Goal: Task Accomplishment & Management: Use online tool/utility

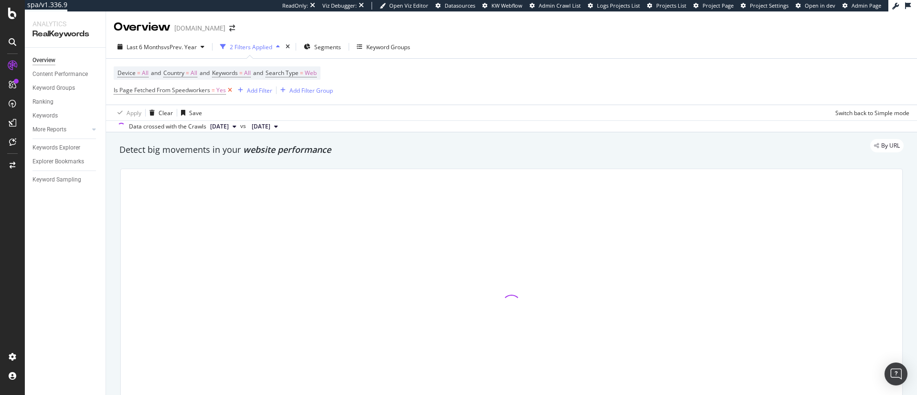
click at [228, 89] on icon at bounding box center [230, 90] width 8 height 10
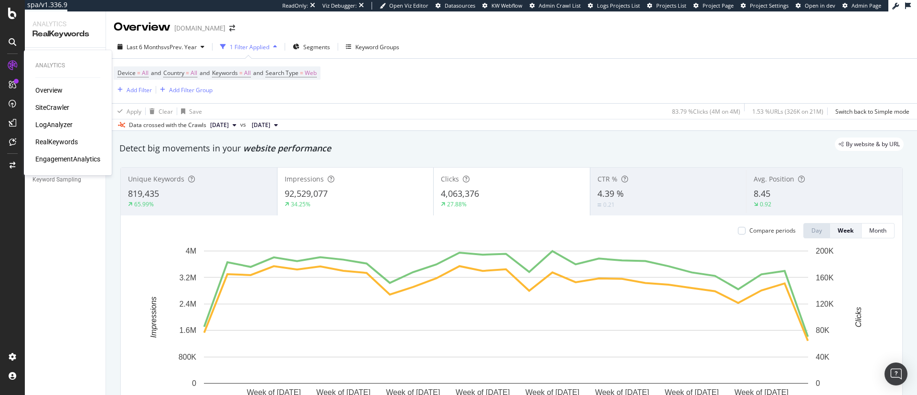
click at [47, 112] on div "Overview SiteCrawler LogAnalyzer RealKeywords EngagementAnalytics" at bounding box center [67, 124] width 65 height 78
click at [47, 108] on div "SiteCrawler" at bounding box center [52, 108] width 34 height 10
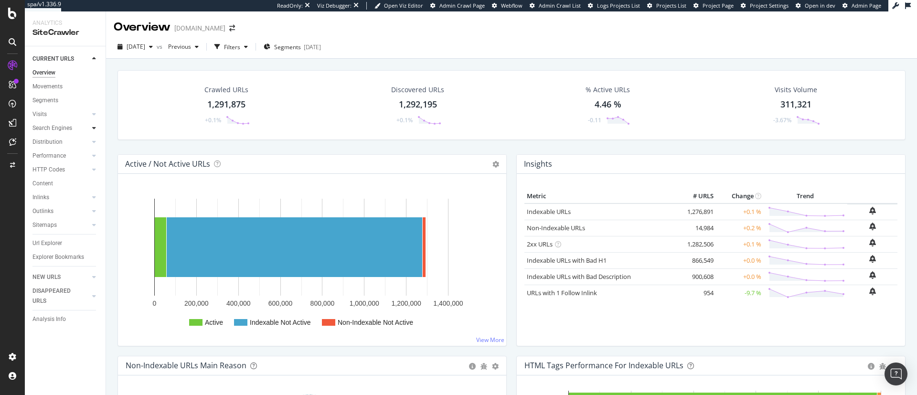
click at [96, 128] on icon at bounding box center [94, 128] width 4 height 6
click at [50, 202] on div "Orphans Explorer" at bounding box center [59, 197] width 44 height 10
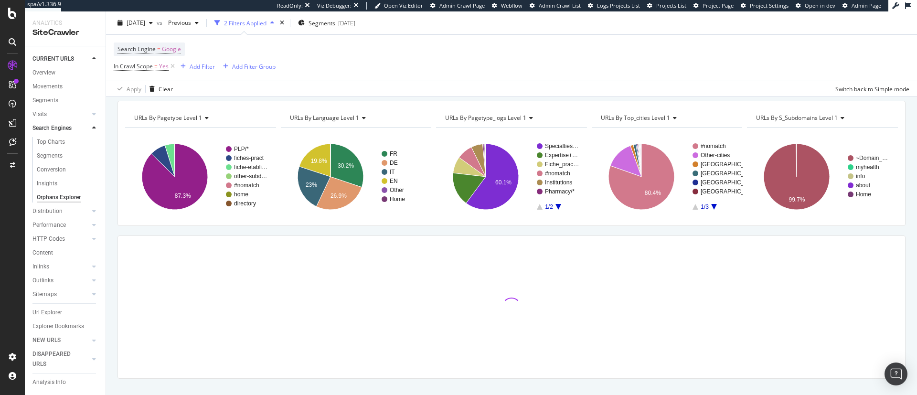
scroll to position [49, 0]
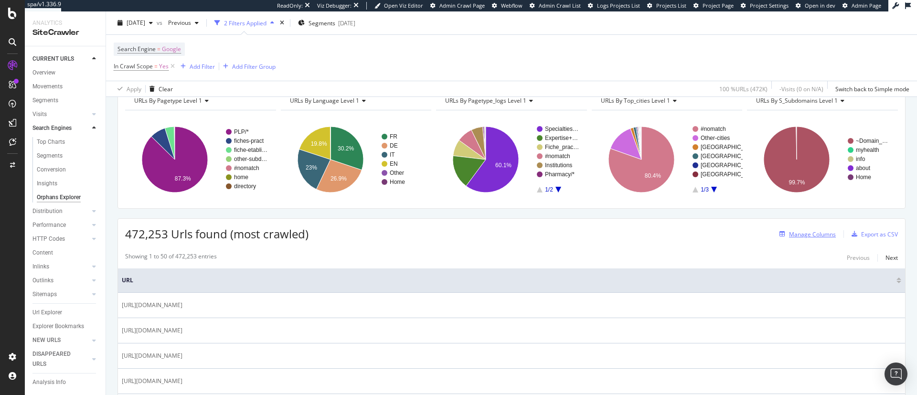
click at [789, 236] on div "Manage Columns" at bounding box center [812, 234] width 47 height 8
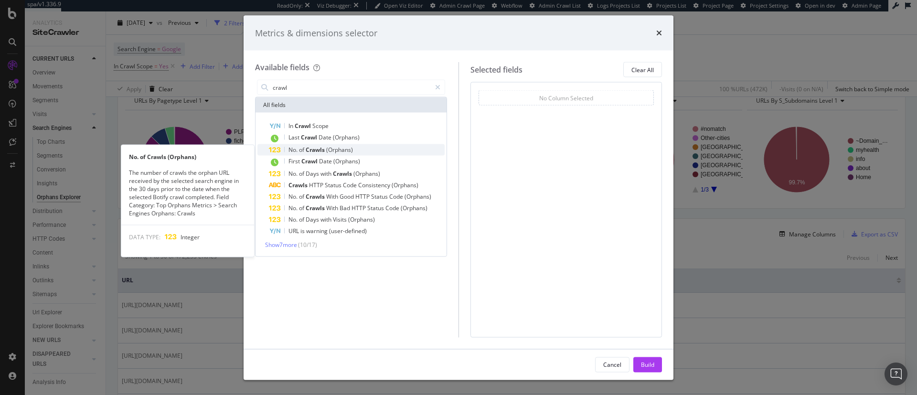
type input "crawl"
click at [351, 151] on span "(Orphans)" at bounding box center [339, 150] width 27 height 8
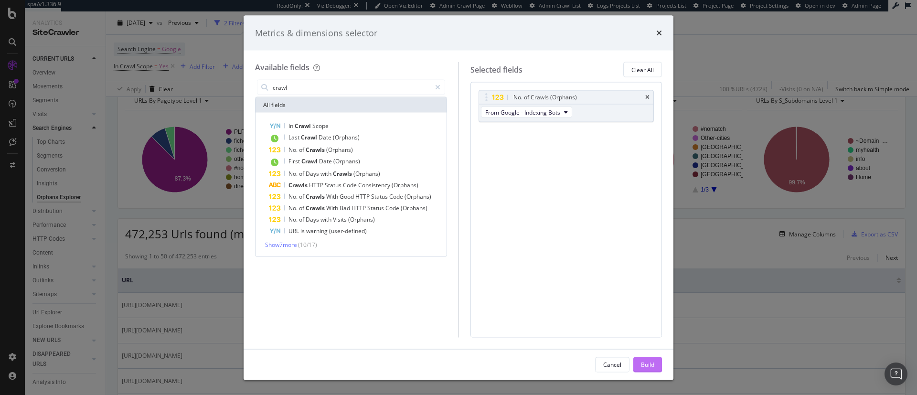
click at [650, 368] on div "Build" at bounding box center [647, 364] width 13 height 8
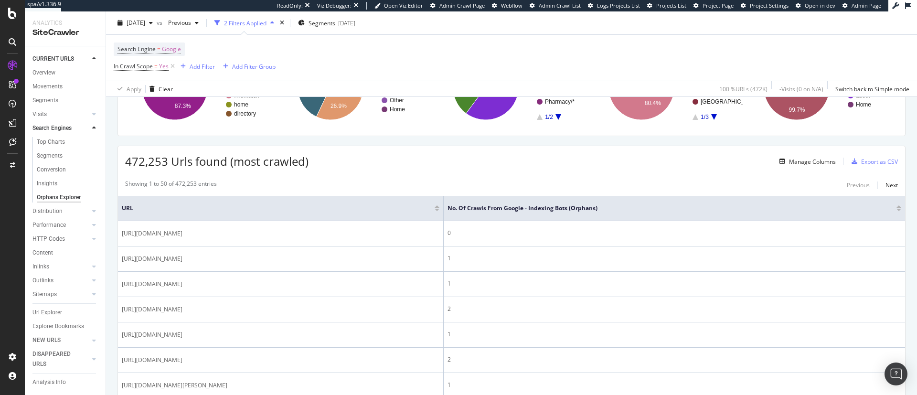
scroll to position [144, 0]
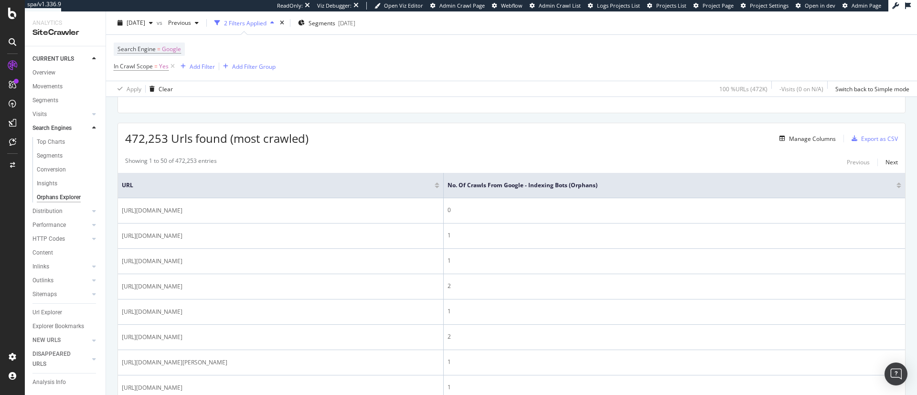
click at [896, 187] on div at bounding box center [898, 187] width 5 height 2
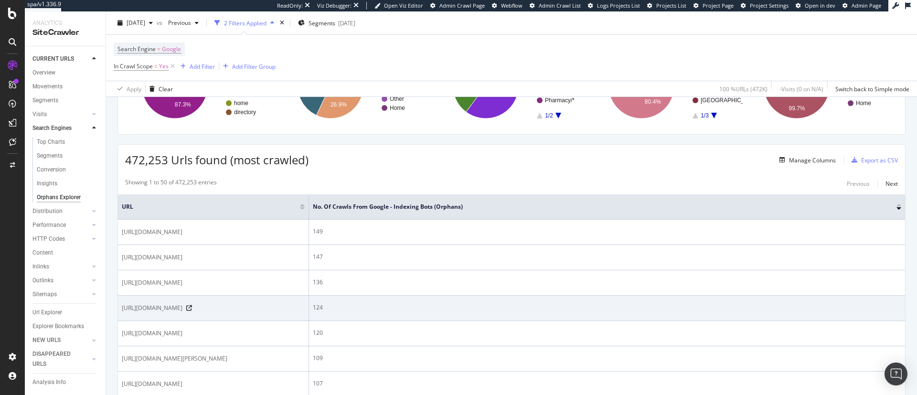
scroll to position [191, 0]
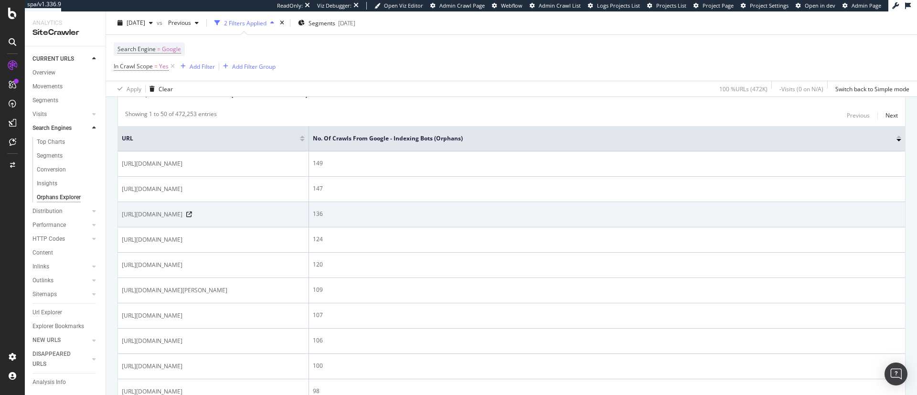
drag, startPoint x: 179, startPoint y: 231, endPoint x: 197, endPoint y: 231, distance: 18.1
click at [182, 219] on span "https://onedoc.ch/en/widget/bc84aba3921c08fc3dddb14d359a98931085d595de22c98dca0…" at bounding box center [152, 215] width 61 height 10
copy span "widget"
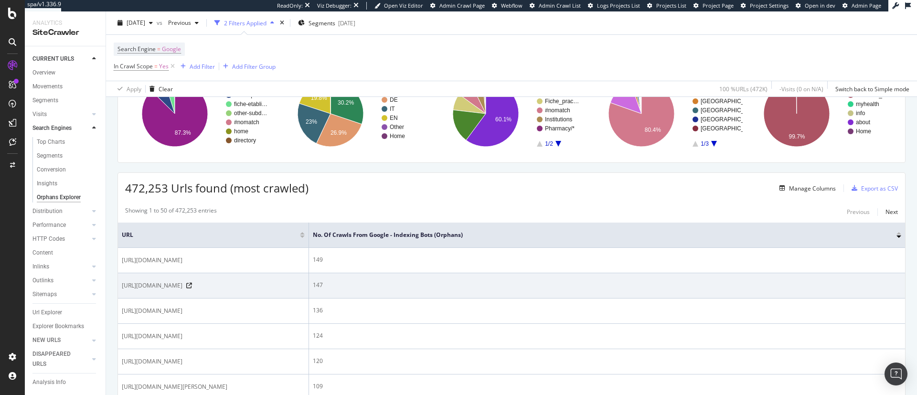
scroll to position [0, 0]
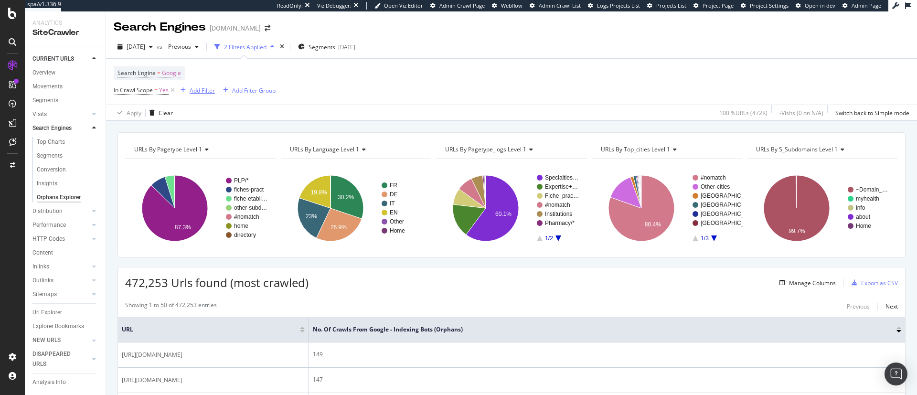
click at [207, 87] on div "Add Filter" at bounding box center [202, 90] width 25 height 8
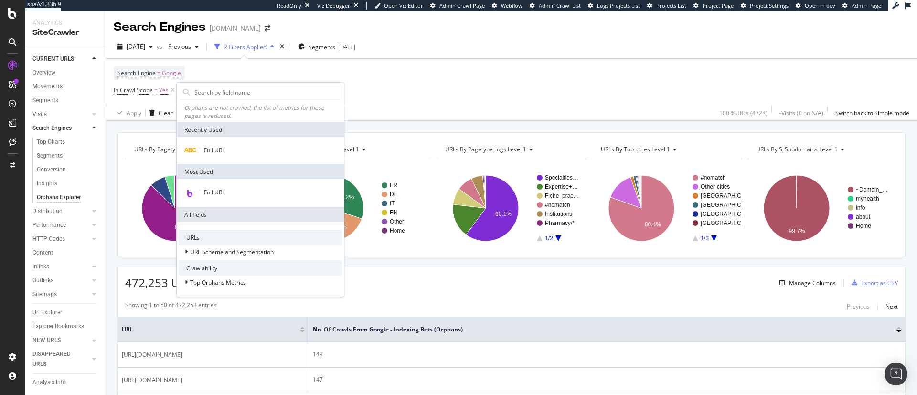
click at [431, 87] on div "Search Engine = Google In Crawl Scope = Yes Add Filter Add Filter Group" at bounding box center [512, 82] width 796 height 46
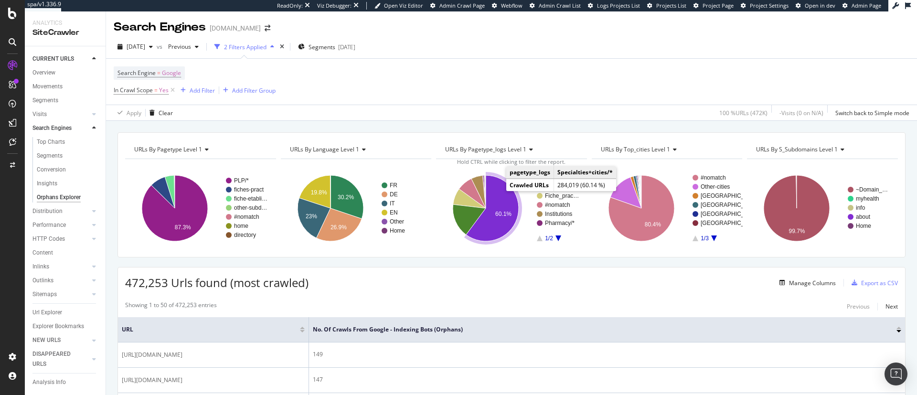
click at [496, 194] on icon "A chart." at bounding box center [492, 208] width 53 height 66
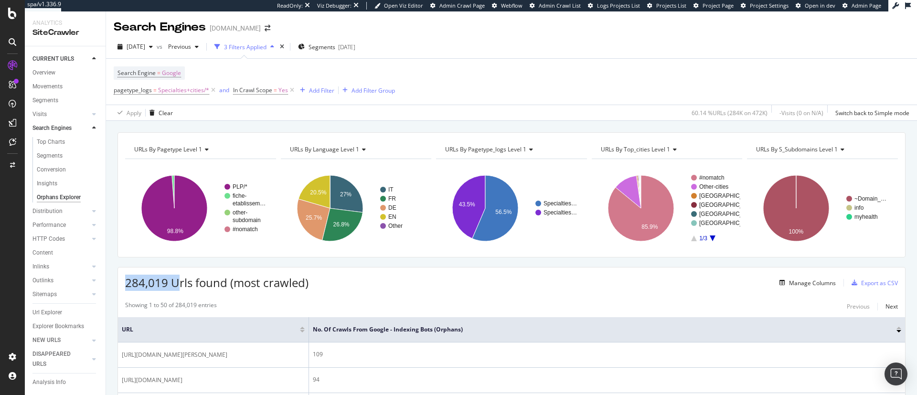
drag, startPoint x: 126, startPoint y: 282, endPoint x: 176, endPoint y: 286, distance: 49.8
click at [176, 286] on span "284,019 Urls found (most crawled)" at bounding box center [216, 283] width 183 height 16
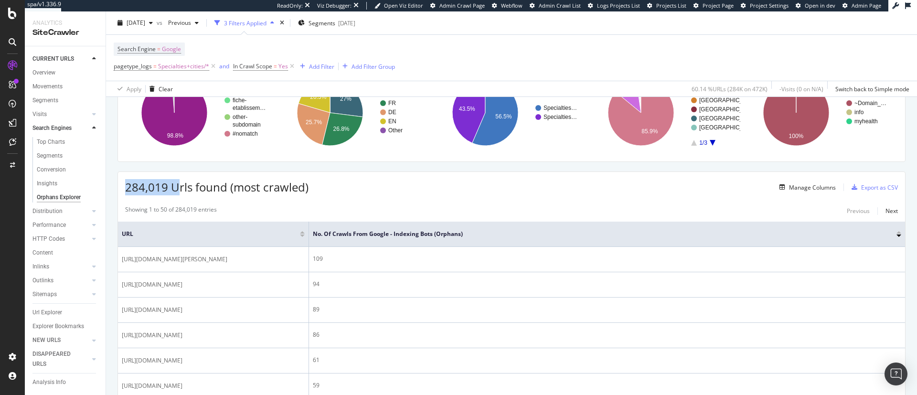
scroll to position [191, 0]
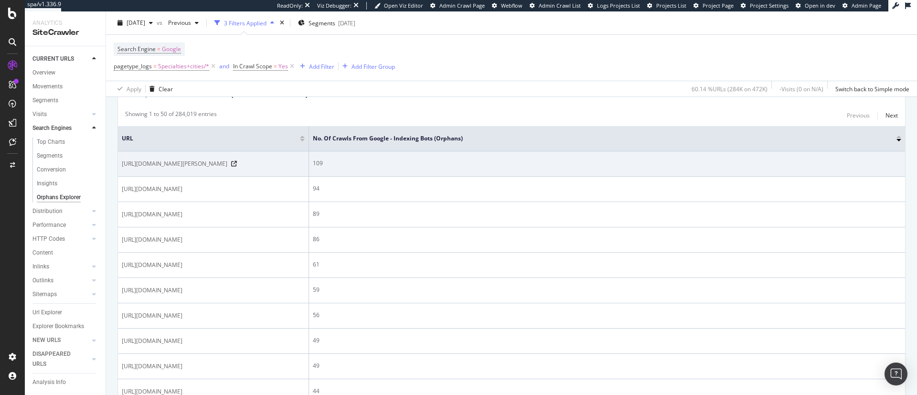
click at [227, 163] on span "https://www.onedoc.ch/fr/therapeute-en-hypnose/petit-lancy" at bounding box center [175, 164] width 106 height 10
click at [237, 163] on icon at bounding box center [234, 164] width 6 height 6
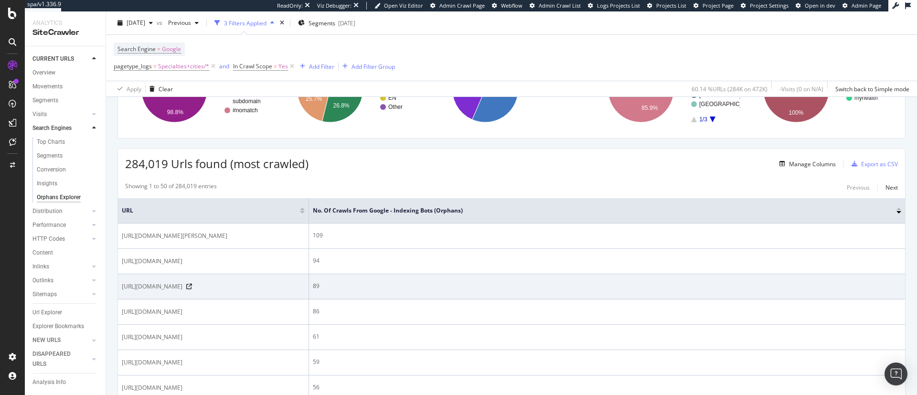
scroll to position [96, 0]
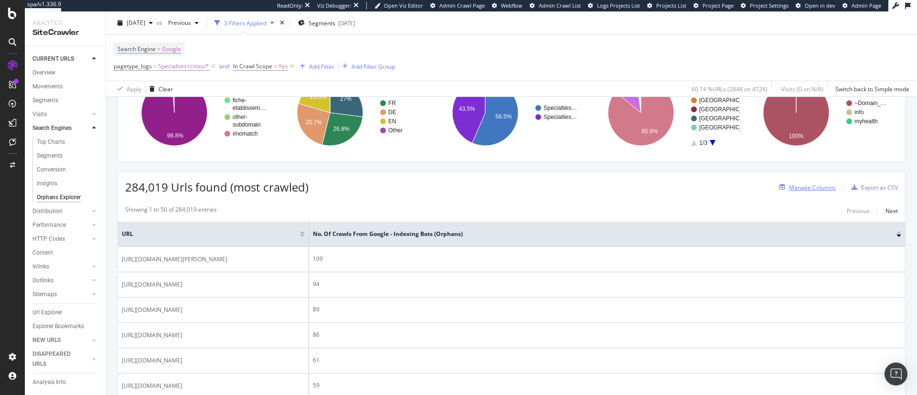
click at [786, 182] on div "Manage Columns" at bounding box center [805, 187] width 60 height 11
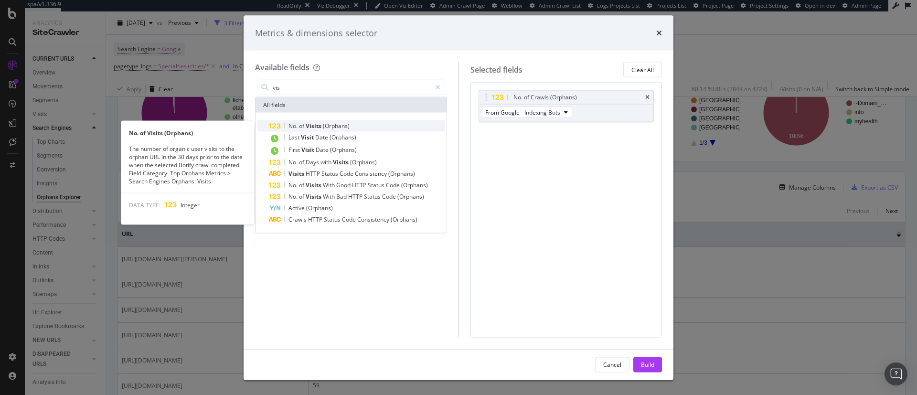
type input "vis"
click at [357, 124] on div "No. of Visits (Orphans)" at bounding box center [357, 125] width 176 height 11
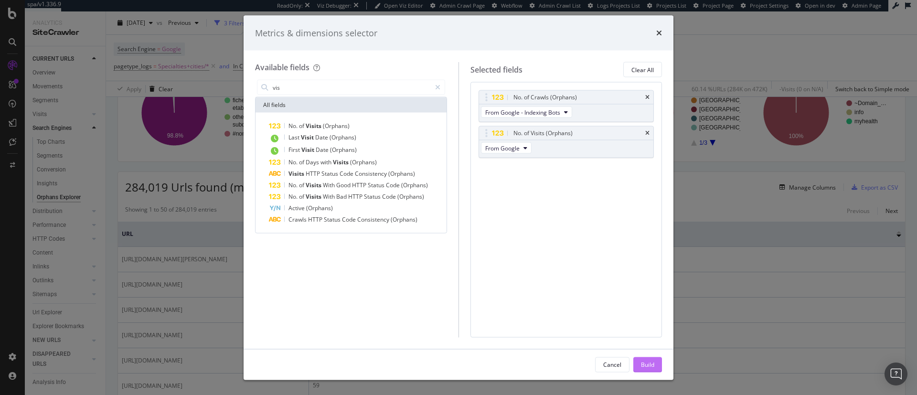
click at [651, 357] on div "Build" at bounding box center [647, 364] width 13 height 14
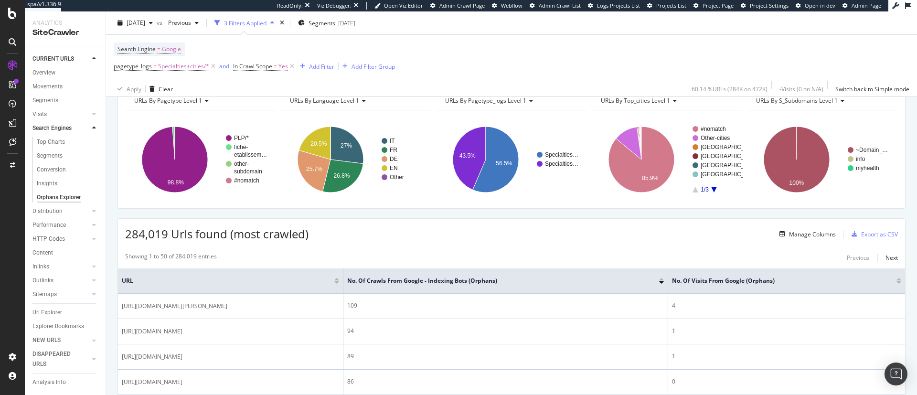
scroll to position [109, 0]
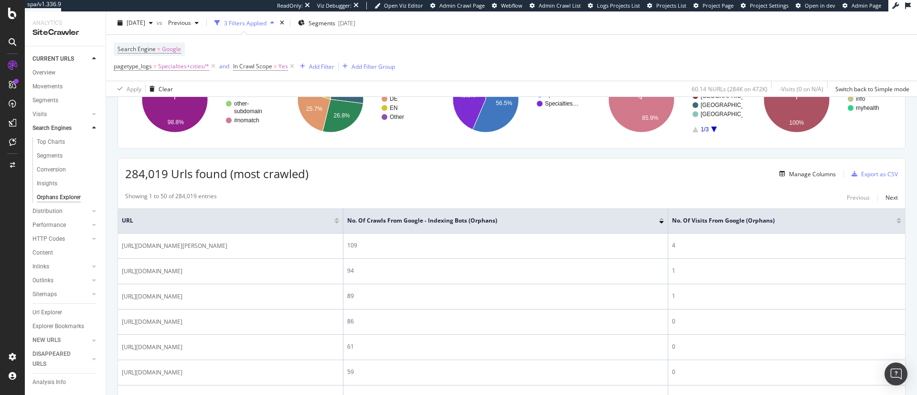
click at [896, 223] on div at bounding box center [898, 222] width 5 height 2
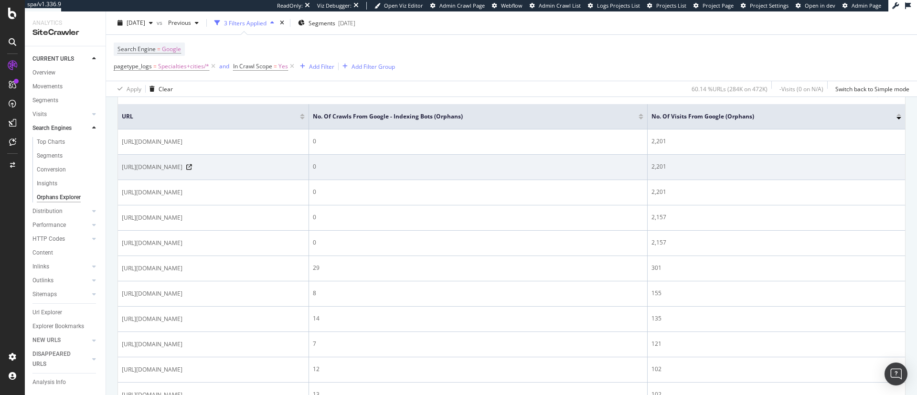
scroll to position [167, 0]
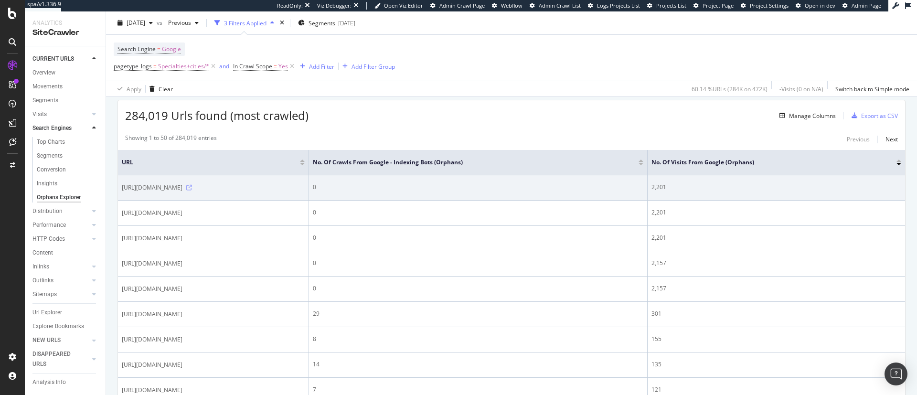
click at [192, 187] on icon at bounding box center [189, 188] width 6 height 6
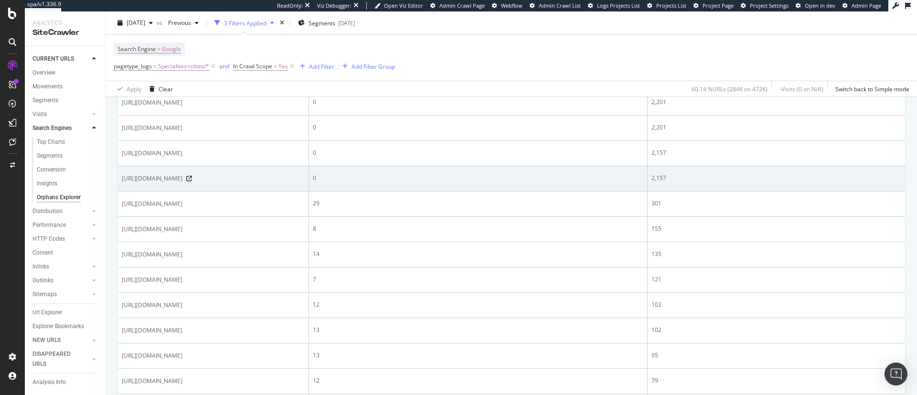
scroll to position [278, 0]
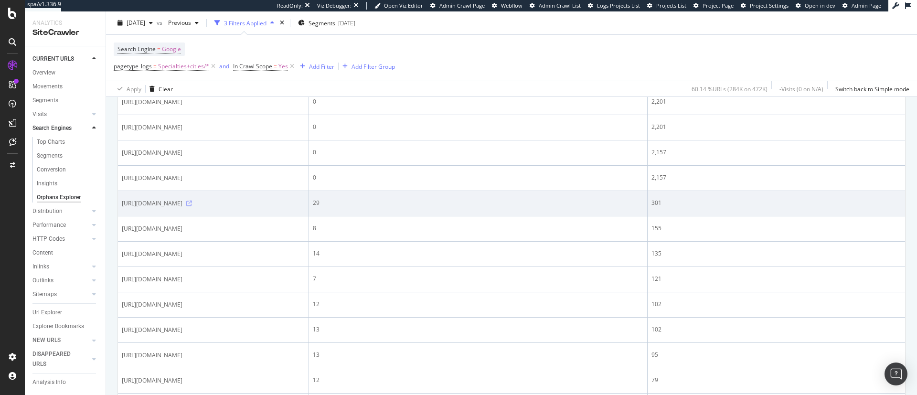
click at [192, 204] on icon at bounding box center [189, 204] width 6 height 6
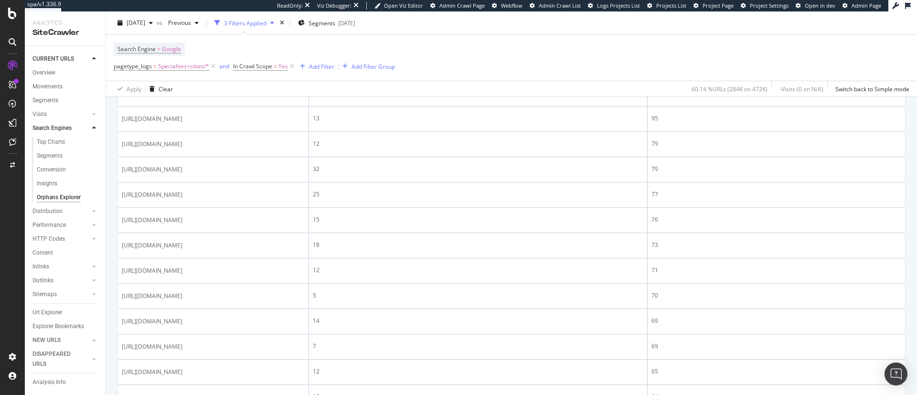
scroll to position [330, 0]
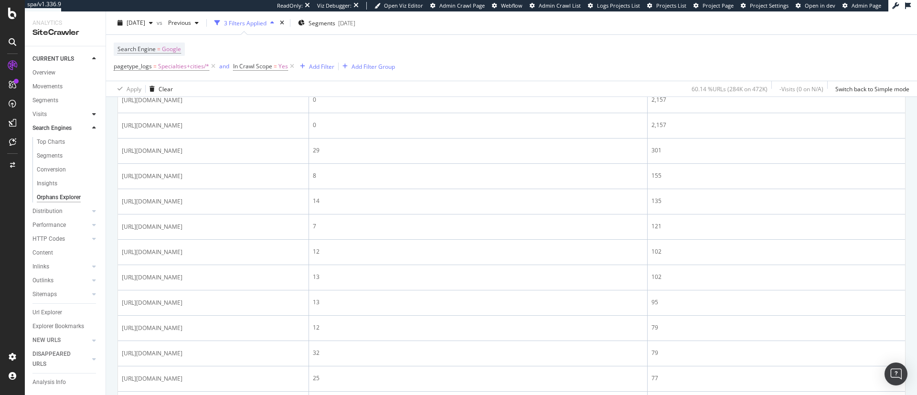
click at [92, 113] on icon at bounding box center [94, 114] width 4 height 6
click at [94, 155] on icon at bounding box center [94, 156] width 4 height 6
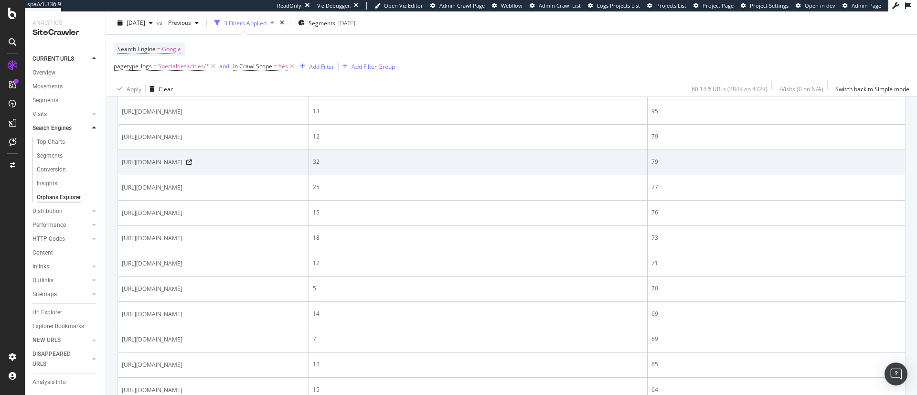
scroll to position [0, 0]
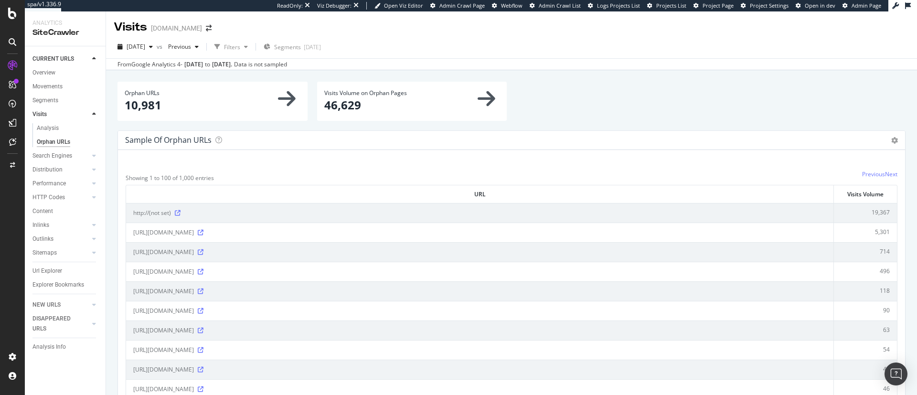
scroll to position [96, 0]
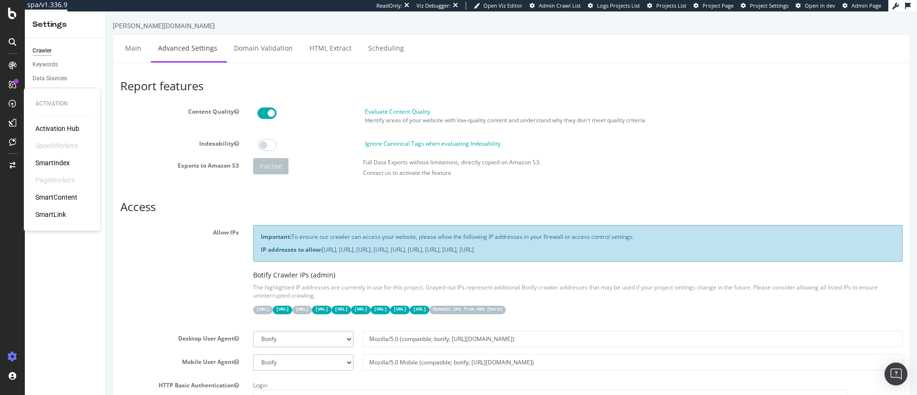
click at [54, 157] on div "Activation Hub SpeedWorkers SmartIndex PageWorkers SmartContent SmartLink" at bounding box center [61, 172] width 53 height 96
click at [59, 163] on div "SmartIndex" at bounding box center [52, 163] width 34 height 10
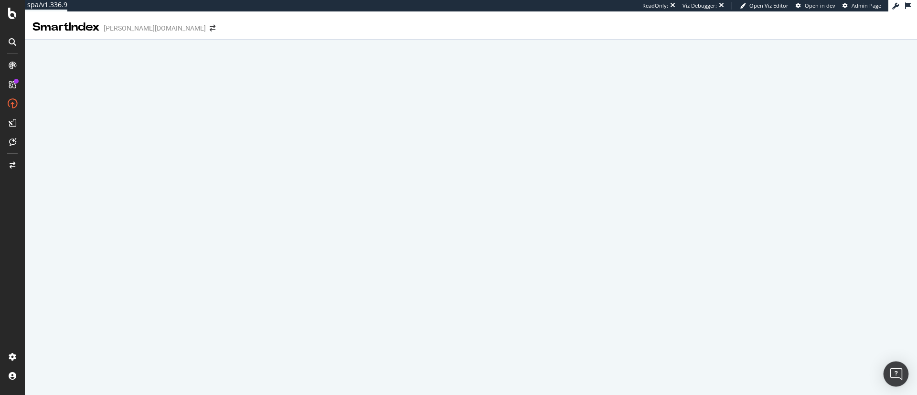
click at [897, 377] on img "Open Intercom Messenger" at bounding box center [896, 374] width 12 height 12
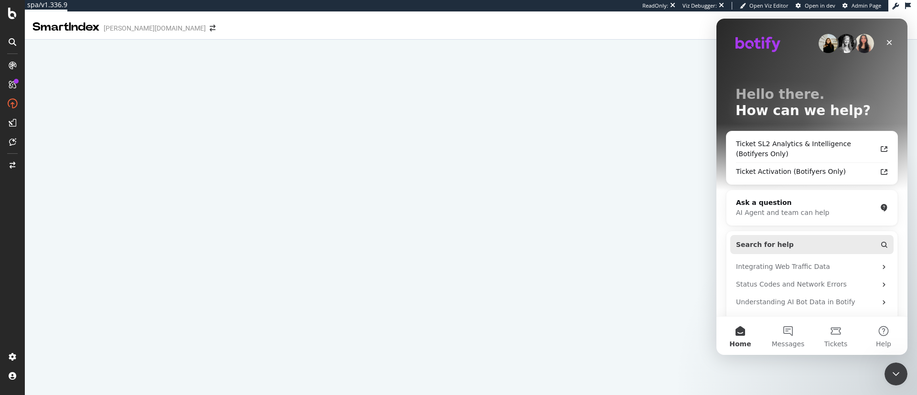
click at [814, 242] on button "Search for help" at bounding box center [811, 244] width 163 height 19
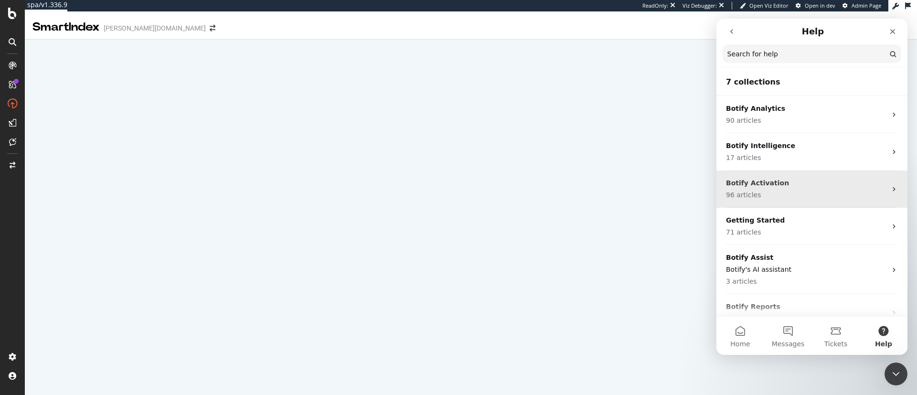
click at [805, 200] on p "96 articles" at bounding box center [806, 195] width 160 height 10
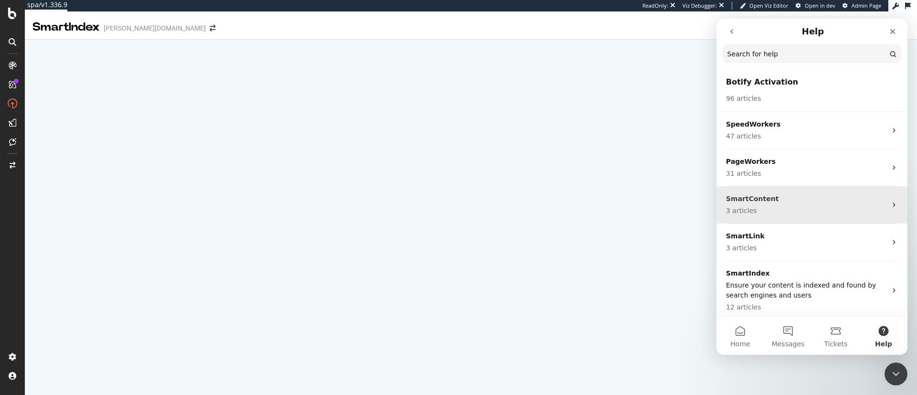
scroll to position [4, 0]
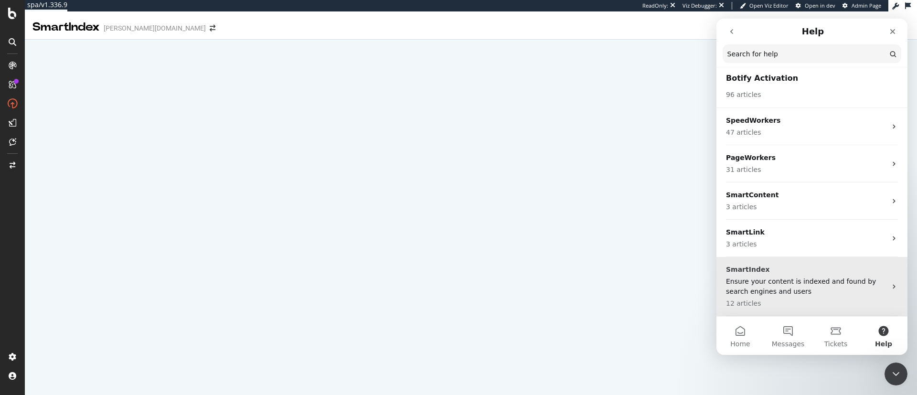
click at [796, 283] on p "Ensure your content is indexed and found by search engines and users" at bounding box center [806, 286] width 160 height 20
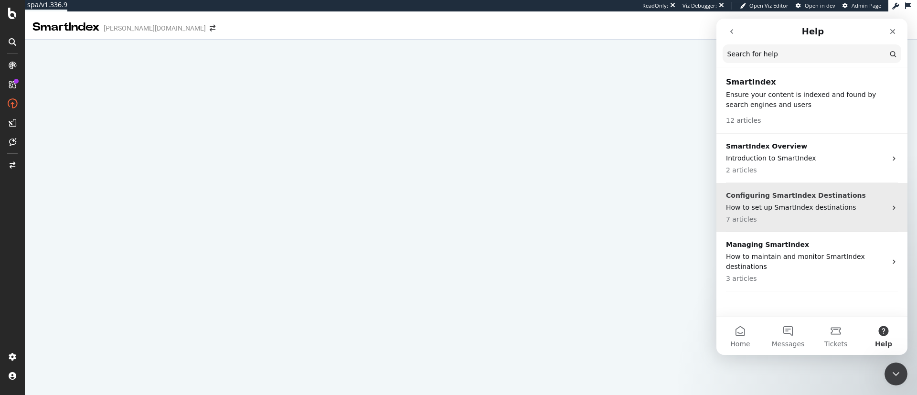
click at [806, 217] on p "7 articles" at bounding box center [806, 219] width 160 height 10
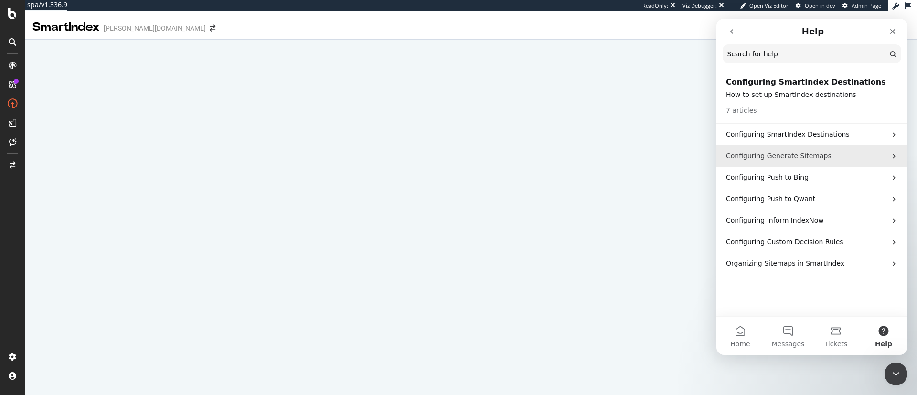
click at [817, 160] on p "Configuring Generate Sitemaps" at bounding box center [806, 156] width 160 height 10
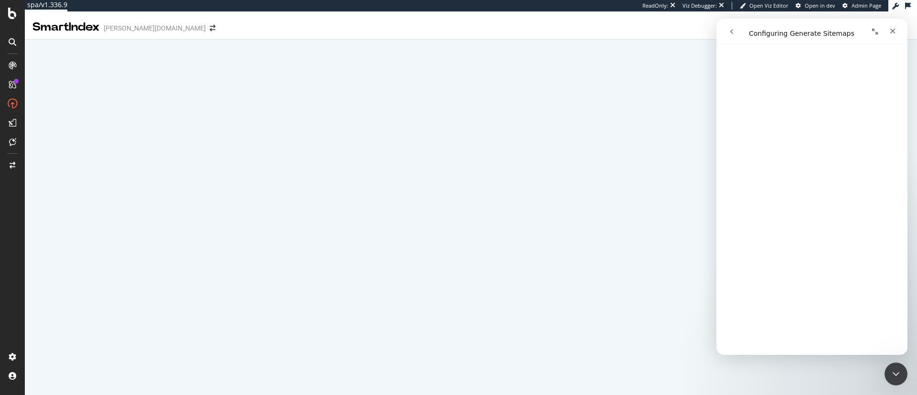
scroll to position [3472, 0]
click at [807, 343] on link "Open in help center" at bounding box center [812, 341] width 76 height 8
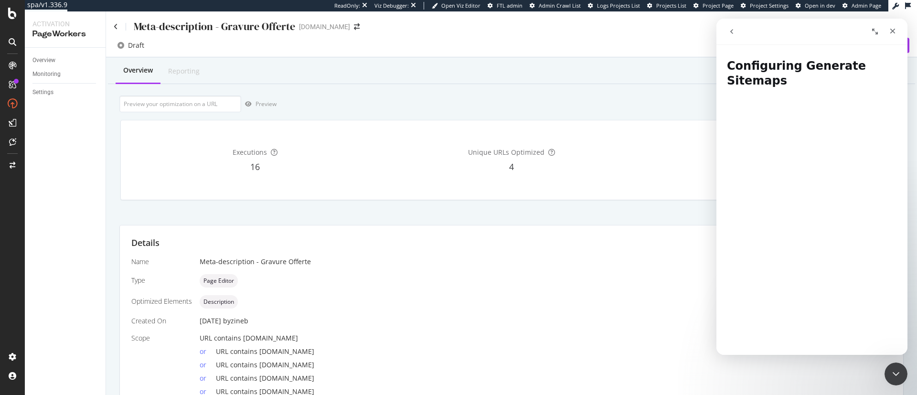
click at [585, 222] on div "Overview Reporting Preview Based on the last 24 hours Executions 16 Unique URLs…" at bounding box center [511, 258] width 811 height 402
click at [892, 375] on icon "Close Intercom Messenger" at bounding box center [894, 372] width 11 height 11
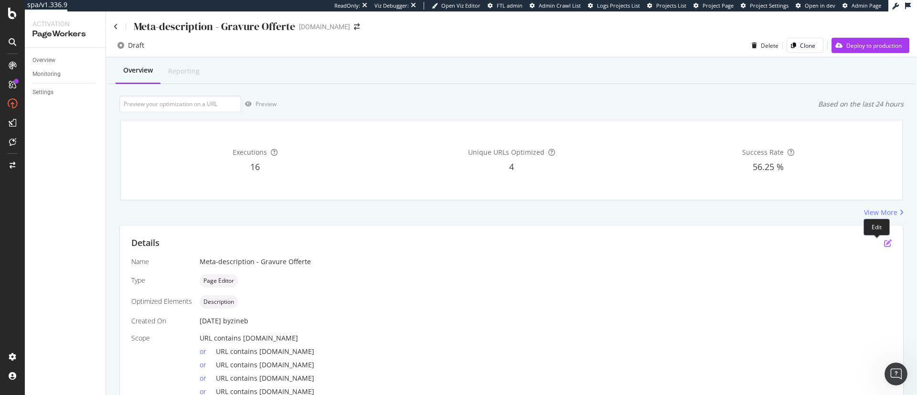
click at [884, 240] on icon "pen-to-square" at bounding box center [888, 243] width 8 height 8
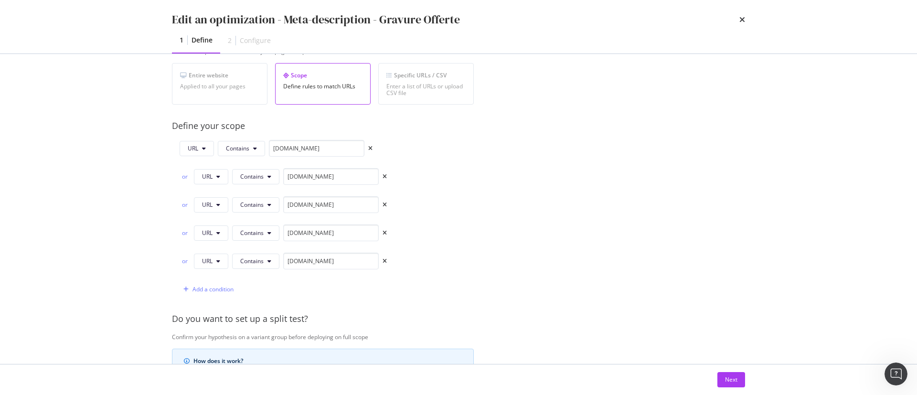
scroll to position [217, 0]
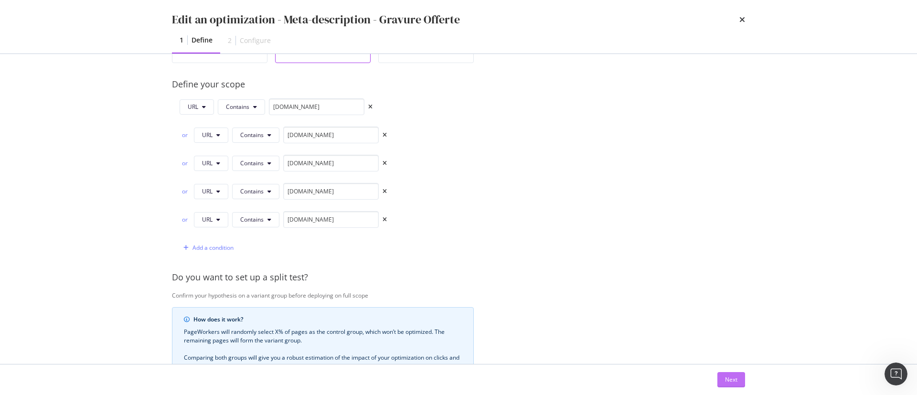
click at [733, 380] on div "Next" at bounding box center [731, 379] width 12 height 8
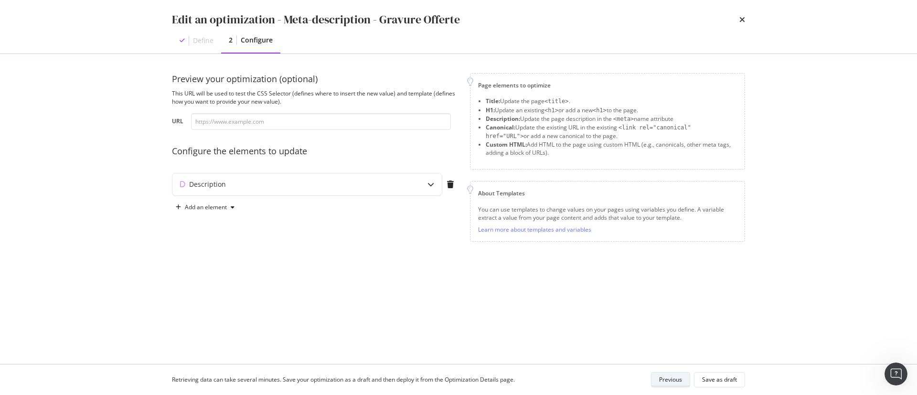
scroll to position [0, 0]
click at [382, 180] on div "Description" at bounding box center [288, 185] width 232 height 10
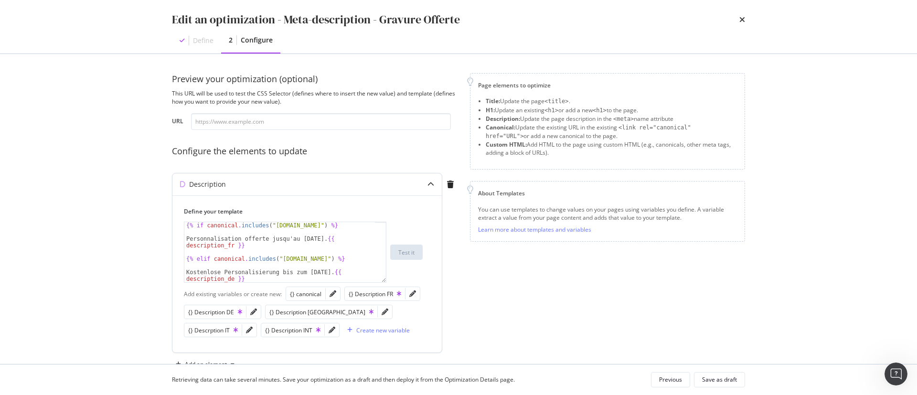
scroll to position [27, 0]
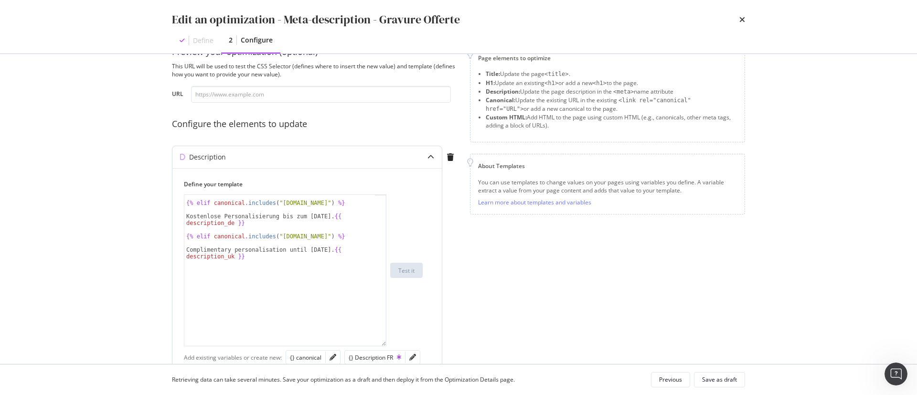
drag, startPoint x: 381, startPoint y: 252, endPoint x: 375, endPoint y: 342, distance: 90.5
click at [375, 342] on div "{% elif canonical . includes ( "de.st-dupont.com" ) %} Kostenlose Personalisier…" at bounding box center [285, 270] width 202 height 152
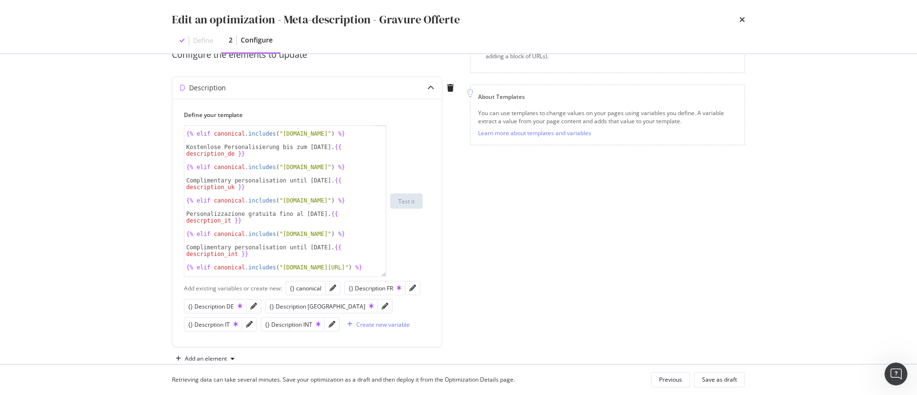
scroll to position [118, 0]
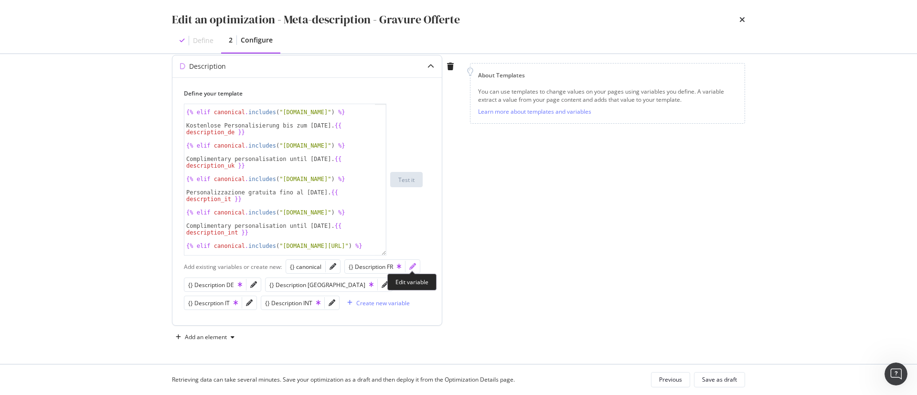
click at [414, 263] on icon "pencil" at bounding box center [412, 266] width 7 height 7
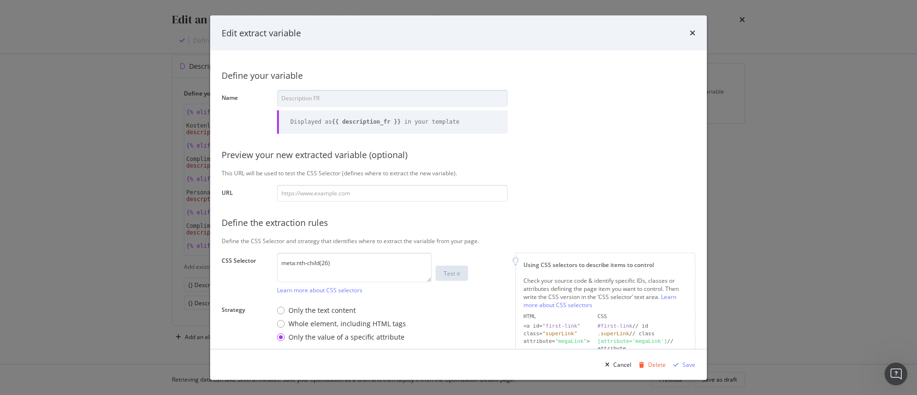
scroll to position [119, 0]
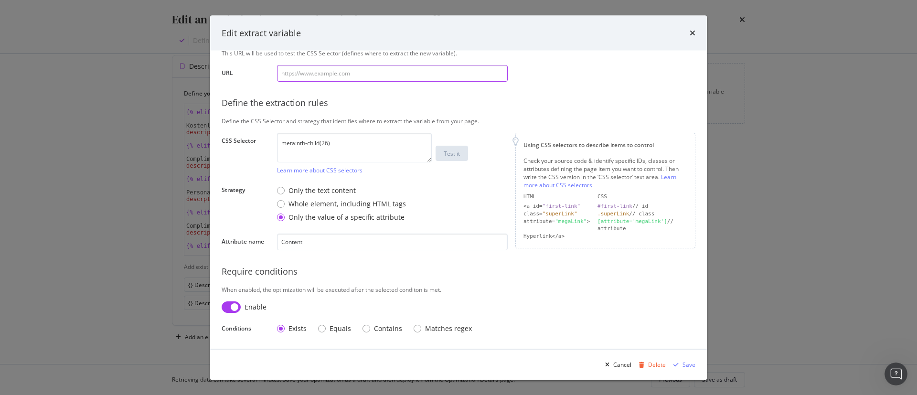
paste input "https://fr.st-dupont.com/products/sac-moyen-1rv262be1"
type input "https://fr.st-dupont.com/products/sac-moyen-1rv262be1"
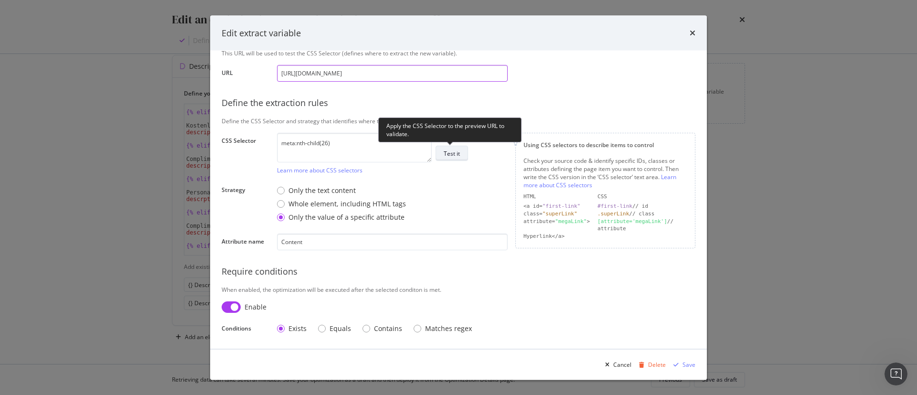
type input "https://fr.st-dupont.com/products/sac-moyen-1rv262be1"
click at [449, 149] on div "Test it" at bounding box center [452, 153] width 16 height 8
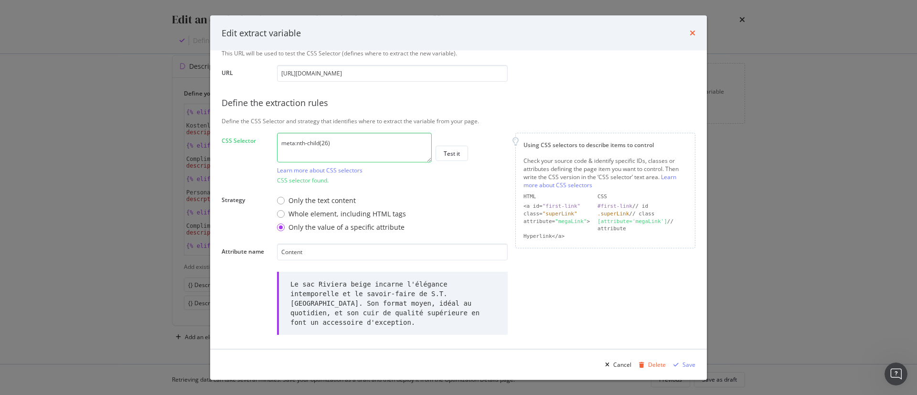
click at [693, 32] on icon "times" at bounding box center [693, 33] width 6 height 8
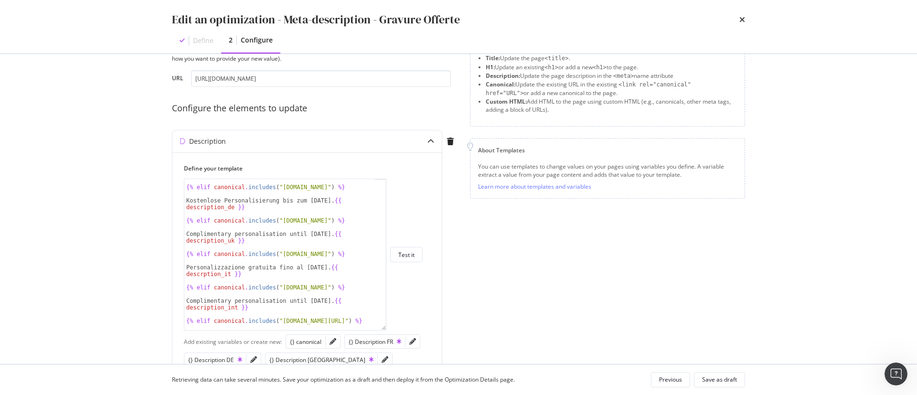
scroll to position [22, 0]
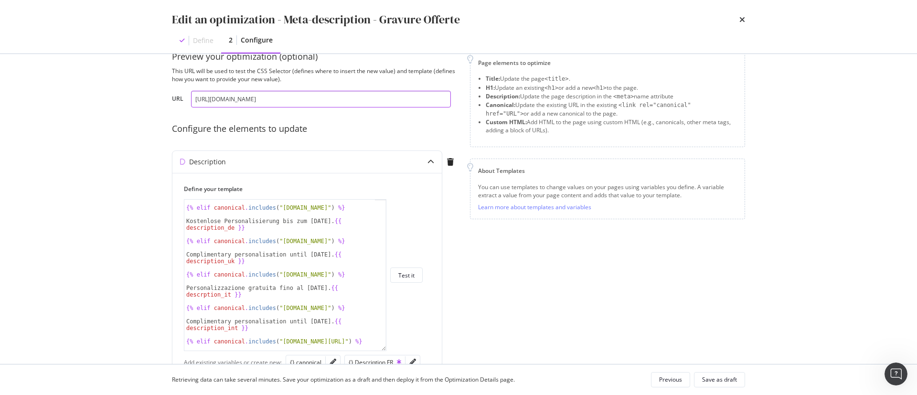
drag, startPoint x: 387, startPoint y: 103, endPoint x: 36, endPoint y: 94, distance: 351.1
click at [36, 94] on div "Edit an optimization - Meta-description - Gravure Offerte Define 2 Configure Pr…" at bounding box center [458, 197] width 917 height 395
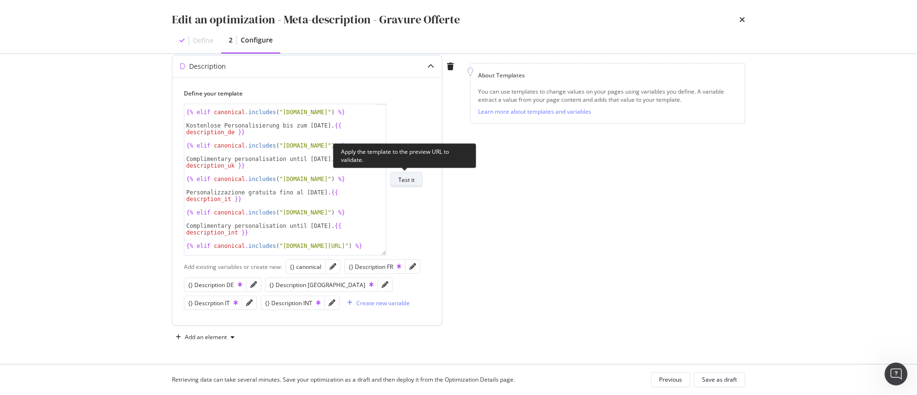
click at [412, 184] on div "Test it" at bounding box center [406, 179] width 16 height 13
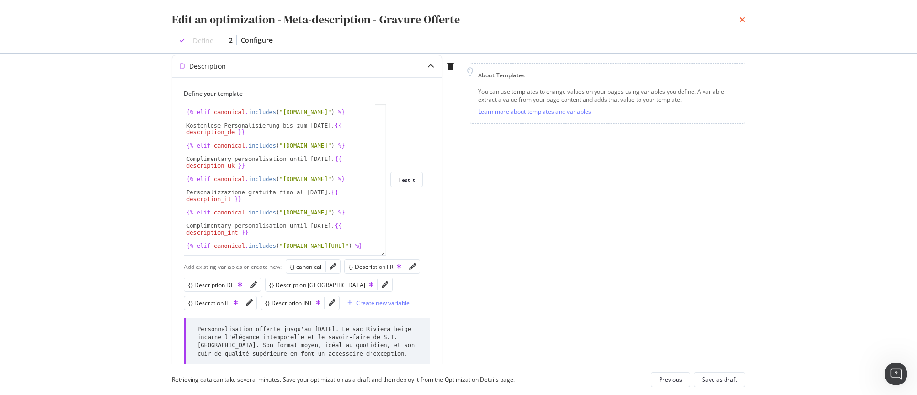
click at [743, 17] on icon "times" at bounding box center [742, 20] width 6 height 8
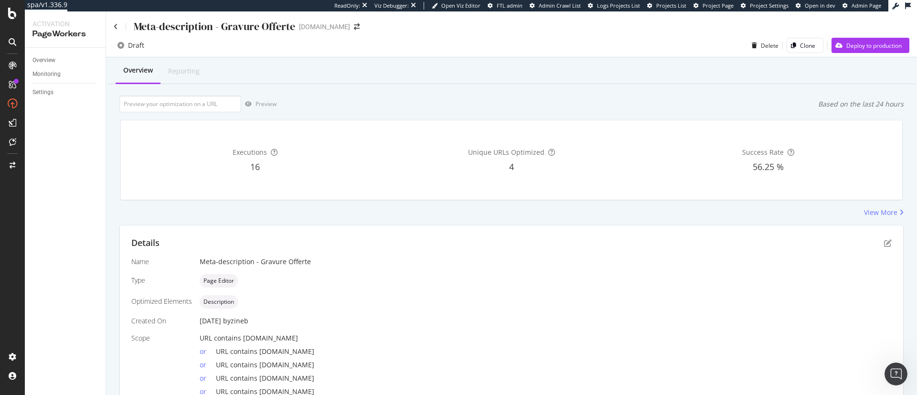
click at [190, 114] on div "Executions 16 Unique URLs Optimized 4 Success Rate 56.25 %" at bounding box center [512, 160] width 794 height 96
click at [191, 107] on input "url" at bounding box center [180, 104] width 122 height 17
paste input "[URL][DOMAIN_NAME]"
type input "[URL][DOMAIN_NAME]"
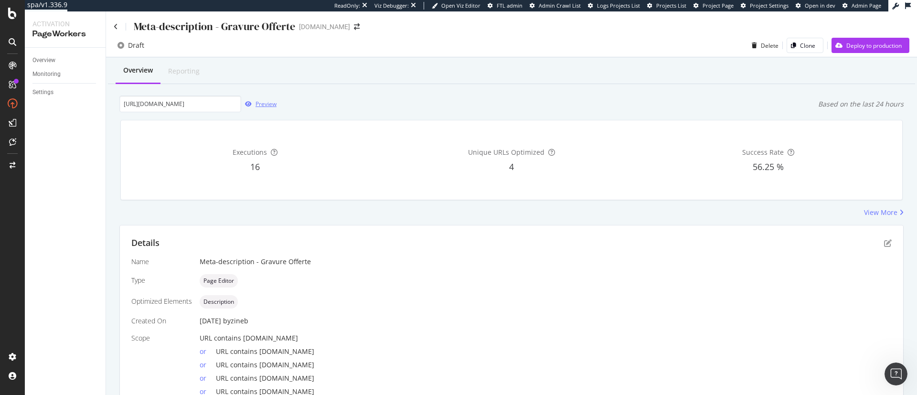
scroll to position [0, 0]
click at [253, 102] on div "button" at bounding box center [248, 104] width 14 height 6
click at [884, 244] on icon "pen-to-square" at bounding box center [888, 243] width 8 height 8
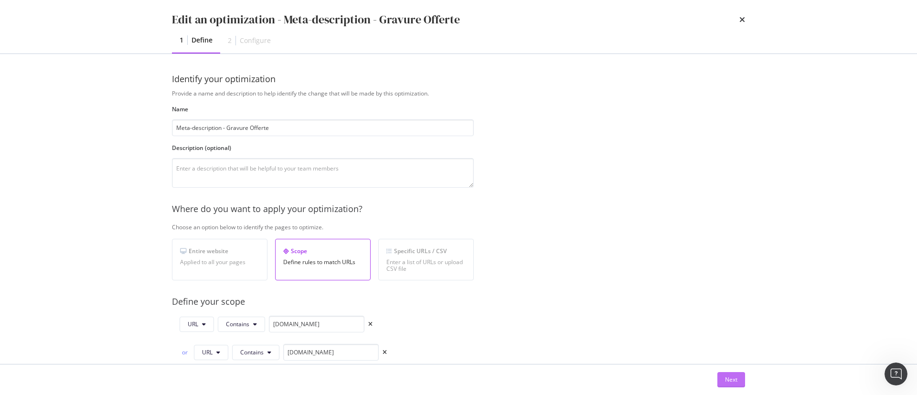
click at [717, 382] on button "Next" at bounding box center [731, 379] width 28 height 15
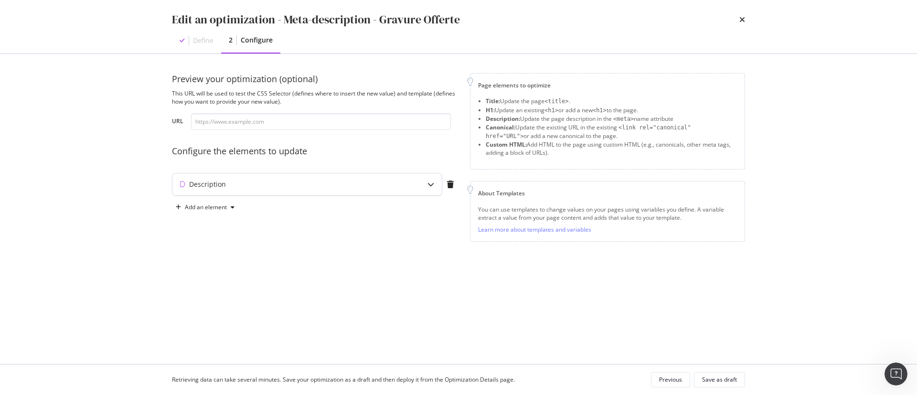
click at [401, 173] on div "Description" at bounding box center [307, 184] width 270 height 23
click at [426, 184] on div "modal" at bounding box center [431, 184] width 22 height 22
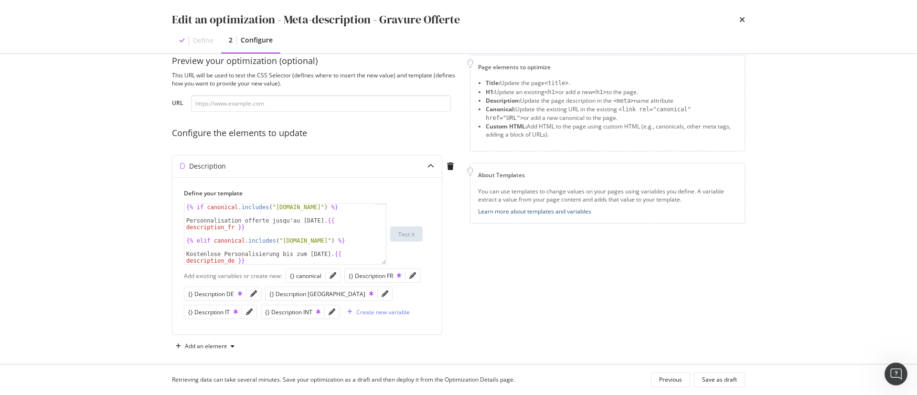
scroll to position [27, 0]
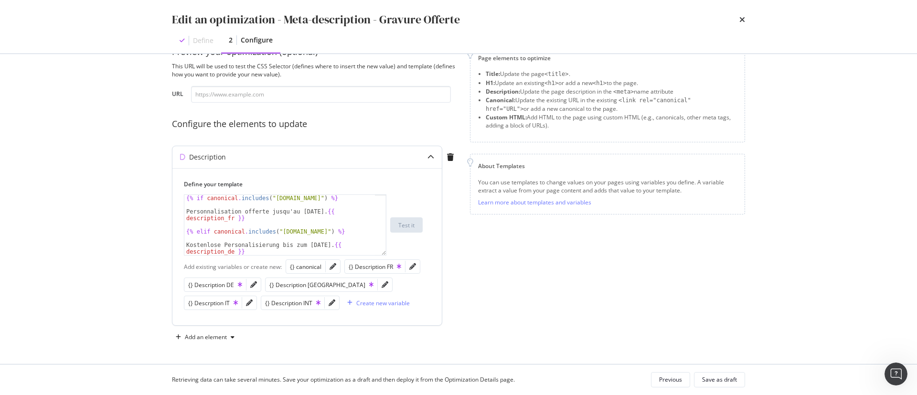
click at [406, 264] on div "modal" at bounding box center [412, 266] width 14 height 13
click at [412, 266] on icon "pencil" at bounding box center [412, 266] width 7 height 7
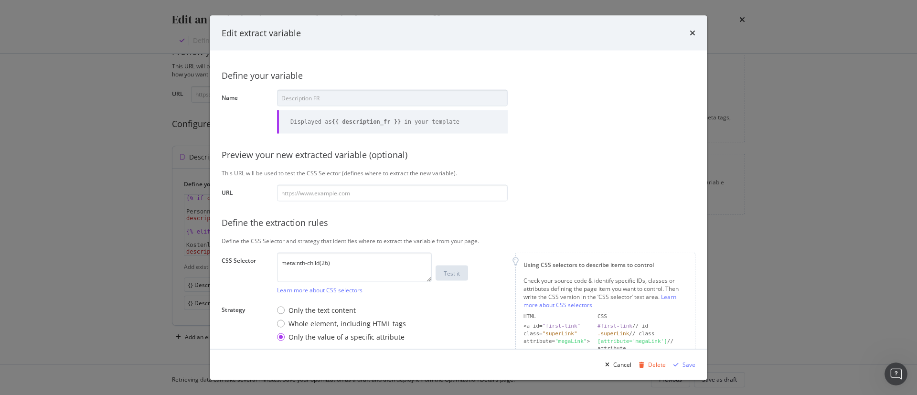
scroll to position [119, 0]
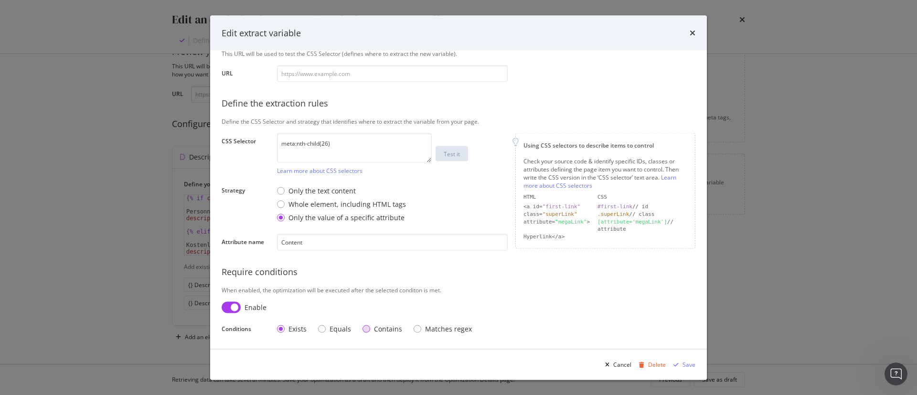
click at [384, 331] on div "Contains" at bounding box center [388, 329] width 28 height 10
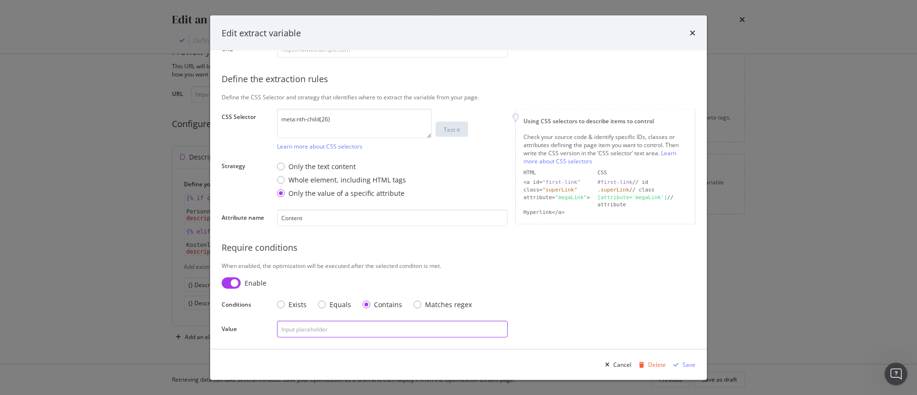
click at [363, 328] on input "modal" at bounding box center [392, 328] width 231 height 17
paste input "CnpTG4dO-description-1"
type input "CnpTG4dO-description-1"
click at [682, 362] on div "modal" at bounding box center [675, 364] width 13 height 6
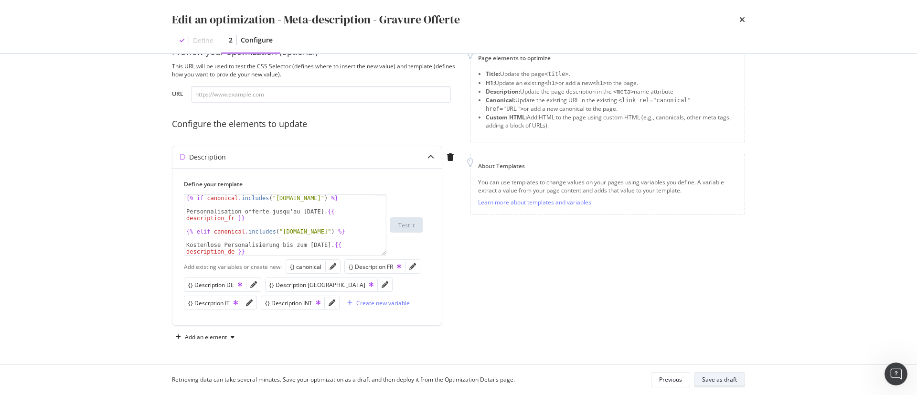
click at [714, 376] on div "Save as draft" at bounding box center [719, 379] width 35 height 8
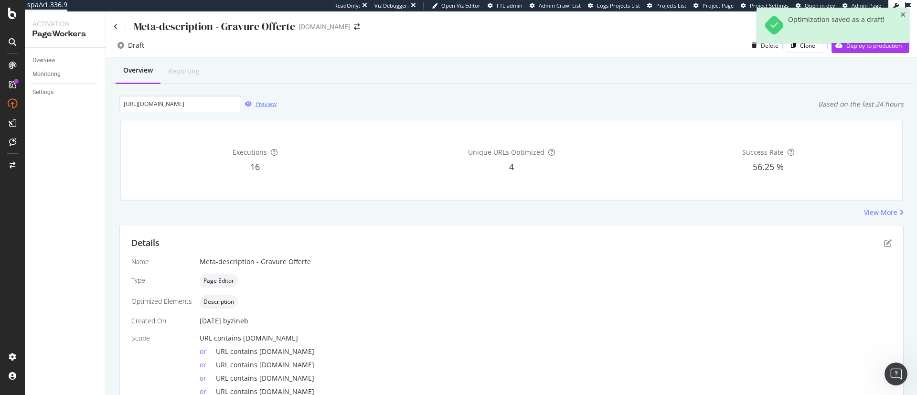
click at [268, 104] on div "Preview" at bounding box center [265, 104] width 21 height 8
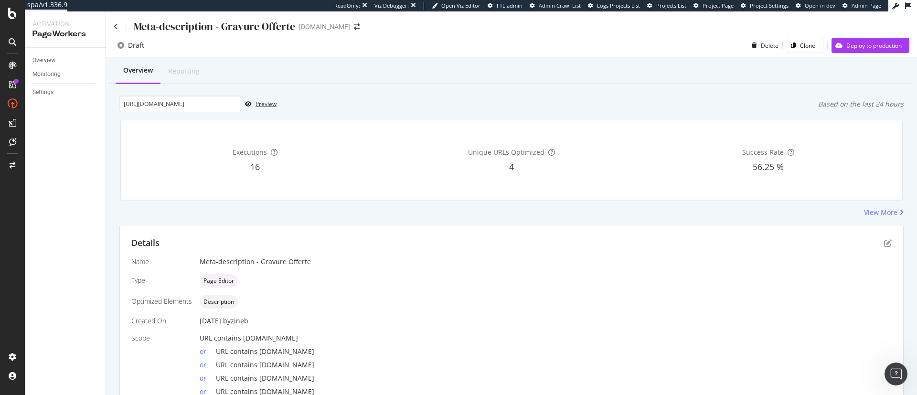
scroll to position [64, 0]
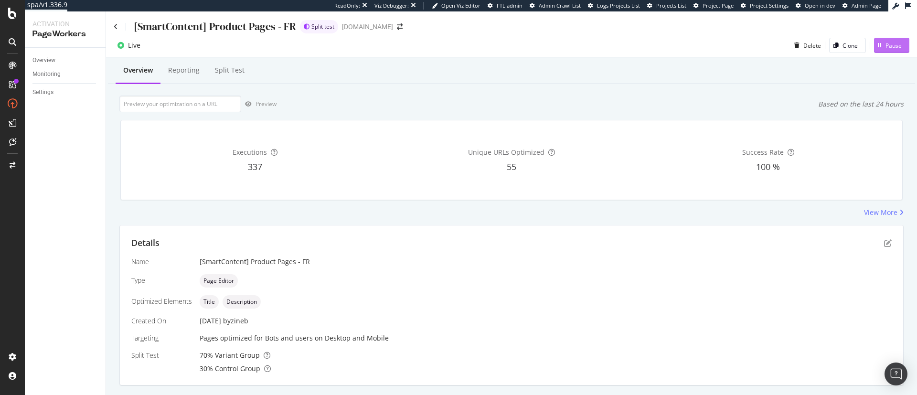
click at [886, 50] on div "Pause" at bounding box center [888, 45] width 28 height 14
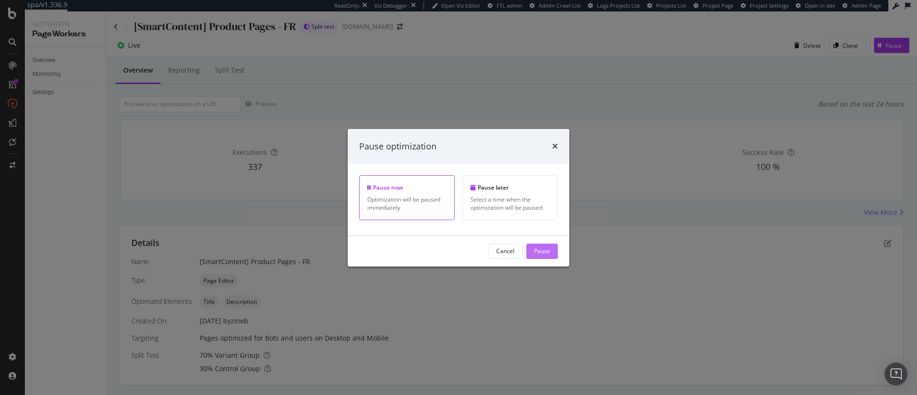
click at [541, 248] on div "Pause" at bounding box center [542, 251] width 16 height 8
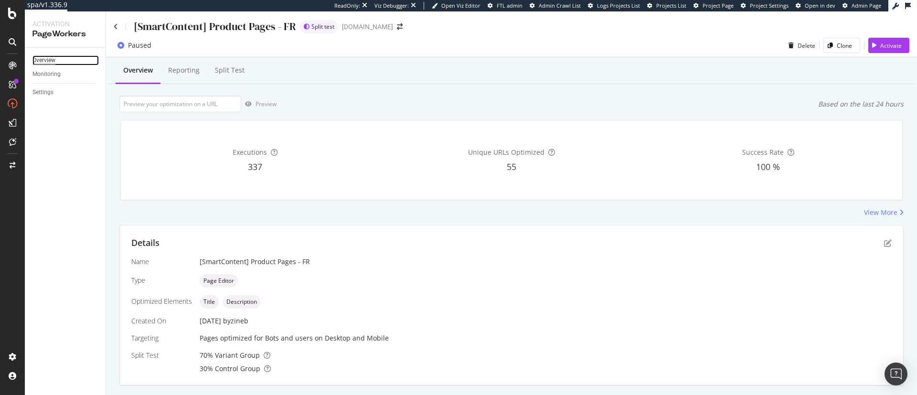
click at [51, 57] on div "Overview" at bounding box center [43, 60] width 23 height 10
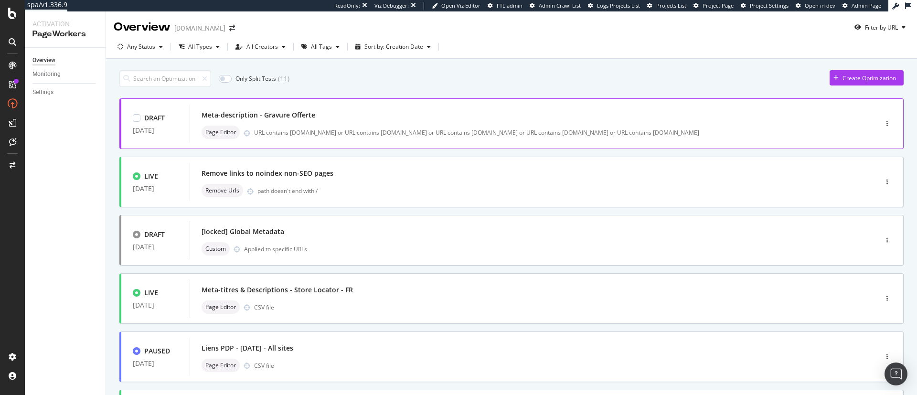
click at [333, 127] on div "Page Editor URL contains [DOMAIN_NAME] or URL contains [DOMAIN_NAME] or URL con…" at bounding box center [519, 132] width 635 height 13
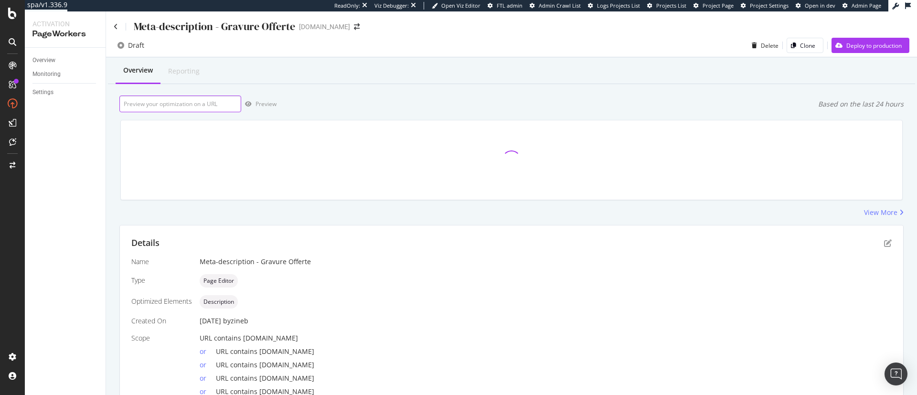
click at [188, 108] on input "url" at bounding box center [180, 104] width 122 height 17
paste input "[URL][DOMAIN_NAME]"
type input "[URL][DOMAIN_NAME]"
click at [276, 103] on div "Preview" at bounding box center [265, 104] width 21 height 8
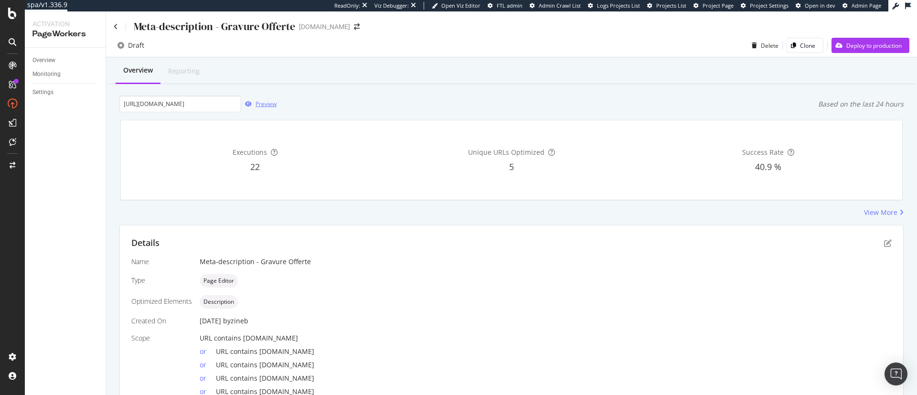
scroll to position [0, 0]
click at [884, 240] on icon "pen-to-square" at bounding box center [888, 243] width 8 height 8
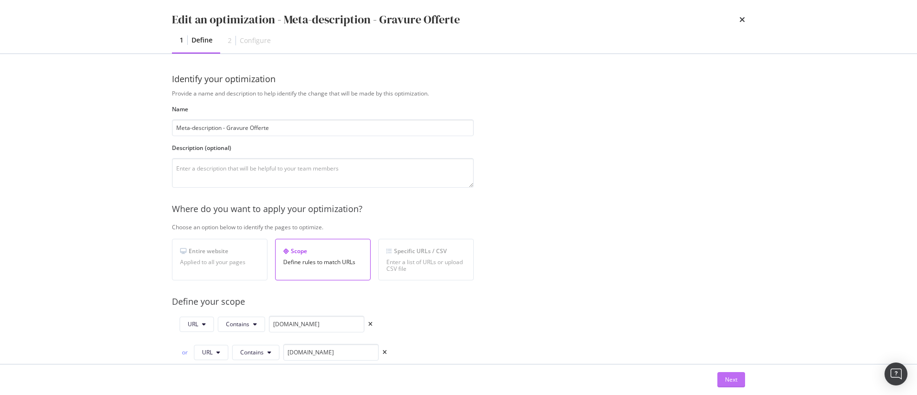
click at [735, 380] on div "Next" at bounding box center [731, 379] width 12 height 8
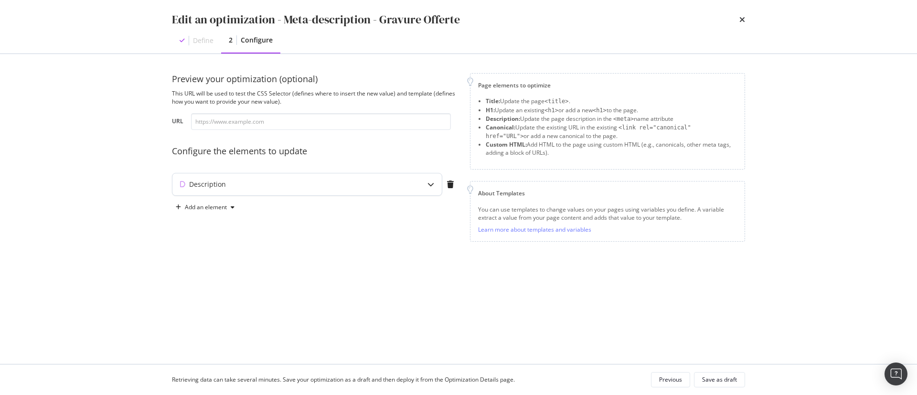
click at [315, 190] on div "Description" at bounding box center [306, 184] width 269 height 22
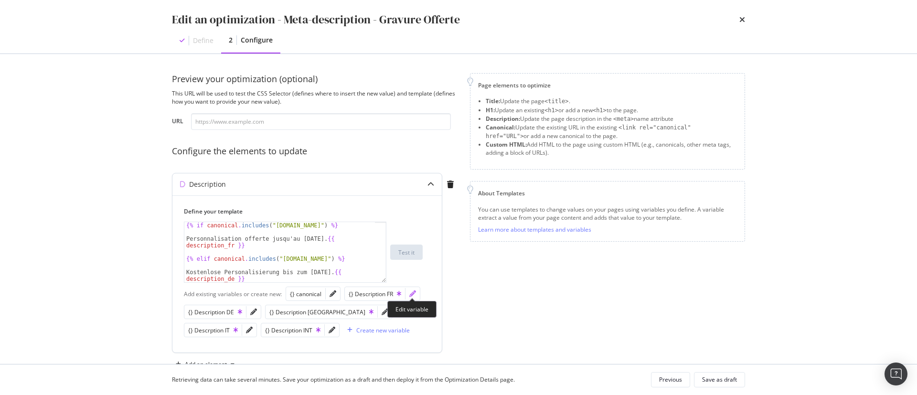
click at [412, 292] on icon "pencil" at bounding box center [412, 293] width 7 height 7
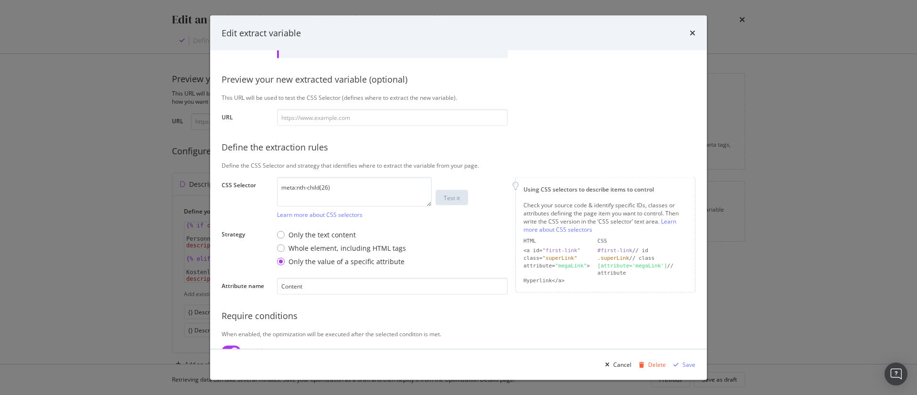
scroll to position [144, 0]
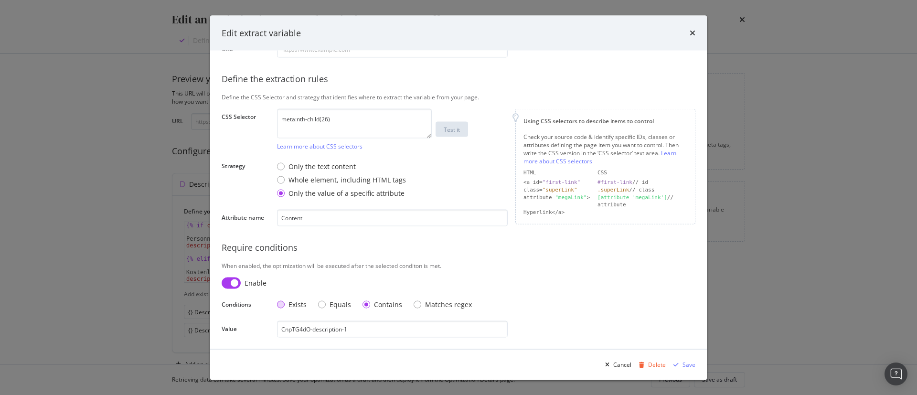
click at [291, 308] on div "Exists" at bounding box center [297, 305] width 18 height 10
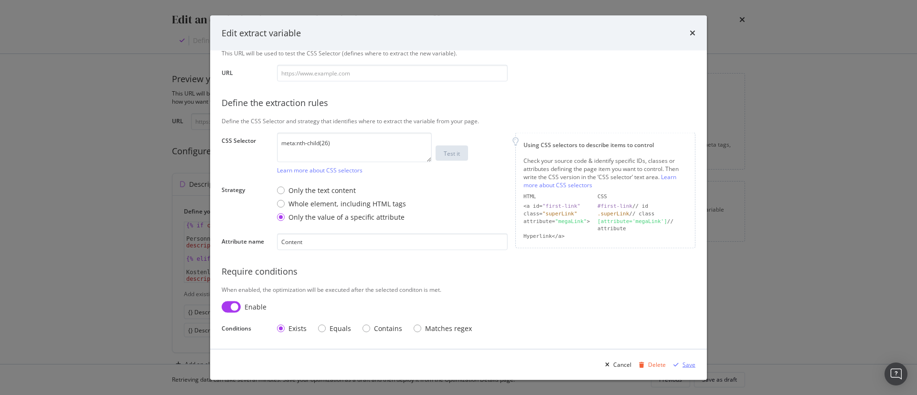
click at [683, 364] on div "Save" at bounding box center [688, 364] width 13 height 8
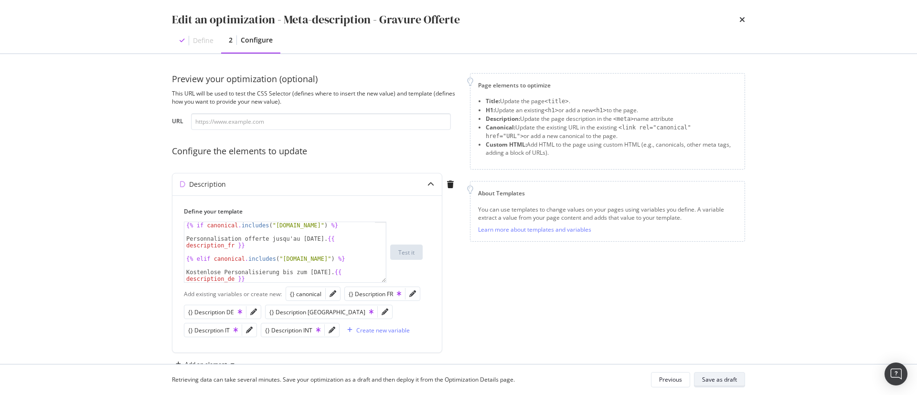
click at [723, 382] on div "Save as draft" at bounding box center [719, 379] width 35 height 8
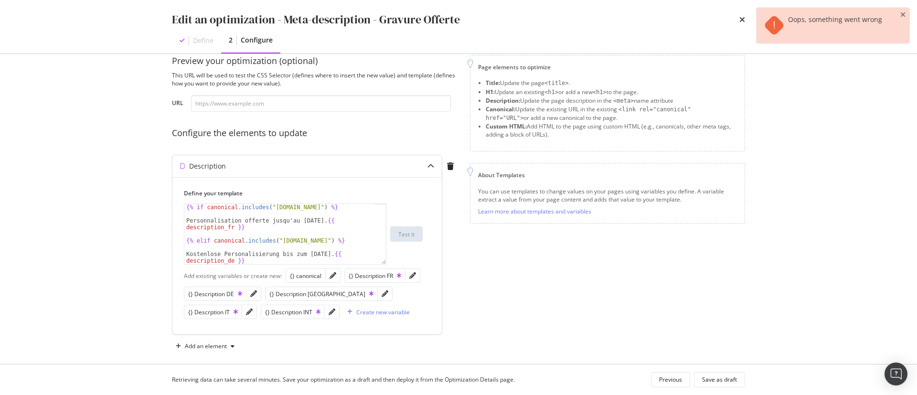
scroll to position [27, 0]
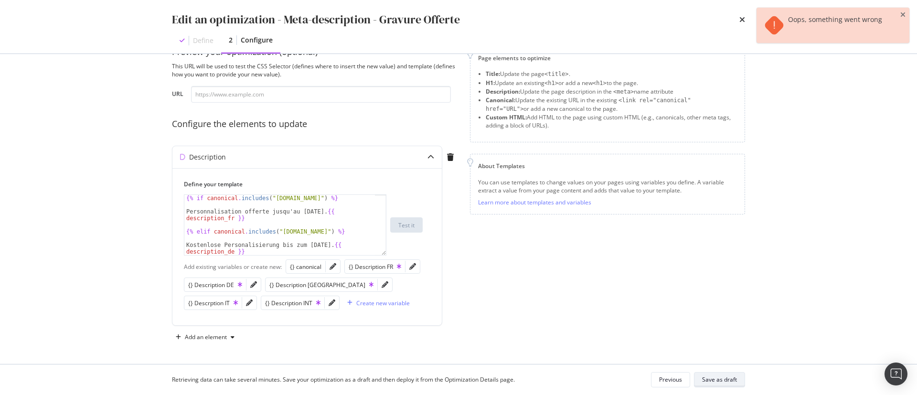
click at [716, 376] on div "Save as draft" at bounding box center [719, 379] width 35 height 8
click at [411, 263] on icon "pencil" at bounding box center [412, 266] width 7 height 7
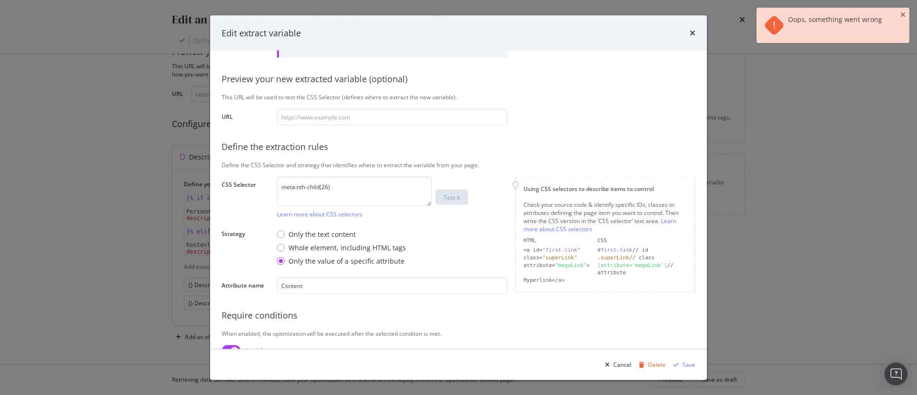
scroll to position [119, 0]
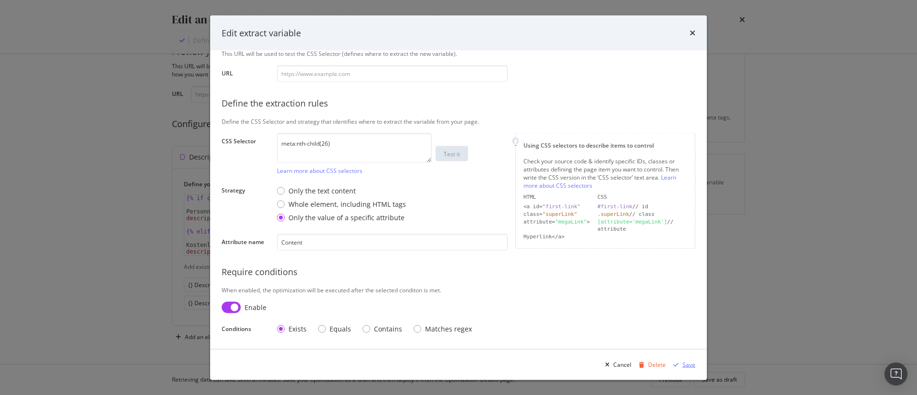
click at [694, 365] on div "Save" at bounding box center [688, 364] width 13 height 8
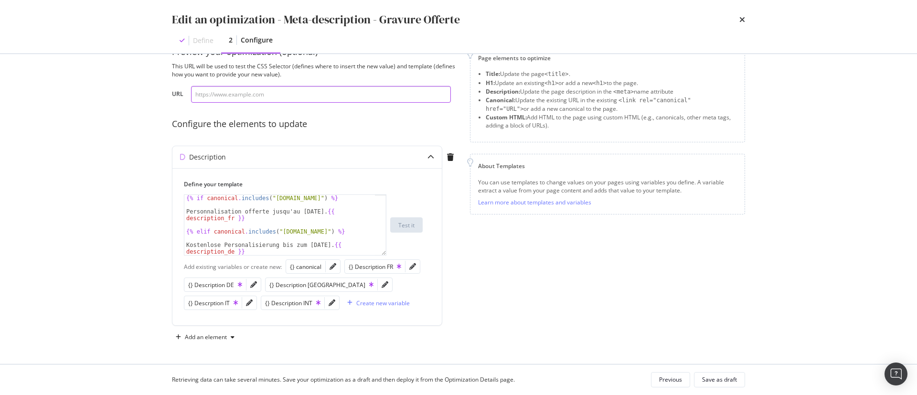
click at [310, 89] on input "modal" at bounding box center [321, 94] width 260 height 17
paste input "https://fr.st-dupont.com/products/sac-moyen-1rv262be1"
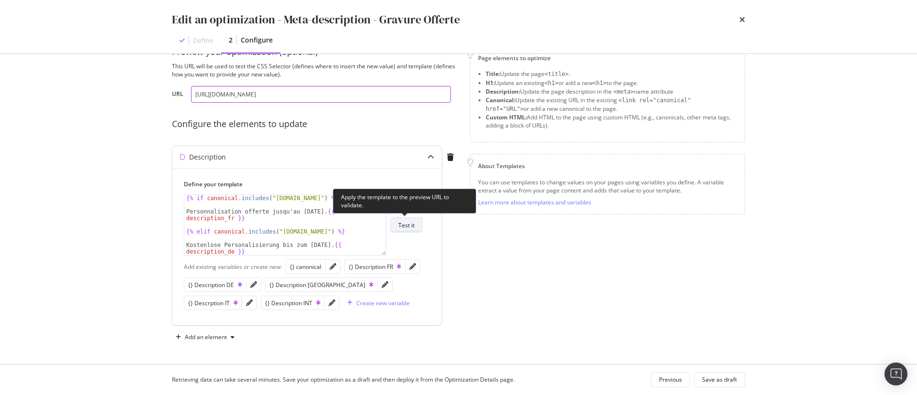
type input "https://fr.st-dupont.com/products/sac-moyen-1rv262be1"
click at [417, 221] on button "Test it" at bounding box center [406, 224] width 32 height 15
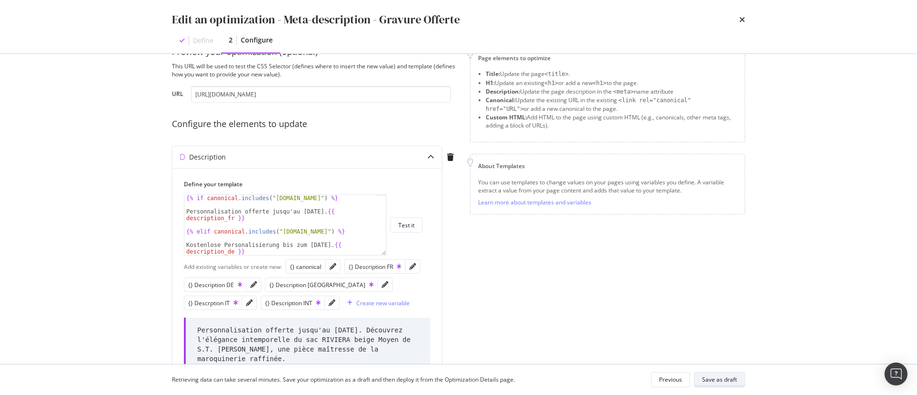
click at [706, 383] on div "Save as draft" at bounding box center [719, 379] width 35 height 8
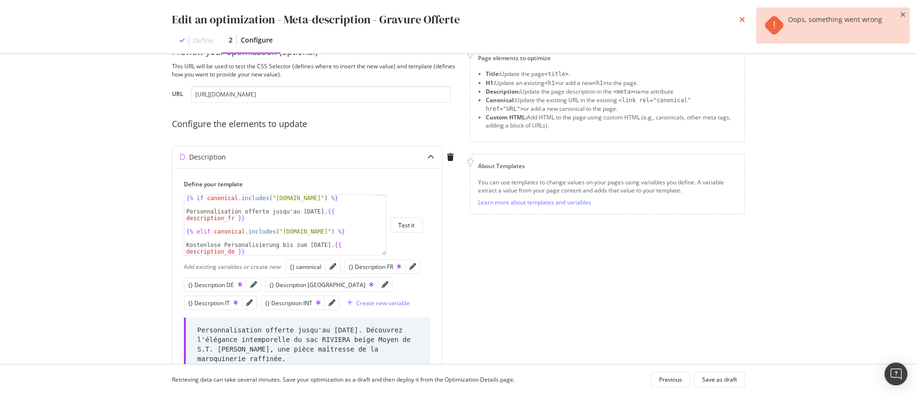
click at [744, 22] on icon "times" at bounding box center [742, 20] width 6 height 8
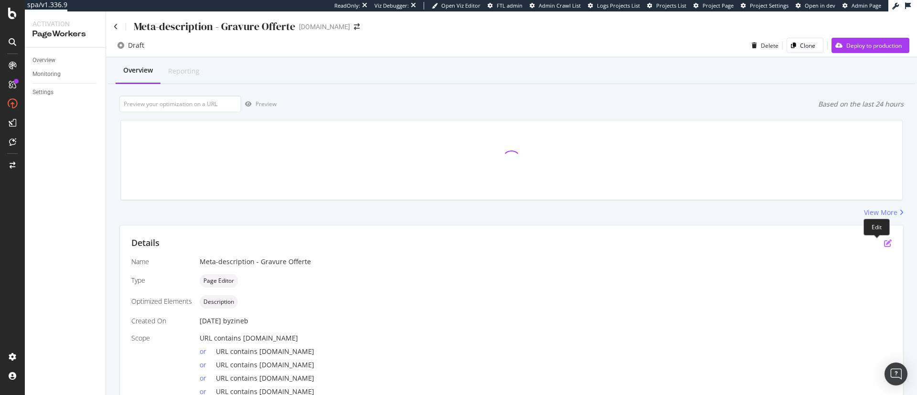
click at [884, 244] on icon "pen-to-square" at bounding box center [888, 243] width 8 height 8
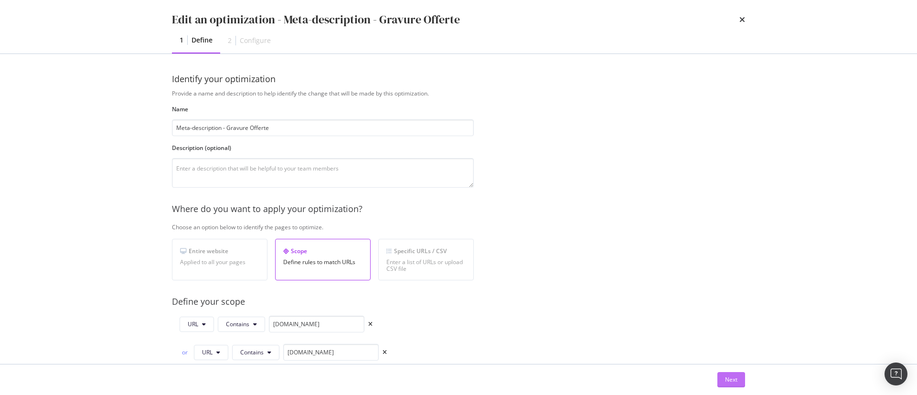
click at [740, 378] on button "Next" at bounding box center [731, 379] width 28 height 15
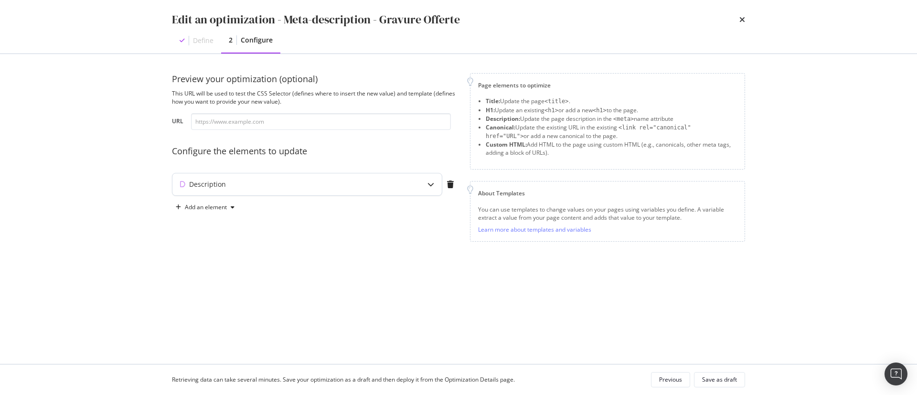
click at [336, 180] on div "Description" at bounding box center [288, 185] width 232 height 10
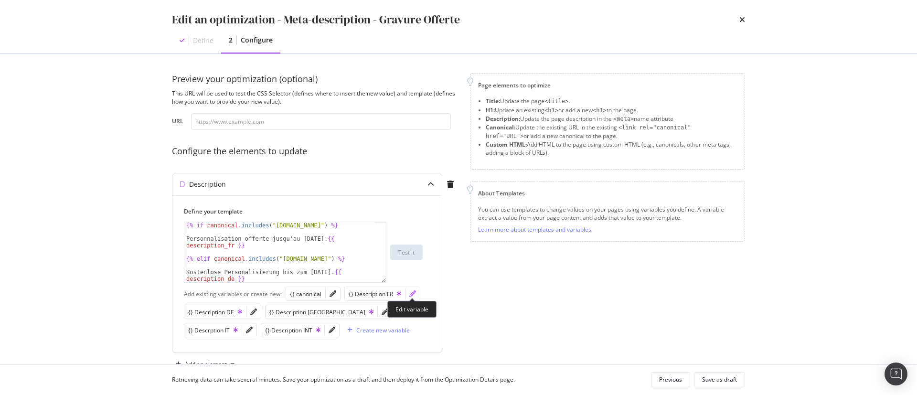
click at [412, 295] on icon "pencil" at bounding box center [412, 293] width 7 height 7
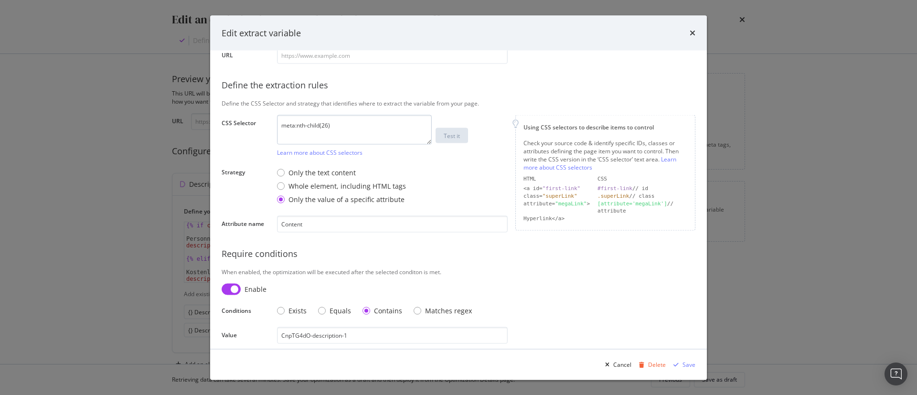
scroll to position [144, 0]
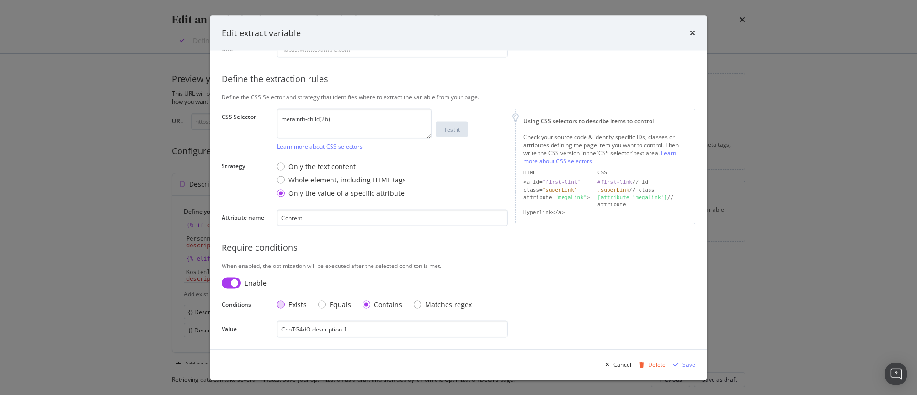
click at [290, 300] on div "Exists" at bounding box center [297, 305] width 18 height 10
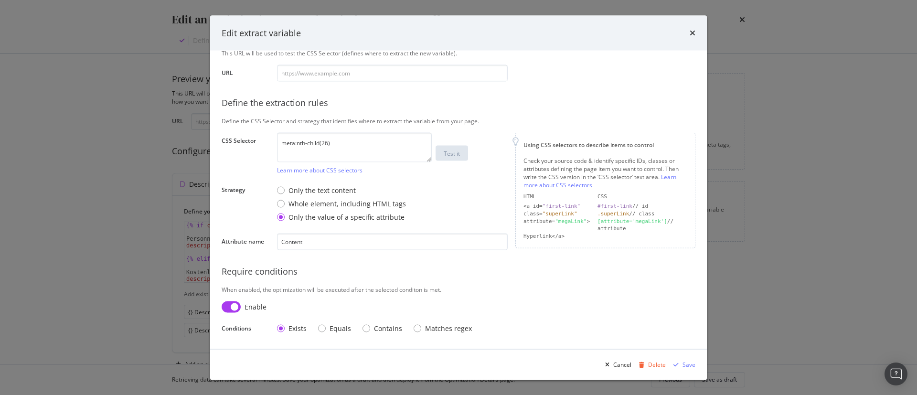
scroll to position [120, 0]
click at [687, 369] on div "Save" at bounding box center [682, 364] width 26 height 14
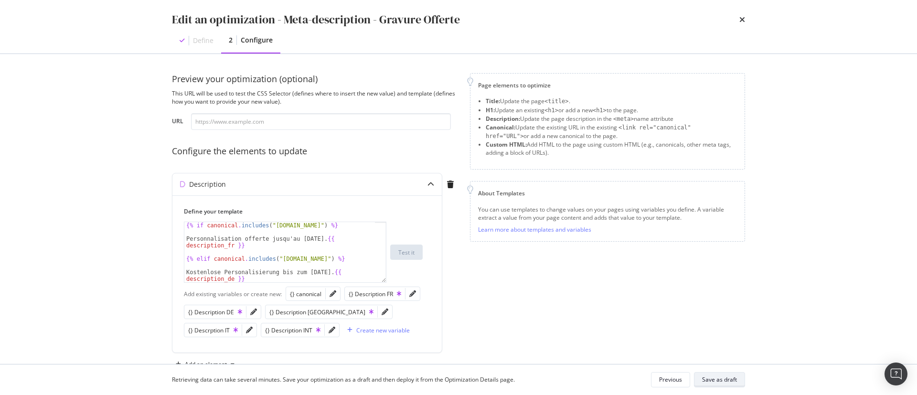
click at [712, 376] on div "Save as draft" at bounding box center [719, 379] width 35 height 8
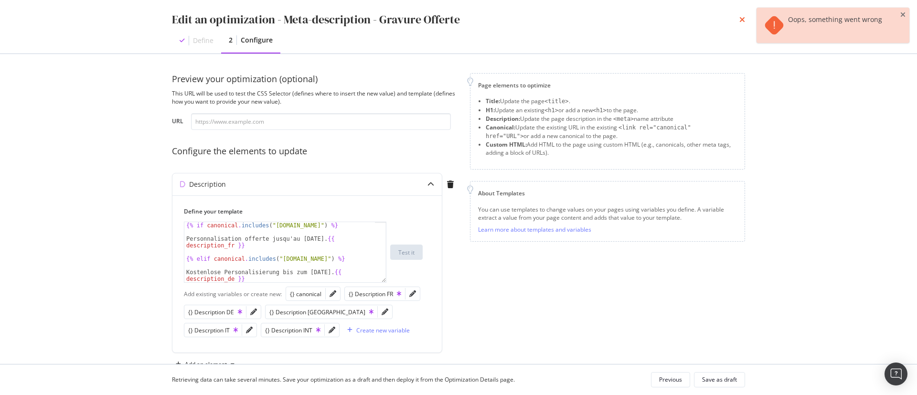
click at [743, 21] on icon "times" at bounding box center [742, 20] width 6 height 8
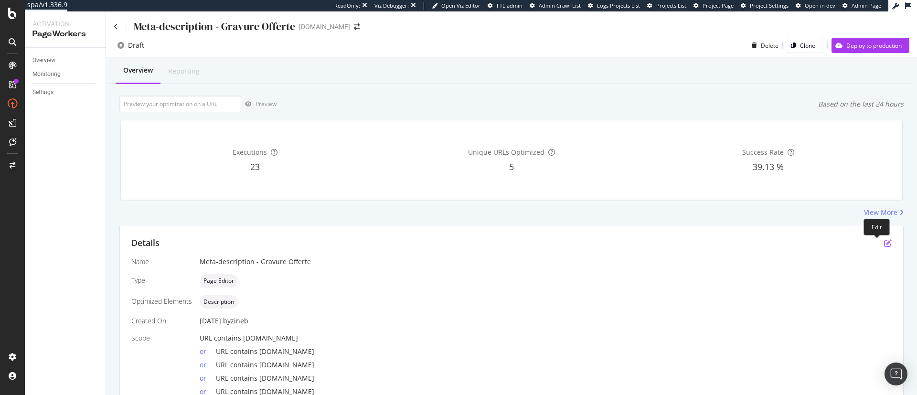
click at [884, 243] on icon "pen-to-square" at bounding box center [888, 243] width 8 height 8
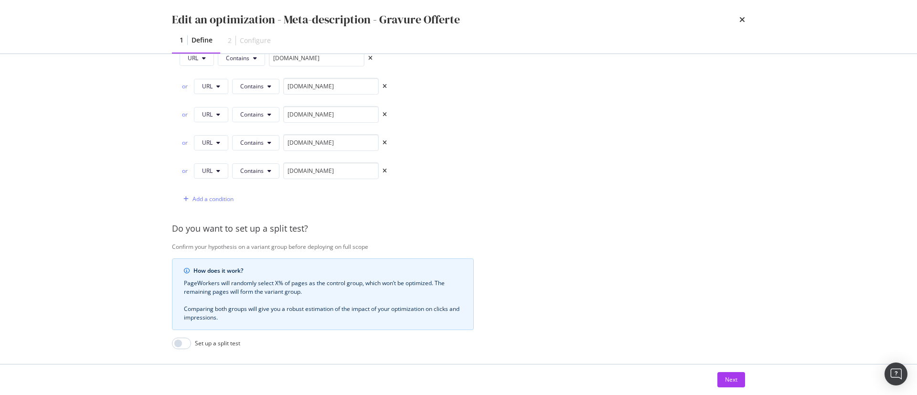
scroll to position [382, 0]
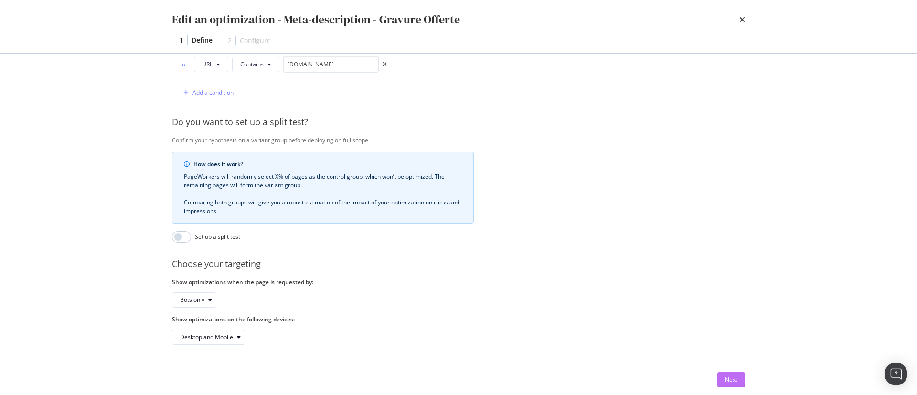
click at [727, 376] on div "Next" at bounding box center [731, 379] width 12 height 8
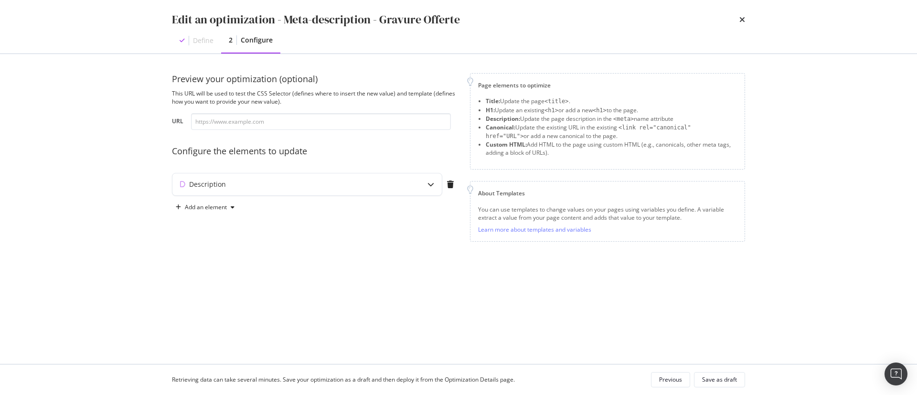
click at [401, 161] on div "Preview your optimization (optional) This URL will be used to test the CSS Sele…" at bounding box center [315, 159] width 287 height 172
click at [410, 189] on div "Description" at bounding box center [306, 184] width 269 height 22
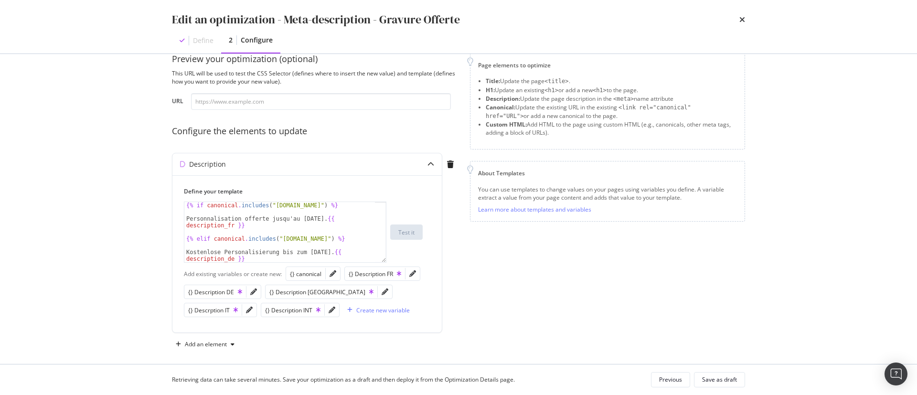
scroll to position [27, 0]
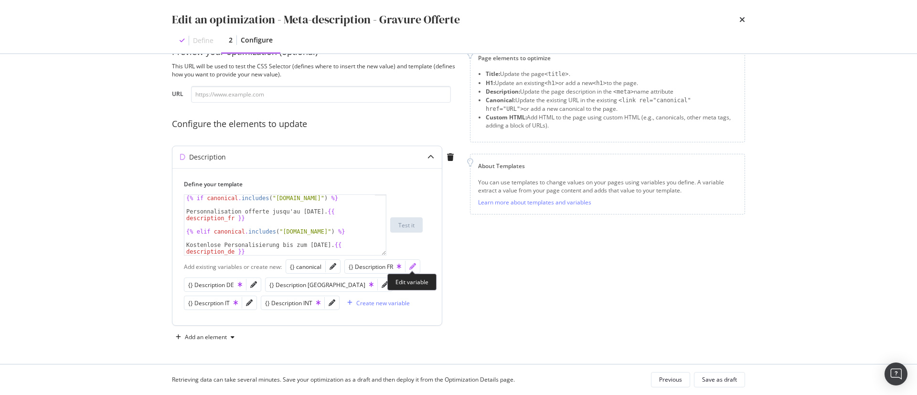
click at [413, 266] on icon "pencil" at bounding box center [412, 266] width 7 height 7
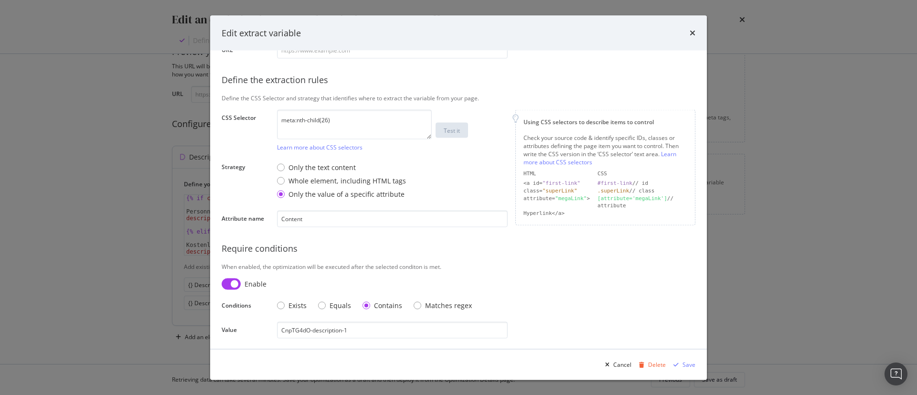
scroll to position [144, 0]
click at [238, 280] on input "modal" at bounding box center [231, 282] width 19 height 11
checkbox input "false"
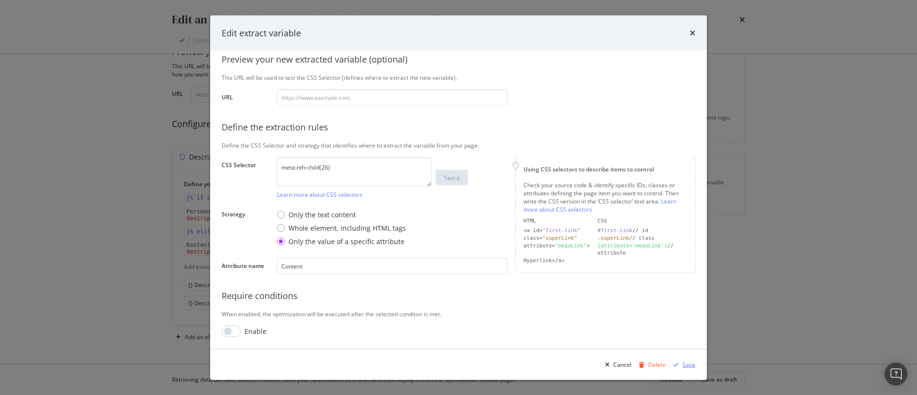
click at [693, 367] on div "Save" at bounding box center [688, 364] width 13 height 8
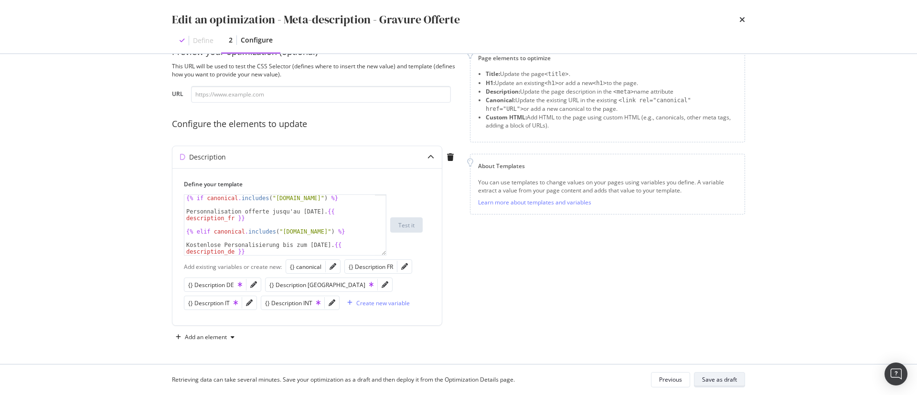
click at [711, 383] on div "Save as draft" at bounding box center [719, 379] width 35 height 8
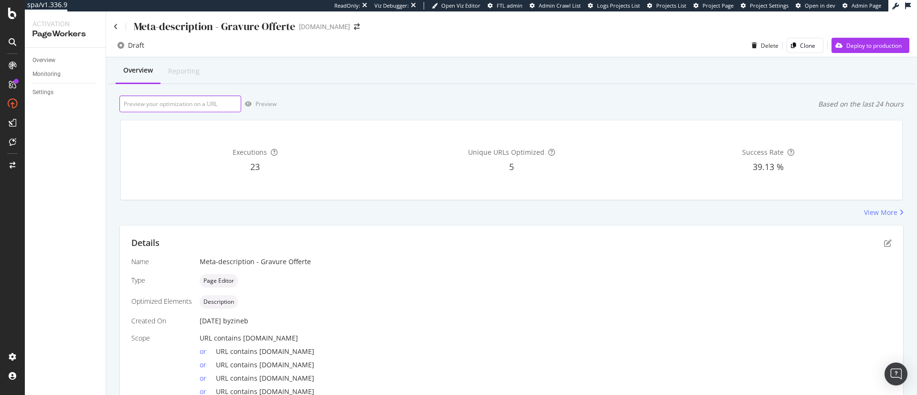
click at [212, 102] on input "url" at bounding box center [180, 104] width 122 height 17
paste input "[URL][DOMAIN_NAME]"
type input "[URL][DOMAIN_NAME]"
click at [264, 100] on div "Preview" at bounding box center [265, 104] width 21 height 8
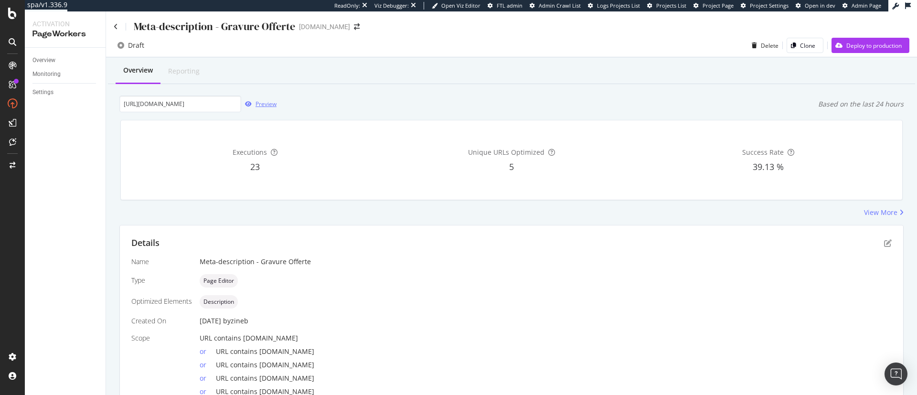
scroll to position [0, 0]
click at [884, 245] on icon "pen-to-square" at bounding box center [888, 243] width 8 height 8
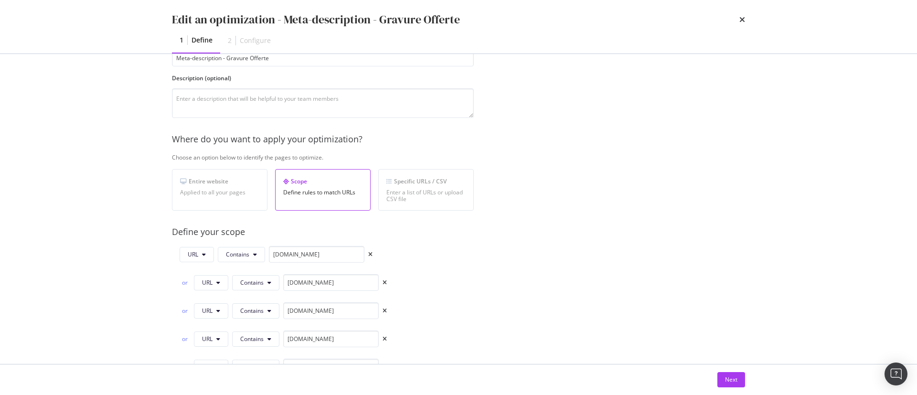
scroll to position [191, 0]
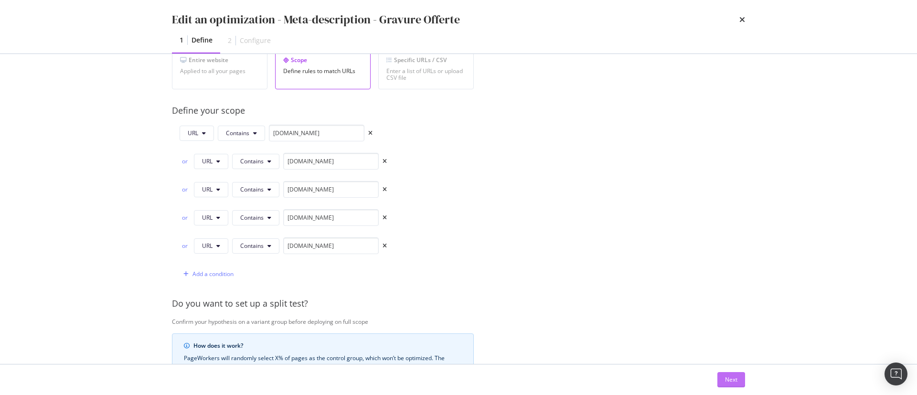
click at [728, 378] on div "Next" at bounding box center [731, 379] width 12 height 8
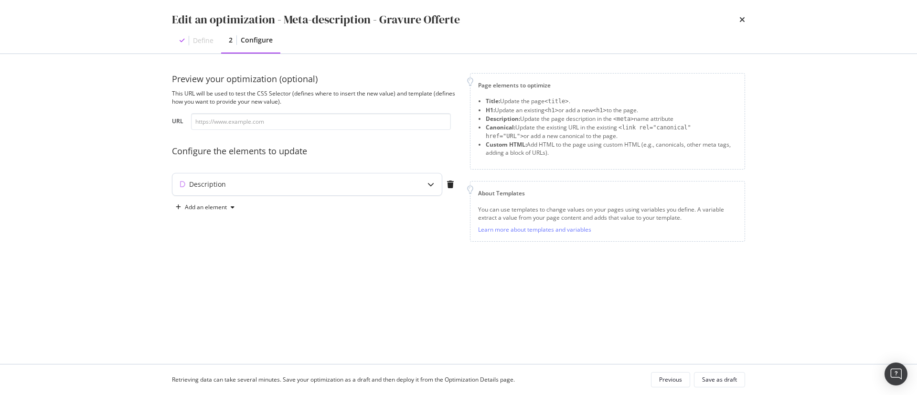
click at [348, 181] on div "Description" at bounding box center [288, 185] width 232 height 10
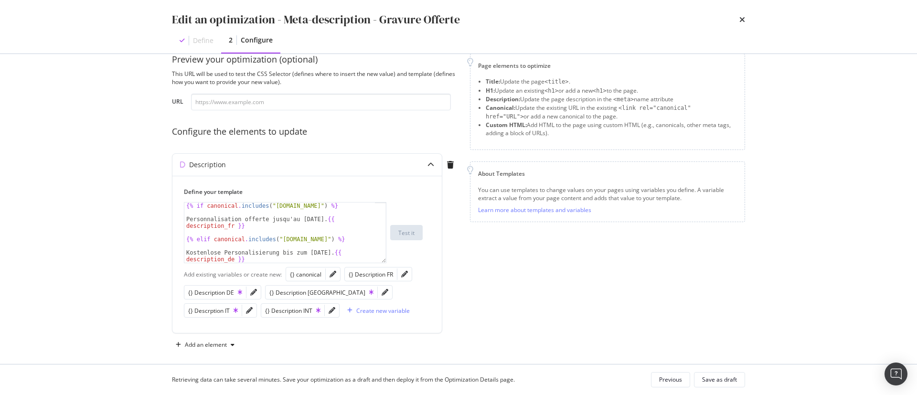
scroll to position [27, 0]
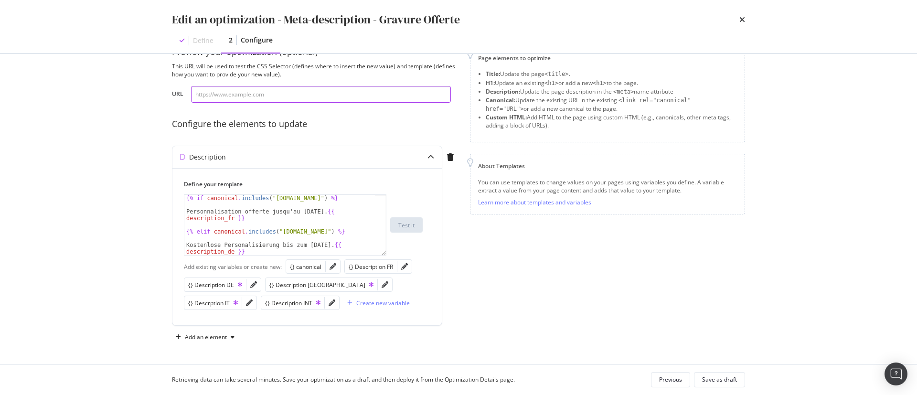
click at [280, 97] on input "modal" at bounding box center [321, 94] width 260 height 17
paste input "[URL][DOMAIN_NAME]"
type input "[URL][DOMAIN_NAME]"
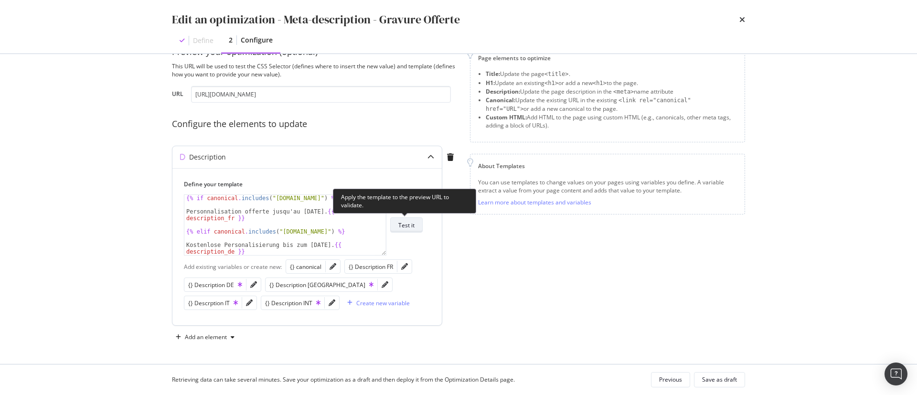
click at [409, 222] on div "Test it" at bounding box center [406, 225] width 16 height 8
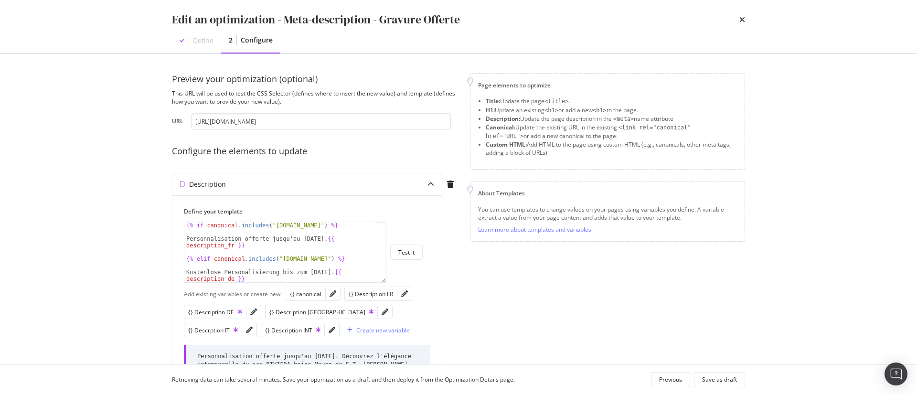
scroll to position [109, 0]
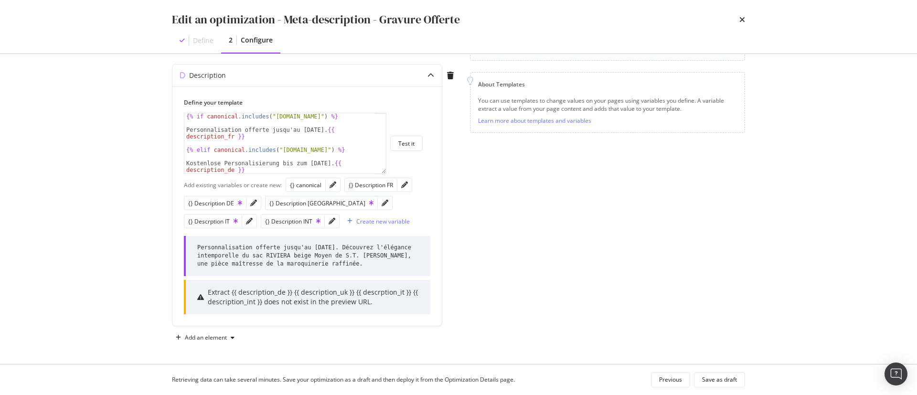
click at [507, 184] on div "Page elements to optimize Title: Update the page <title> . H1: Update an existi…" at bounding box center [607, 154] width 275 height 381
click at [330, 149] on div "{% if canonical . includes ( "fr.st-dupont.com" ) %} Personnalisation offerte j…" at bounding box center [279, 150] width 191 height 74
drag, startPoint x: 186, startPoint y: 129, endPoint x: 314, endPoint y: 140, distance: 128.4
click at [314, 140] on div "{% if canonical . includes ( "fr.st-dupont.com" ) %} Personnalisation offerte j…" at bounding box center [279, 150] width 191 height 74
type textarea "Personnalisation offerte jusqu'au [DATE]. {{ description_fr }}"
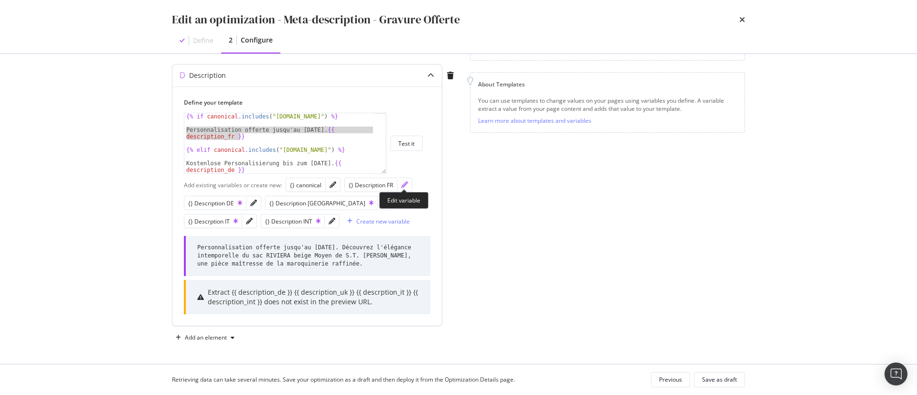
click at [404, 185] on icon "pencil" at bounding box center [404, 184] width 7 height 7
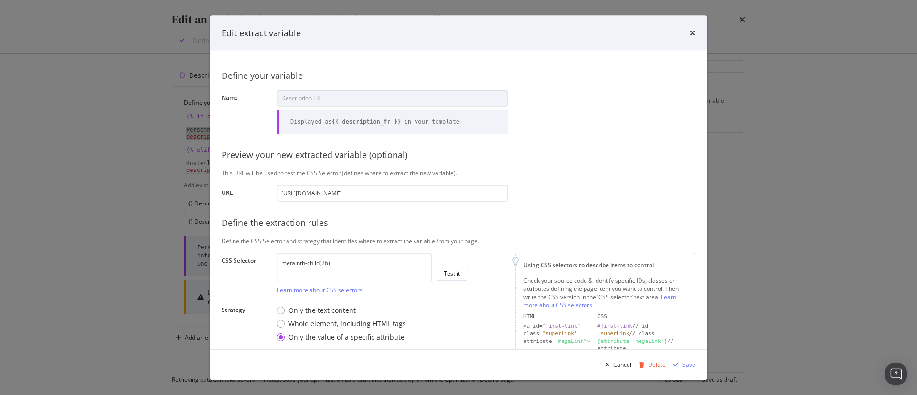
click at [253, 92] on div "Define your variable Name Description FR Displayed as {{ description_fr }} in y…" at bounding box center [459, 247] width 474 height 371
drag, startPoint x: 366, startPoint y: 257, endPoint x: 235, endPoint y: 263, distance: 131.0
click at [0, 0] on div "CSS Selector meta:nth-child(26) Learn more about CSS selectors Test it" at bounding box center [0, 0] width 0 height 0
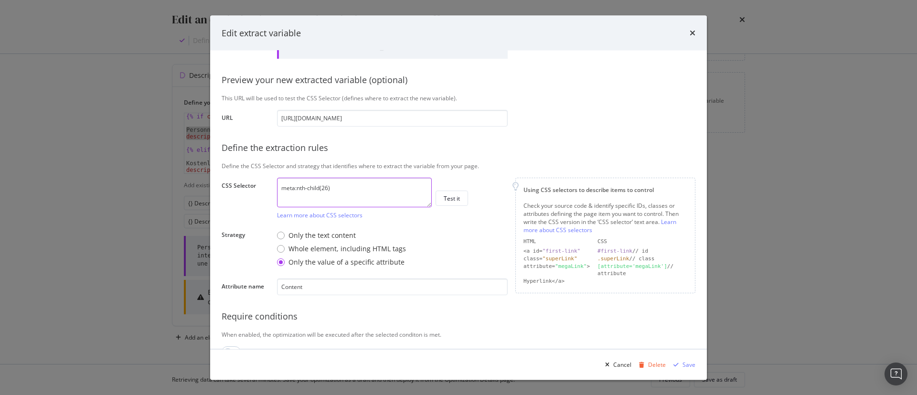
scroll to position [95, 0]
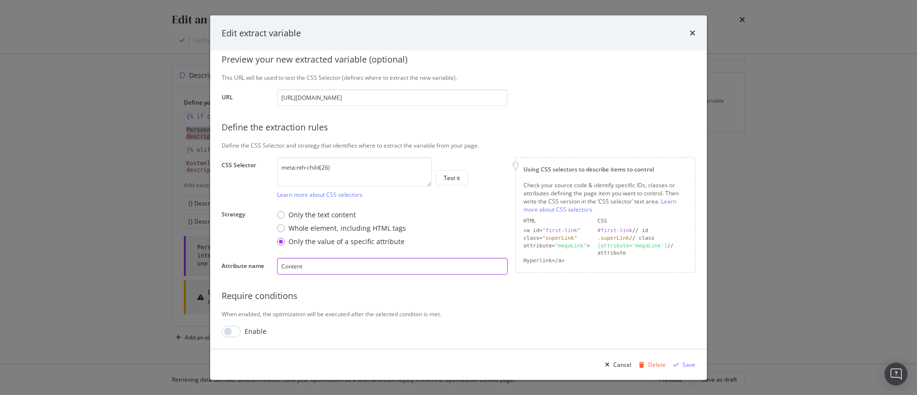
click at [0, 0] on div "Attribute name Content" at bounding box center [0, 0] width 0 height 0
click at [305, 225] on div "Whole element, including HTML tags" at bounding box center [346, 228] width 117 height 10
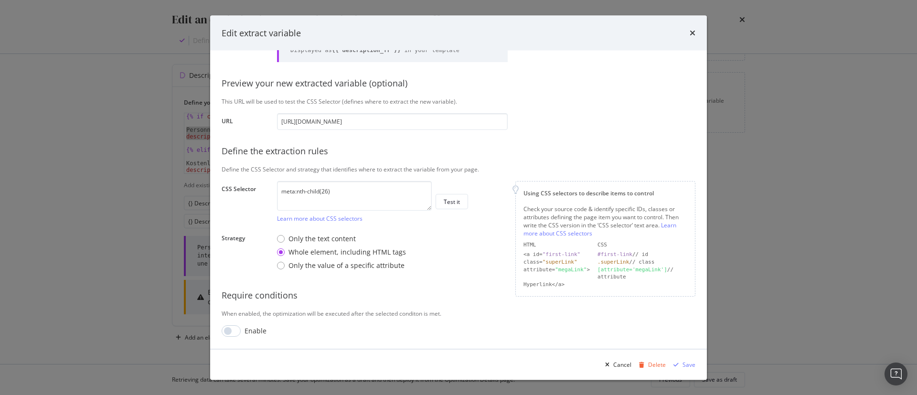
scroll to position [71, 0]
click at [690, 37] on div "times" at bounding box center [693, 33] width 6 height 12
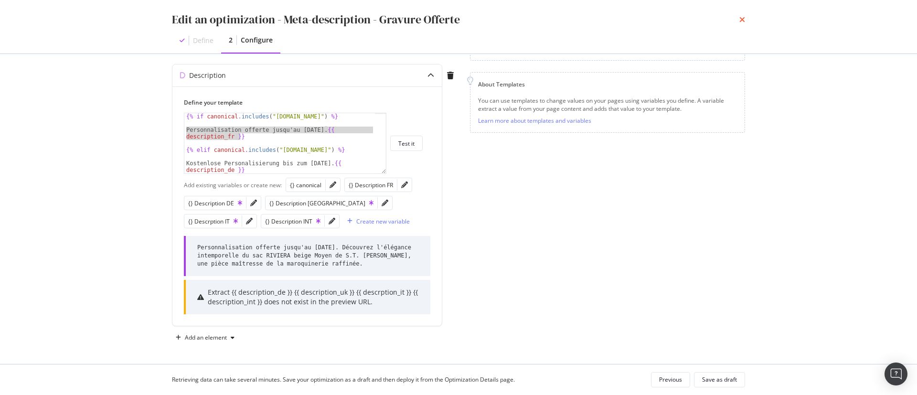
click at [744, 16] on icon "times" at bounding box center [742, 20] width 6 height 8
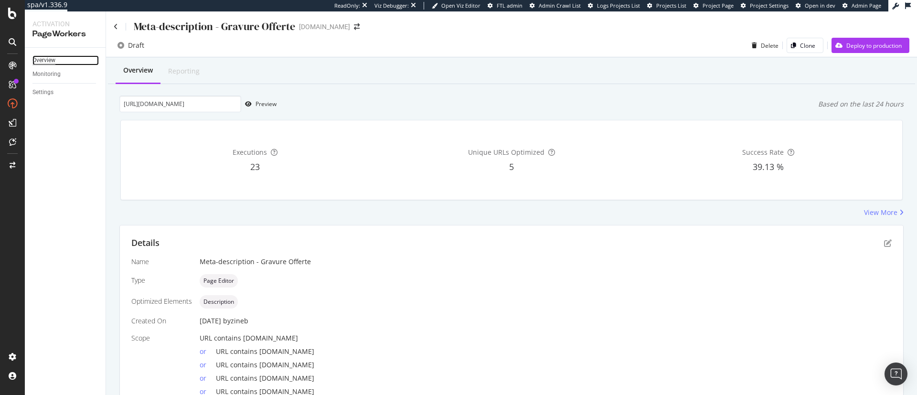
click at [53, 62] on div "Overview" at bounding box center [43, 60] width 23 height 10
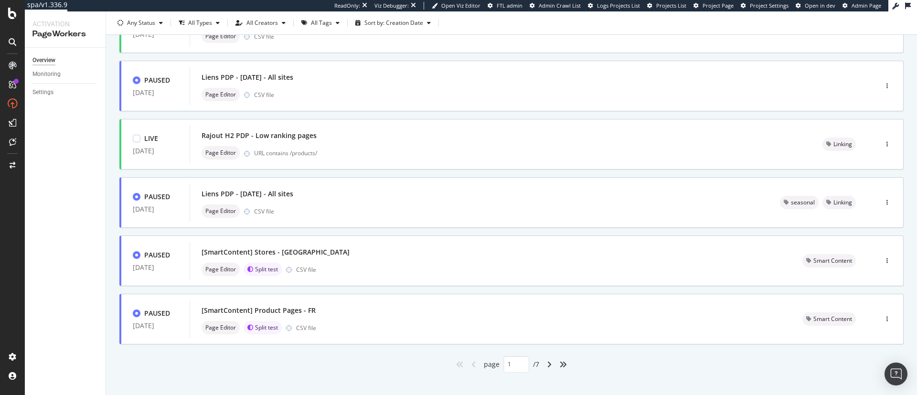
scroll to position [340, 0]
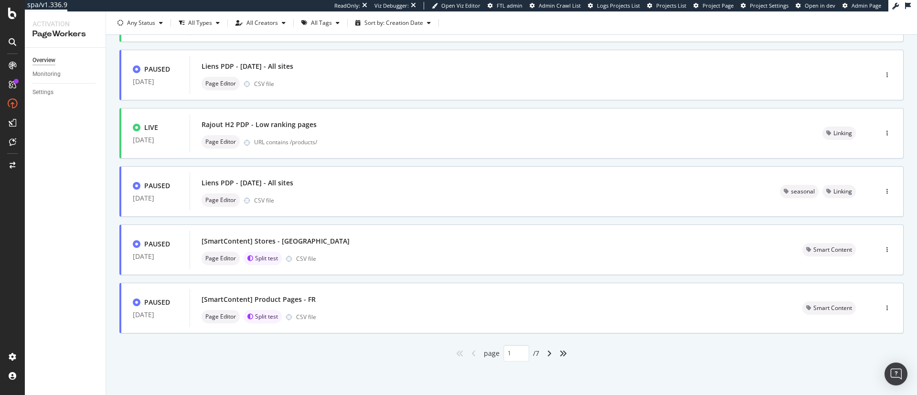
click at [543, 357] on div "angle-right" at bounding box center [549, 353] width 12 height 15
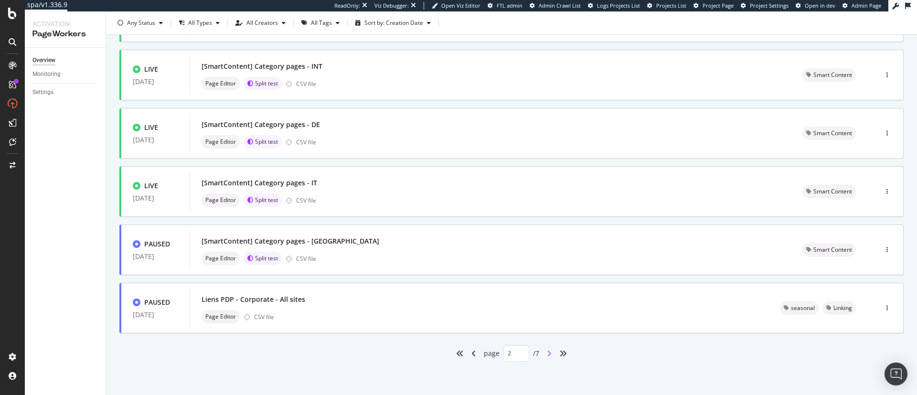
click at [547, 354] on icon "angle-right" at bounding box center [549, 354] width 5 height 8
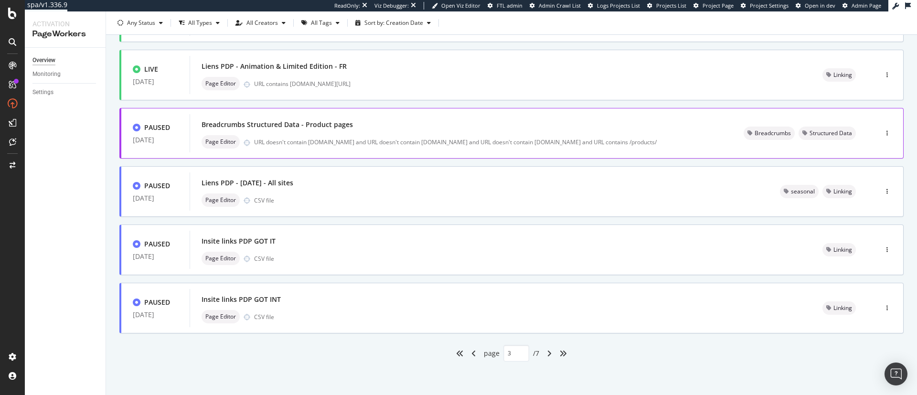
click at [547, 356] on icon "angle-right" at bounding box center [549, 354] width 5 height 8
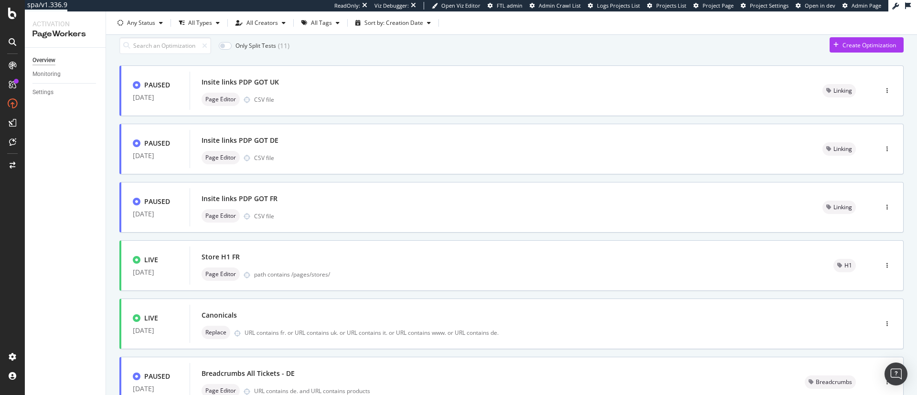
scroll to position [0, 0]
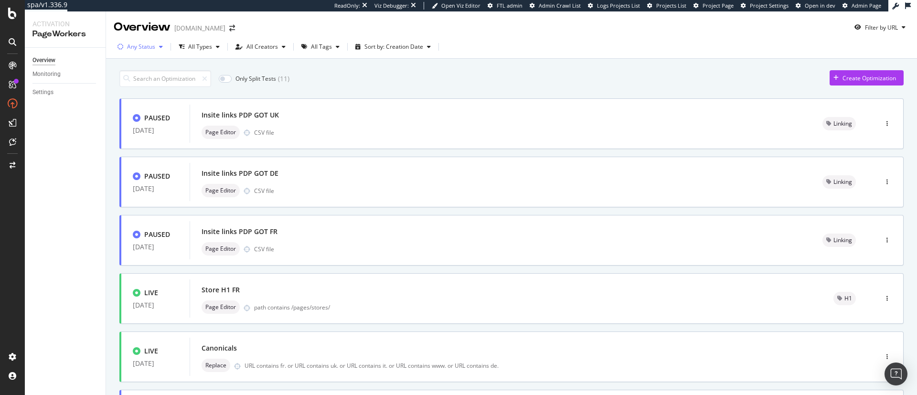
click at [150, 50] on div "Any Status" at bounding box center [141, 47] width 28 height 6
click at [122, 98] on div at bounding box center [126, 99] width 8 height 8
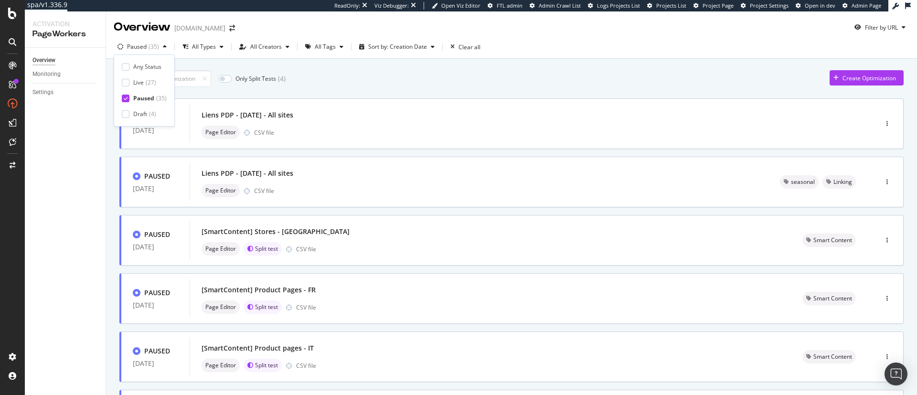
type input "1"
click at [353, 95] on div "Only Split Tests ( 4 ) Create Optimization PAUSED 14 May. 2025 Liens PDP - Fath…" at bounding box center [511, 383] width 784 height 636
click at [886, 298] on icon "button" at bounding box center [886, 299] width 1 height 6
click at [861, 329] on div "Activate" at bounding box center [863, 332] width 21 height 8
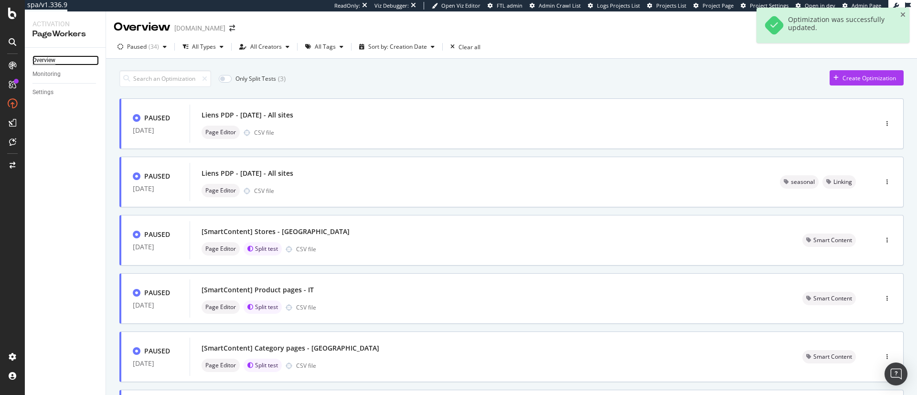
click at [42, 60] on div "Overview" at bounding box center [43, 60] width 23 height 10
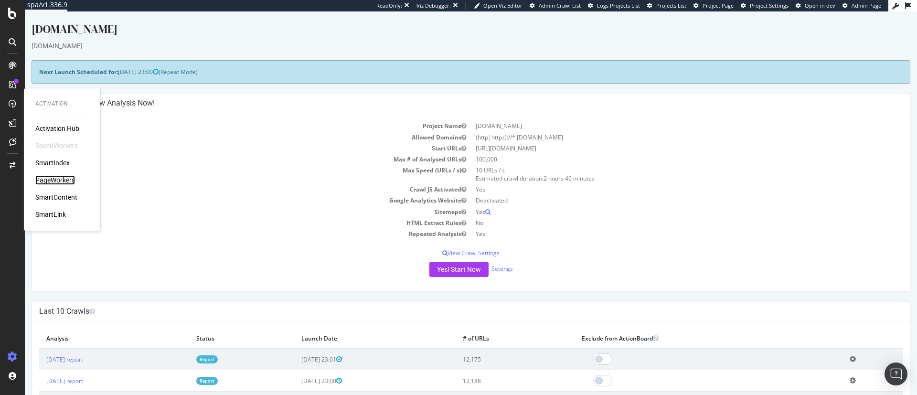
click at [57, 180] on div "PageWorkers" at bounding box center [55, 180] width 40 height 10
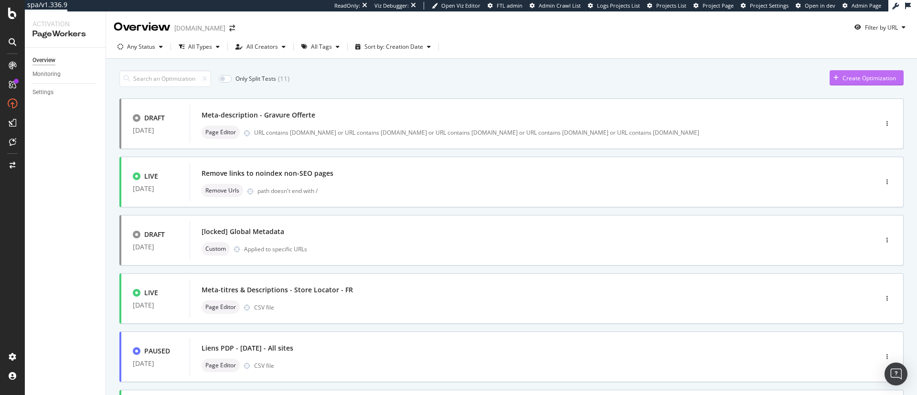
click at [847, 78] on div "Create Optimization" at bounding box center [868, 78] width 53 height 8
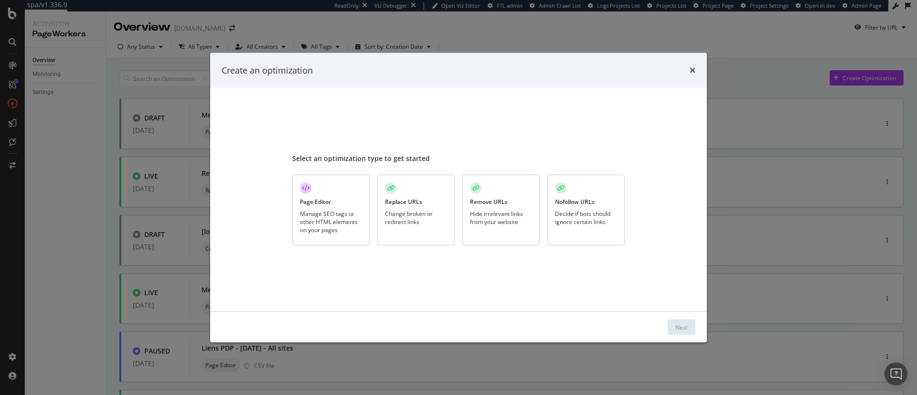
click at [312, 189] on div "Page Editor Manage SEO tags or other HTML elements on your pages" at bounding box center [330, 210] width 77 height 71
click at [693, 330] on button "Next" at bounding box center [682, 326] width 28 height 15
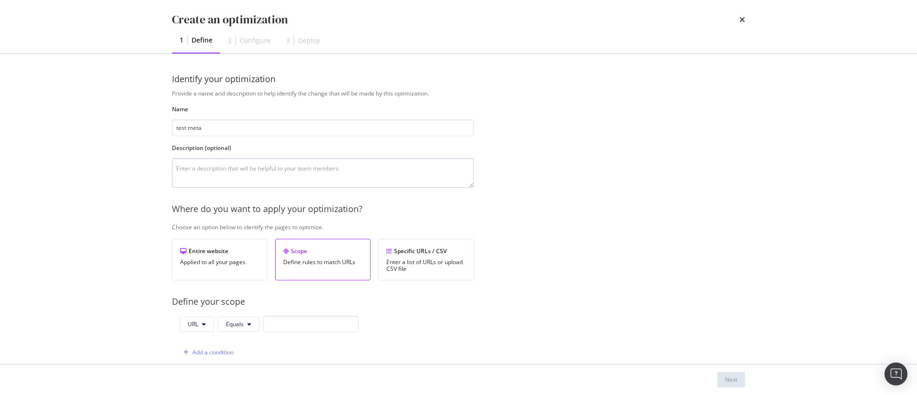
scroll to position [191, 0]
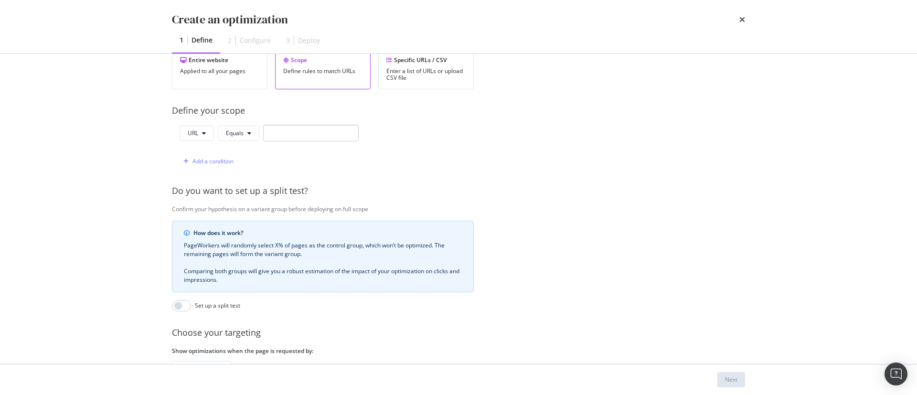
type input "test meta"
click at [284, 132] on input "modal" at bounding box center [311, 133] width 96 height 17
paste input "https://fr.st-dupont.com/products/sac-moyen-1rv262be1"
type input "https://fr.st-dupont.com/products/sac-moyen-1rv262be1"
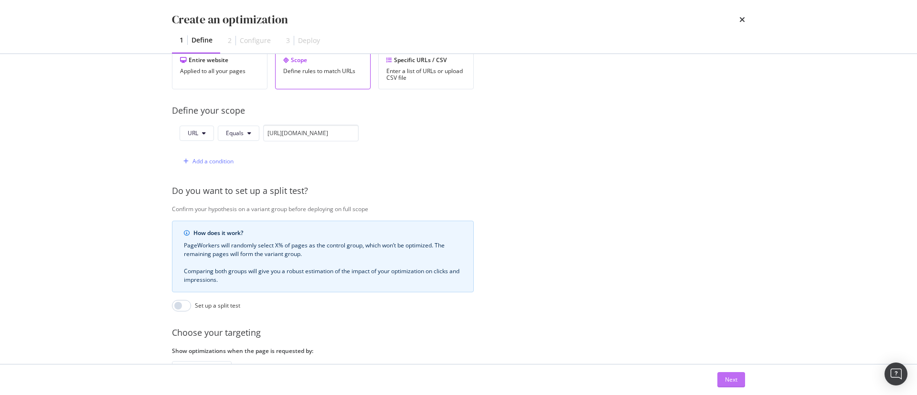
click at [729, 377] on div "Next" at bounding box center [731, 379] width 12 height 8
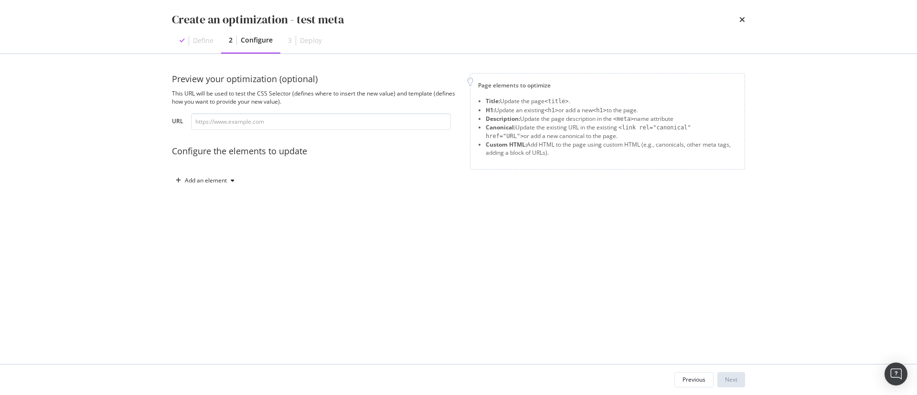
scroll to position [0, 0]
click at [210, 182] on div "Add an element" at bounding box center [206, 181] width 42 height 6
click at [208, 263] on div "Custom HTML" at bounding box center [216, 262] width 38 height 8
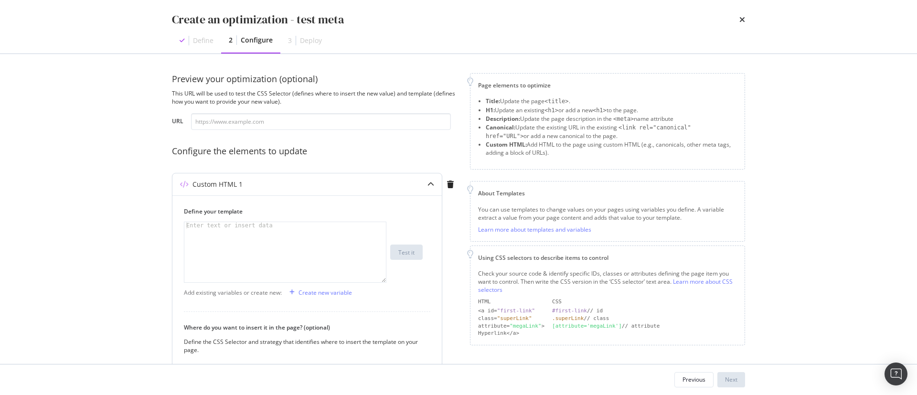
click at [273, 249] on div "modal" at bounding box center [285, 259] width 202 height 74
paste textarea "Personnalisation offerte jusqu'au 08/09/25. {{ description_fr }}"
type textarea "Personnalisation offerte jusqu'au 08/09/25. {{ description_fr }}"
click at [302, 294] on div "Create new variable" at bounding box center [324, 292] width 53 height 8
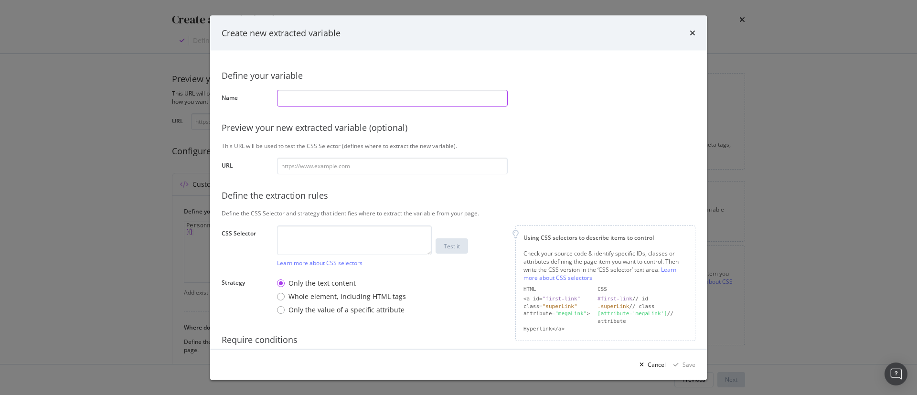
paste input "Description FR"
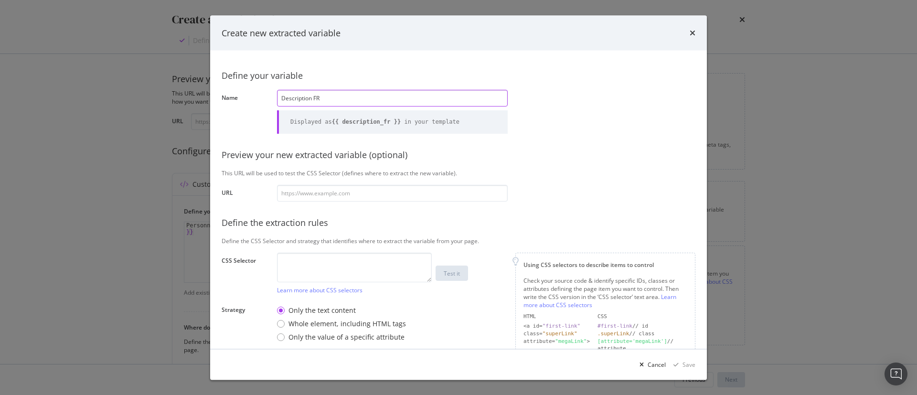
type input "Description FR"
click at [321, 260] on textarea "modal" at bounding box center [354, 267] width 155 height 30
paste textarea "meta:nth-child(26)"
type textarea "meta:nth-child(26)"
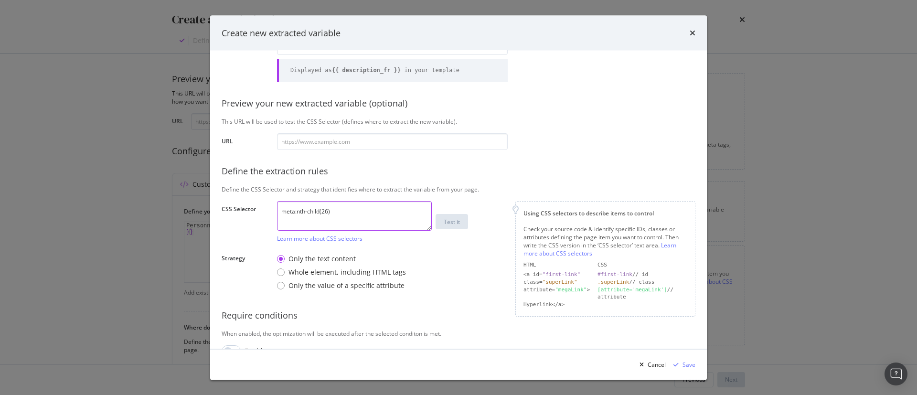
scroll to position [71, 0]
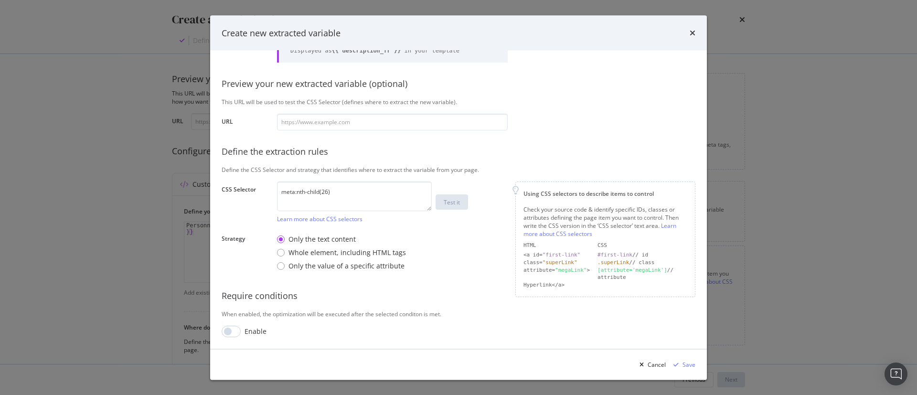
drag, startPoint x: 332, startPoint y: 267, endPoint x: 329, endPoint y: 273, distance: 6.4
click at [332, 267] on div "Only the value of a specific attribute" at bounding box center [346, 266] width 116 height 10
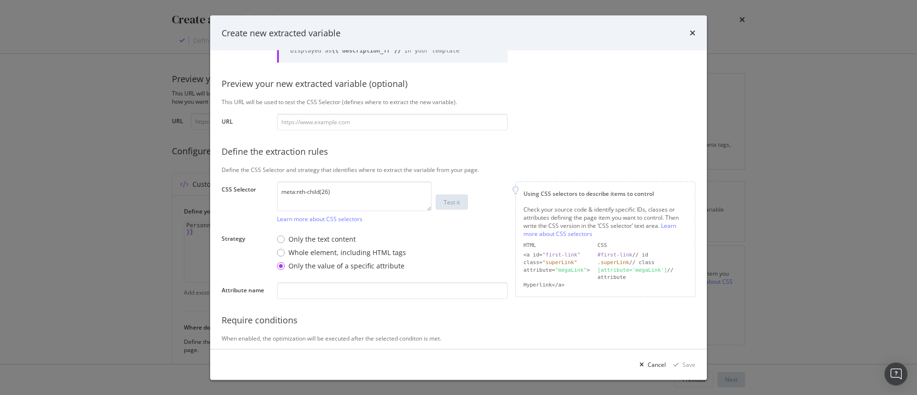
click at [315, 299] on div "Define your variable Name Description FR Displayed as {{ description_fr }} in y…" at bounding box center [459, 176] width 474 height 371
click at [315, 294] on input "modal" at bounding box center [392, 290] width 231 height 17
paste input "Content"
type input "Content"
click at [398, 324] on div "Require conditions" at bounding box center [459, 320] width 474 height 12
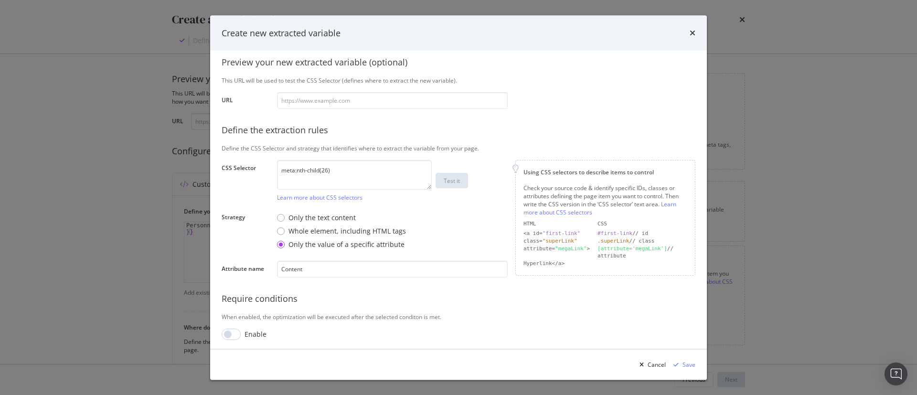
scroll to position [95, 0]
click at [220, 330] on div "Define your variable Name Description FR Displayed as {{ description_fr }} in y…" at bounding box center [458, 200] width 497 height 298
click at [234, 327] on input "modal" at bounding box center [231, 331] width 19 height 11
checkbox input "true"
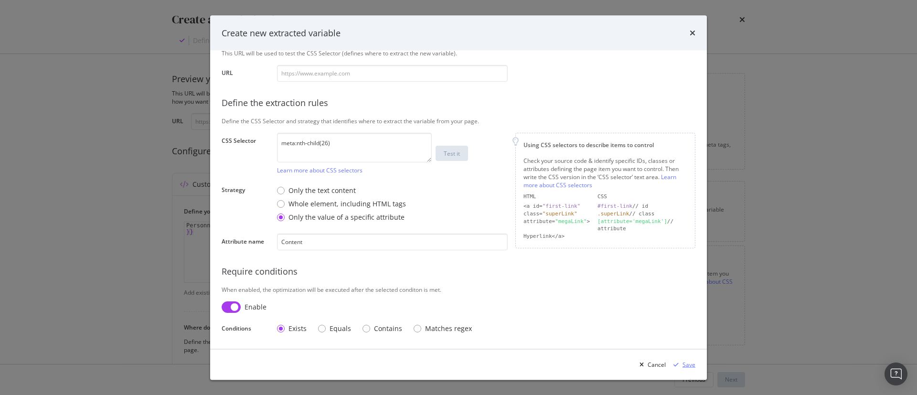
click at [681, 365] on div "modal" at bounding box center [675, 364] width 13 height 6
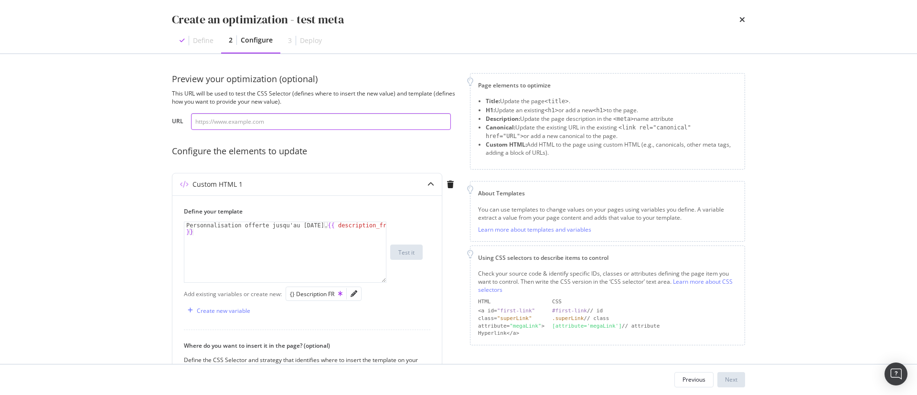
click at [312, 119] on input "modal" at bounding box center [321, 121] width 260 height 17
paste input "https://fr.st-dupont.com/products/sac-moyen-1rv262be1"
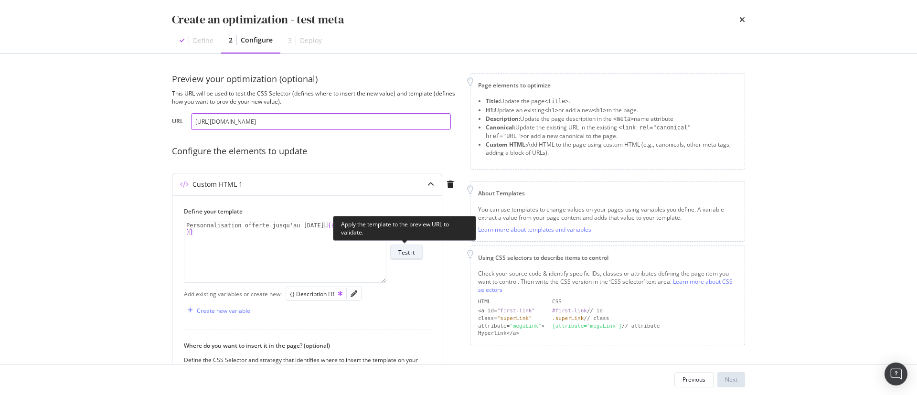
type input "https://fr.st-dupont.com/products/sac-moyen-1rv262be1"
click at [402, 251] on div "Test it" at bounding box center [406, 252] width 16 height 8
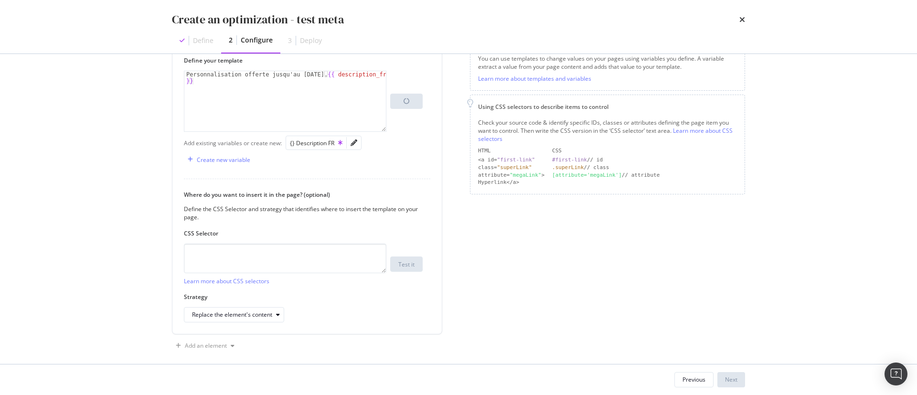
scroll to position [159, 0]
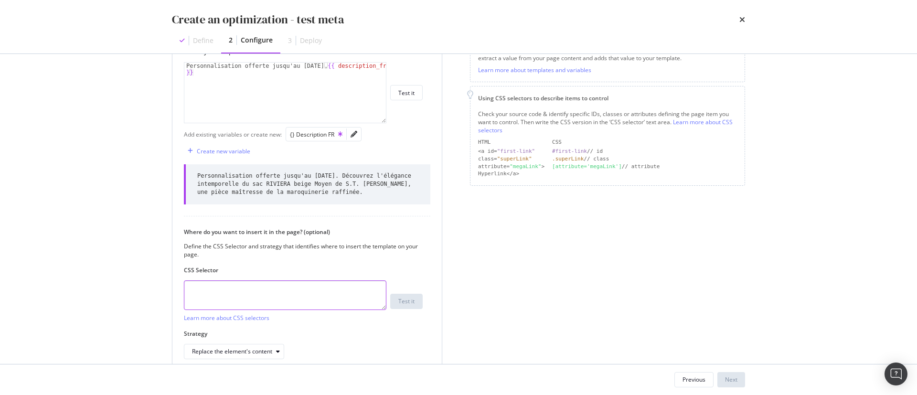
click at [277, 298] on textarea "modal" at bounding box center [285, 295] width 202 height 30
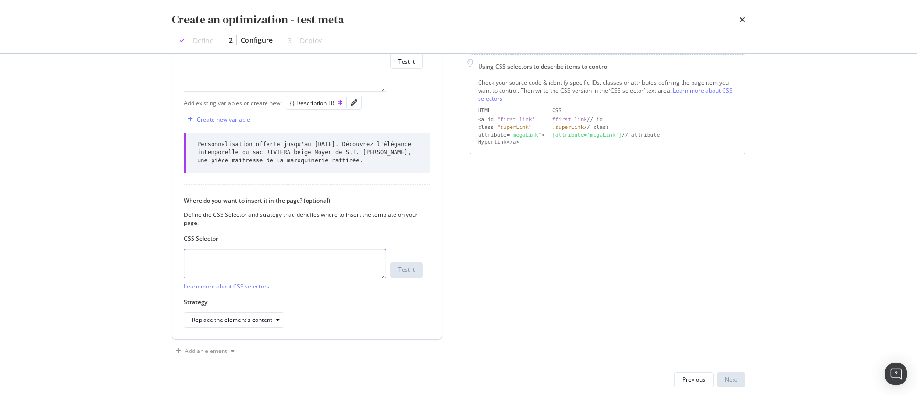
scroll to position [205, 0]
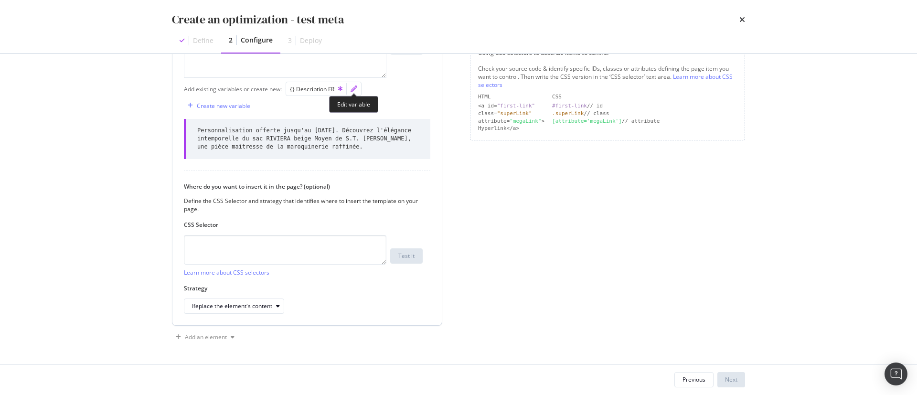
click at [355, 90] on icon "pencil" at bounding box center [353, 88] width 7 height 7
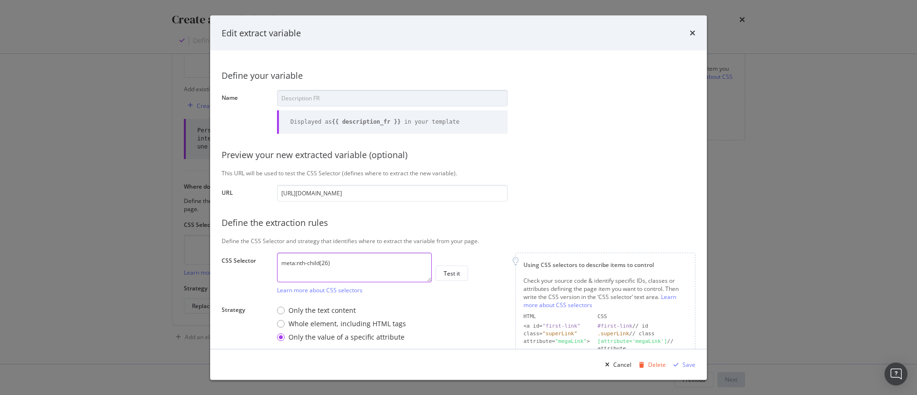
drag, startPoint x: 351, startPoint y: 259, endPoint x: 231, endPoint y: 262, distance: 120.4
click at [0, 0] on div "CSS Selector meta:nth-child(26) Learn more about CSS selectors Test it" at bounding box center [0, 0] width 0 height 0
click at [693, 34] on icon "times" at bounding box center [693, 33] width 6 height 8
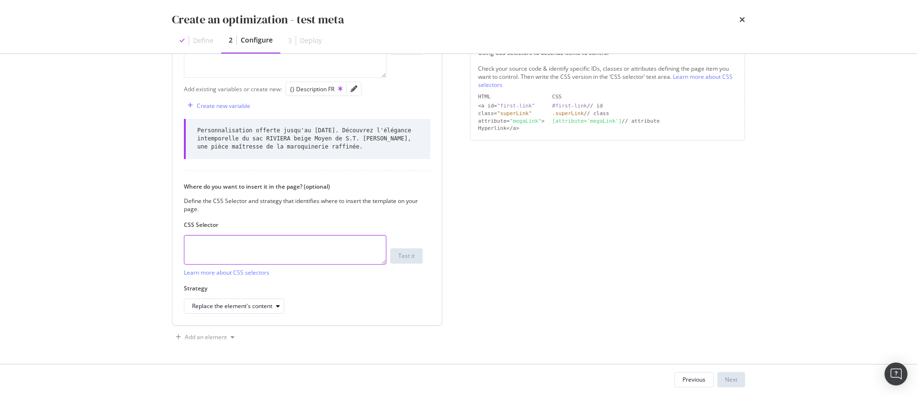
click at [306, 249] on textarea "modal" at bounding box center [285, 250] width 202 height 30
paste textarea "meta:nth-child(26)"
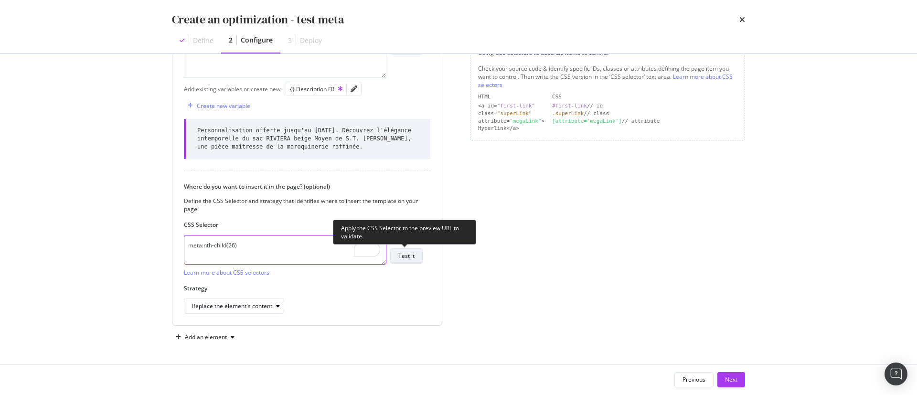
type textarea "meta:nth-child(26)"
click at [402, 258] on div "Test it" at bounding box center [406, 256] width 16 height 8
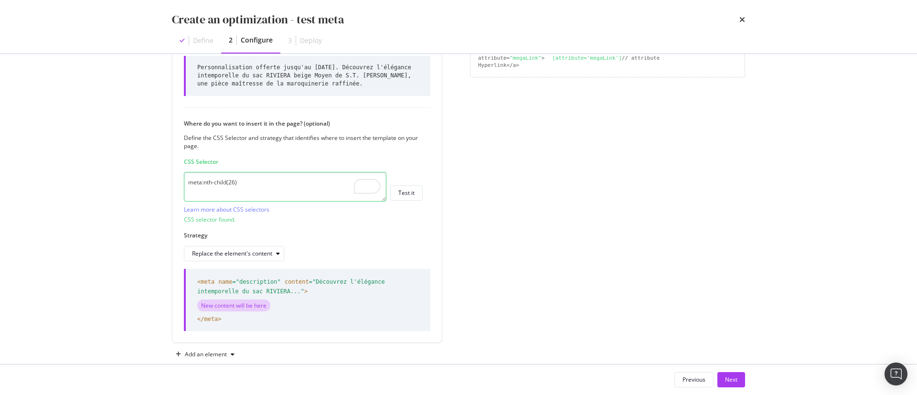
scroll to position [285, 0]
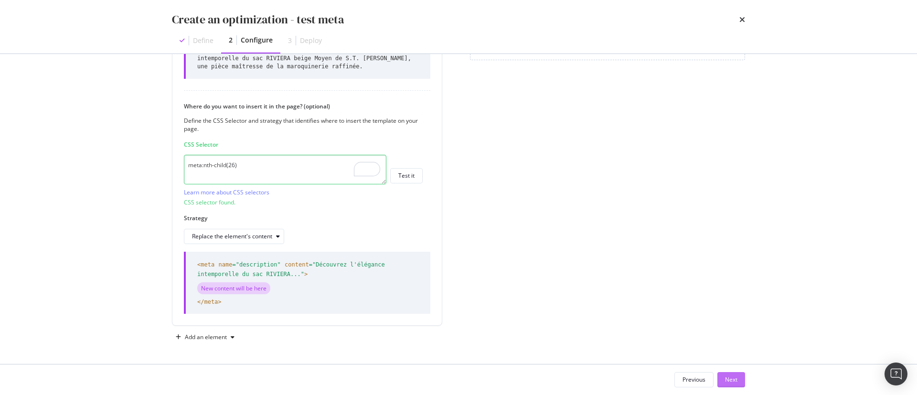
click at [741, 386] on button "Next" at bounding box center [731, 379] width 28 height 15
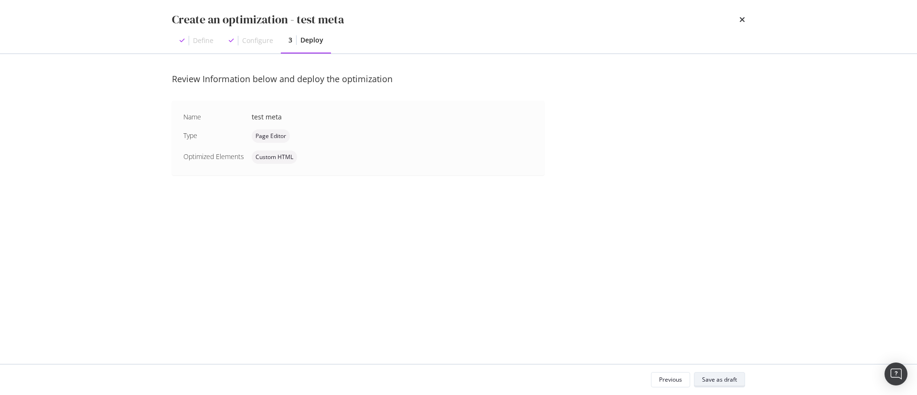
scroll to position [0, 0]
click at [741, 386] on button "Save as draft" at bounding box center [719, 379] width 51 height 15
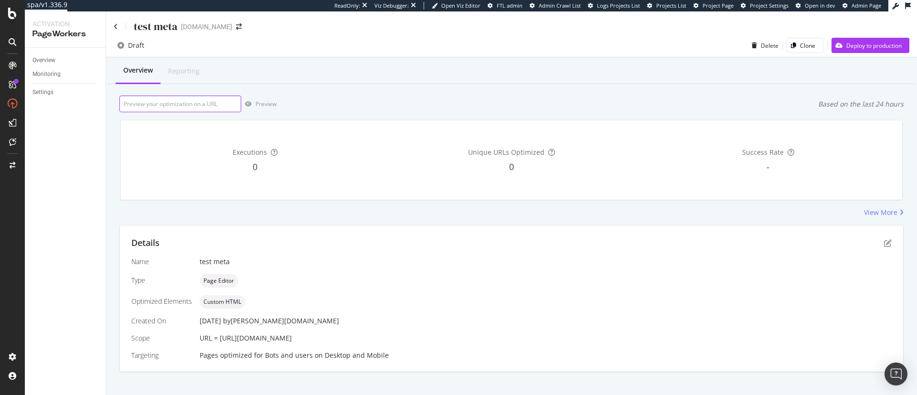
click at [186, 102] on input "url" at bounding box center [180, 104] width 122 height 17
paste input "meta:nth-child(26)"
drag, startPoint x: 224, startPoint y: 98, endPoint x: 116, endPoint y: 110, distance: 108.5
click at [85, 103] on div "Activation PageWorkers Overview Monitoring Settings test meta st-dupont.com Dra…" at bounding box center [471, 202] width 892 height 383
paste input "https://fr.st-dupont.com/products/sac-moyen-1rv262be1"
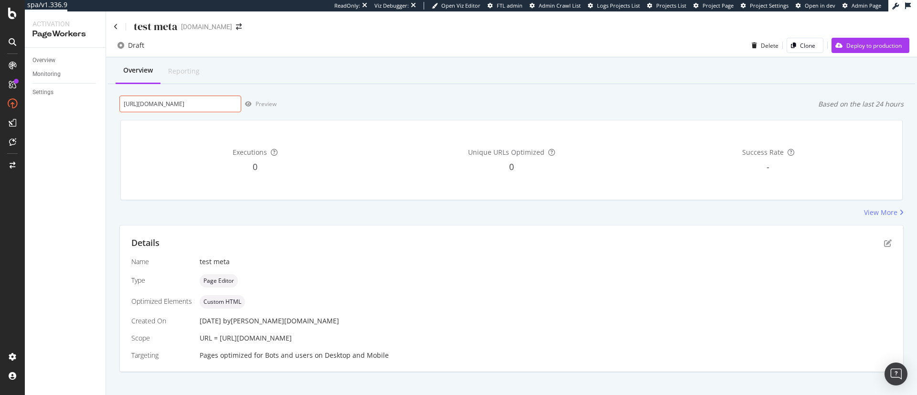
scroll to position [0, 38]
type input "https://fr.st-dupont.com/products/sac-moyen-1rv262be1"
click at [256, 95] on div "Overview Reporting https://fr.st-dupont.com/products/sac-moyen-1rv262be1 Previe…" at bounding box center [511, 231] width 811 height 348
click at [261, 101] on div "Preview" at bounding box center [265, 104] width 21 height 8
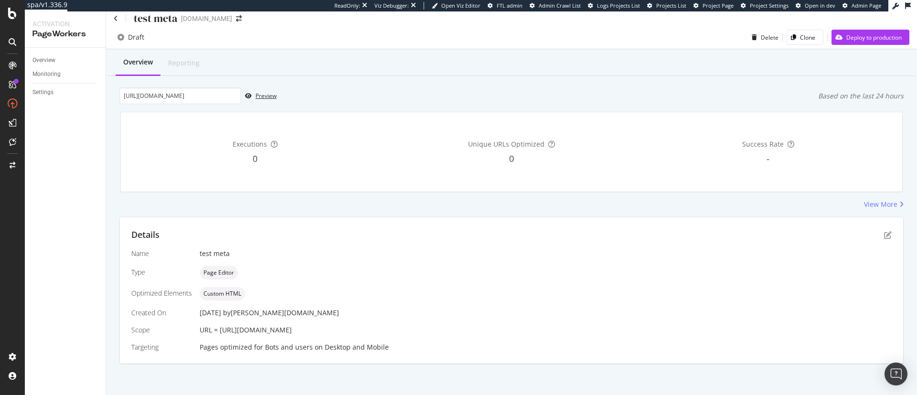
scroll to position [11, 0]
click at [257, 93] on div "Preview" at bounding box center [265, 93] width 21 height 8
click at [884, 231] on icon "pen-to-square" at bounding box center [888, 233] width 8 height 8
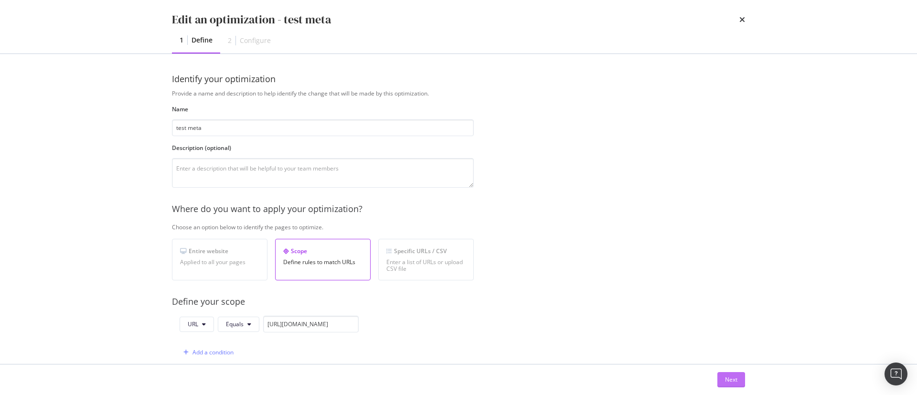
click at [743, 381] on button "Next" at bounding box center [731, 379] width 28 height 15
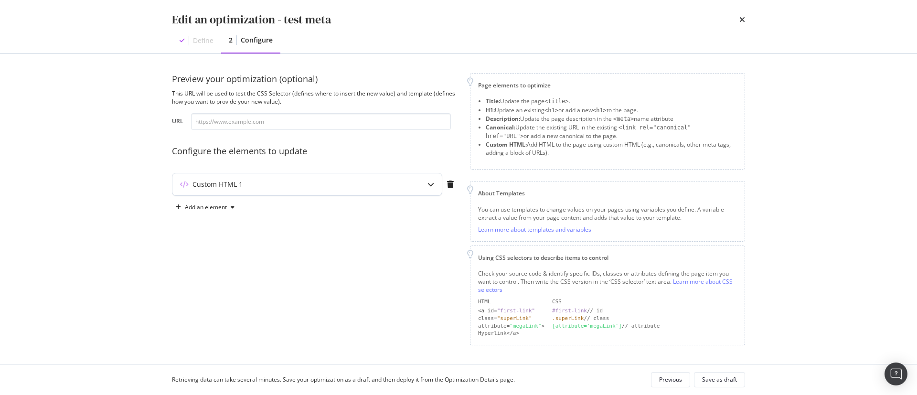
click at [305, 181] on div "Custom HTML 1" at bounding box center [288, 185] width 232 height 10
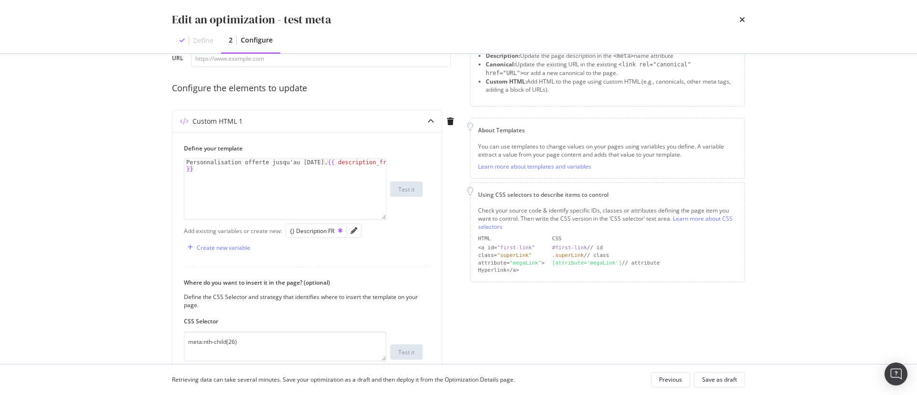
scroll to position [96, 0]
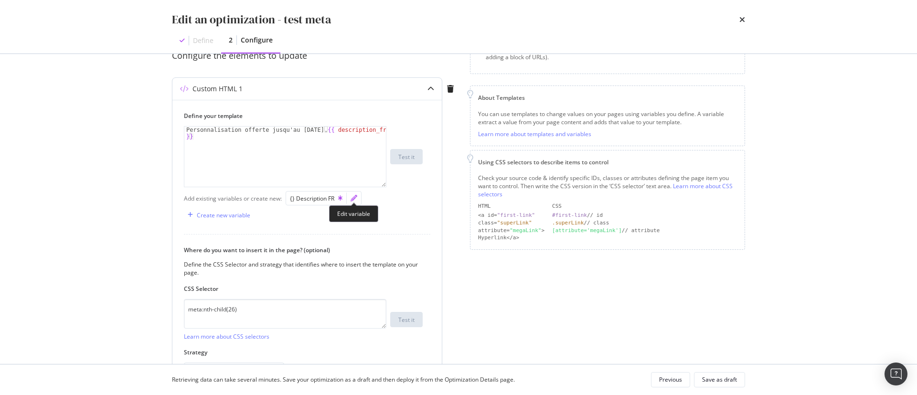
click at [357, 196] on div "modal" at bounding box center [354, 197] width 14 height 13
click at [353, 200] on icon "pencil" at bounding box center [353, 198] width 7 height 7
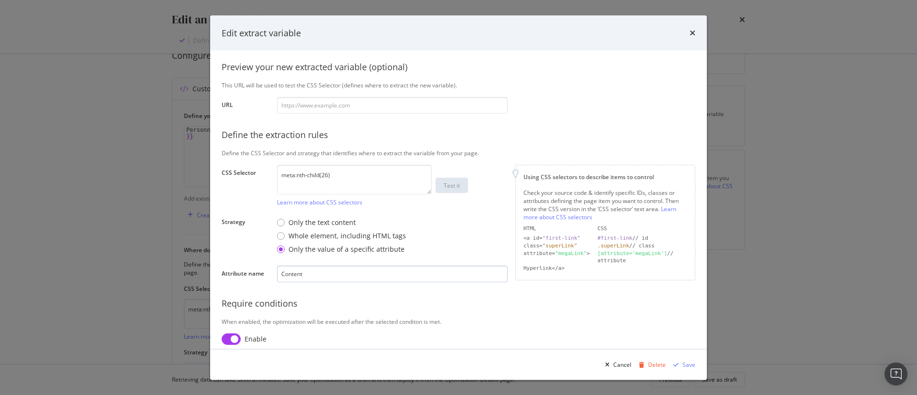
scroll to position [119, 0]
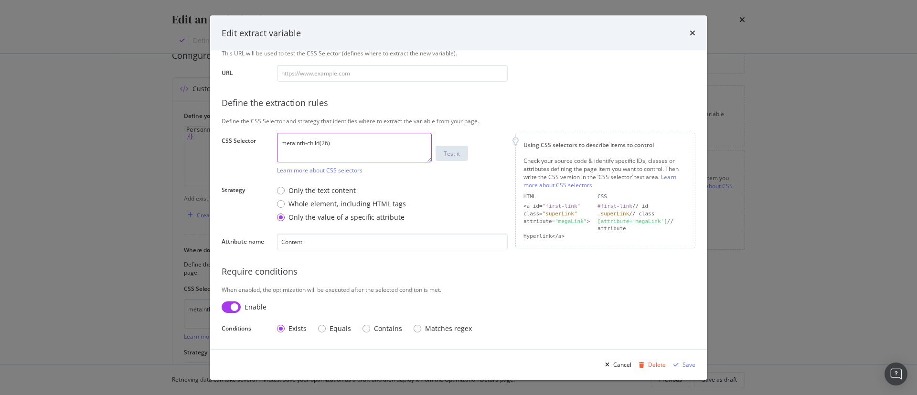
drag, startPoint x: 347, startPoint y: 138, endPoint x: 200, endPoint y: 138, distance: 146.6
click at [200, 138] on div "Edit extract variable Define your variable Name Description FR Displayed as {{ …" at bounding box center [458, 197] width 917 height 395
paste textarea "[name="description"]"
type textarea "meta[name="description"]"
click at [298, 188] on div "Only the text content" at bounding box center [321, 191] width 67 height 10
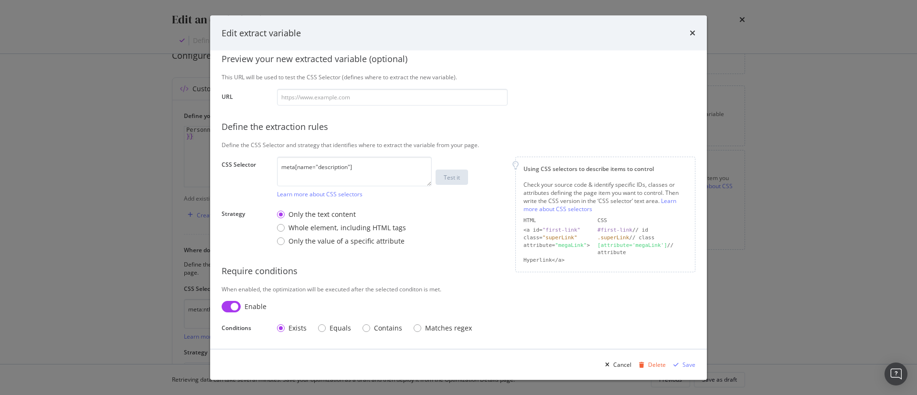
scroll to position [96, 0]
click at [359, 102] on input "modal" at bounding box center [392, 97] width 231 height 17
paste input "https://fr.st-dupont.com/products/sac-moyen-1rv262be1"
type input "https://fr.st-dupont.com/products/sac-moyen-1rv262be1"
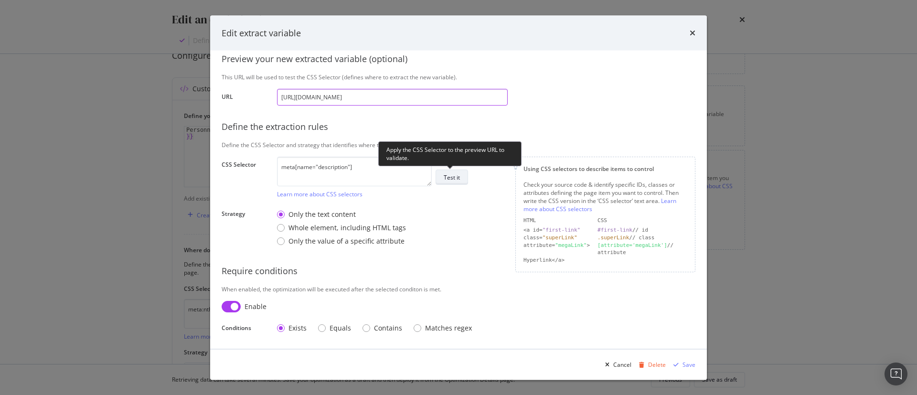
type input "https://fr.st-dupont.com/products/sac-moyen-1rv262be1"
click at [458, 177] on div "Test it" at bounding box center [452, 177] width 16 height 8
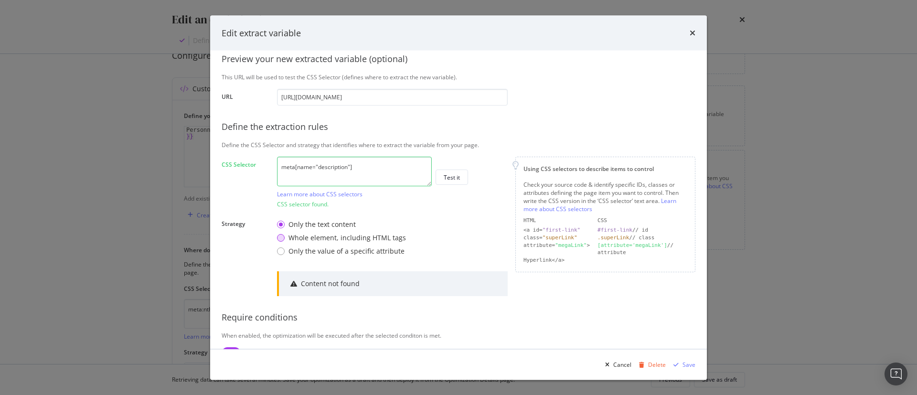
click at [329, 237] on div "Whole element, including HTML tags" at bounding box center [346, 239] width 117 height 10
click at [323, 250] on div "Only the value of a specific attribute" at bounding box center [346, 252] width 116 height 10
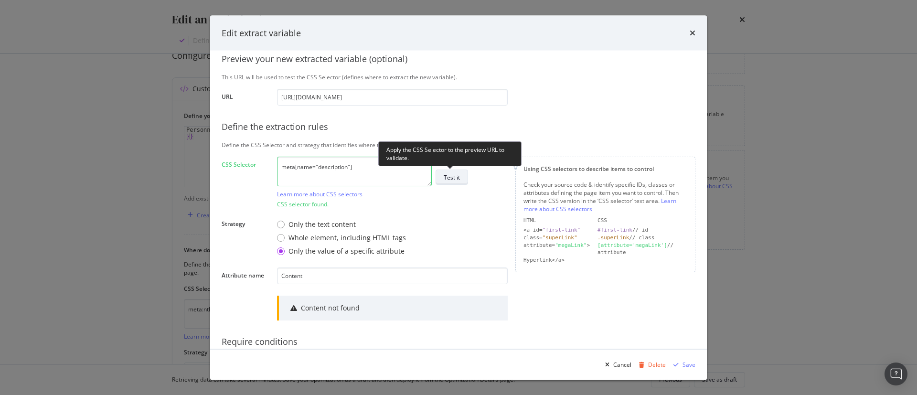
click at [461, 180] on button "Test it" at bounding box center [451, 177] width 32 height 15
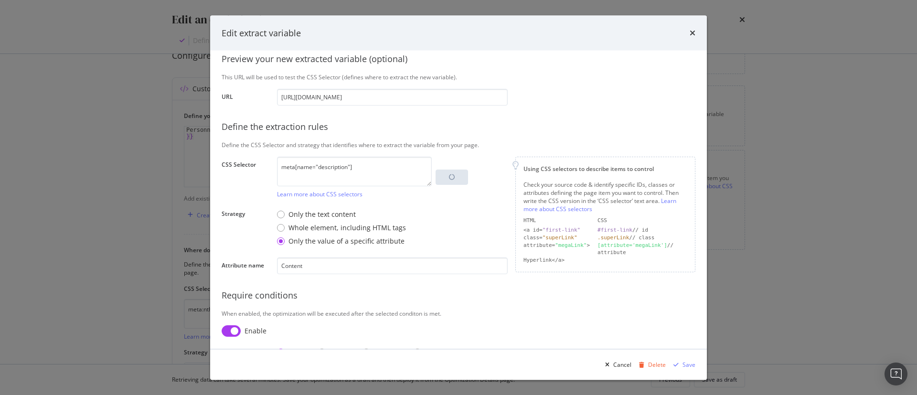
scroll to position [119, 0]
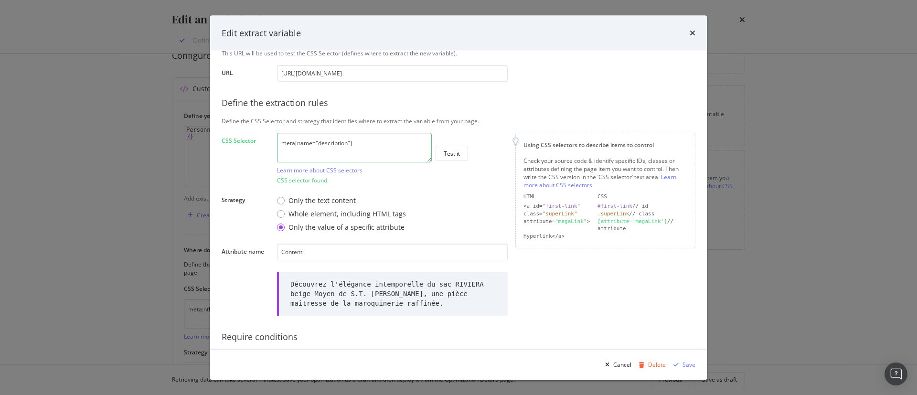
drag, startPoint x: 389, startPoint y: 146, endPoint x: 207, endPoint y: 145, distance: 181.9
click at [207, 145] on div "Edit extract variable Define your variable Name Description FR Displayed as {{ …" at bounding box center [458, 197] width 917 height 395
click at [691, 366] on div "Save" at bounding box center [688, 364] width 13 height 8
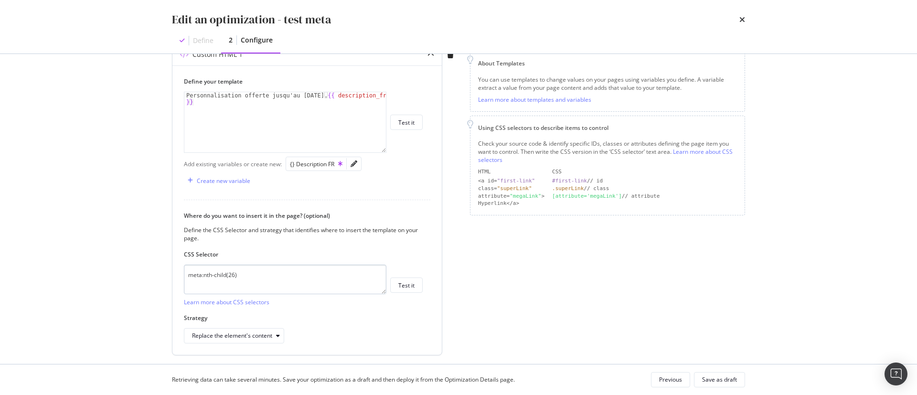
scroll to position [159, 0]
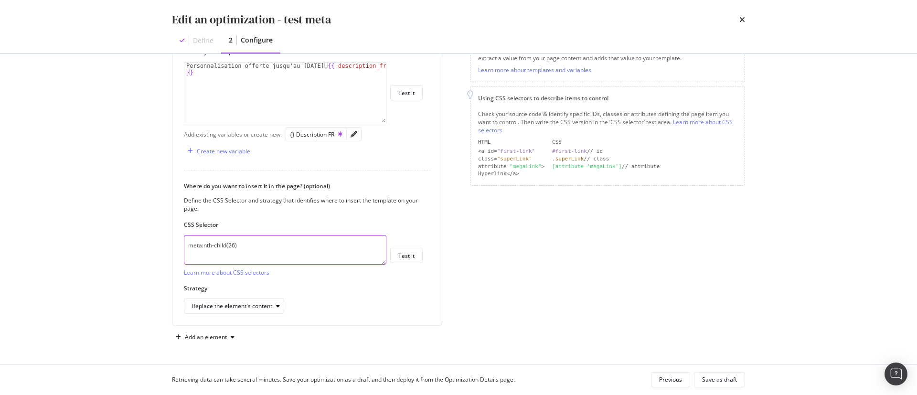
drag, startPoint x: 299, startPoint y: 241, endPoint x: 79, endPoint y: 233, distance: 220.3
click at [80, 232] on div "Edit an optimization - test meta Define 2 Configure Preview your optimization (…" at bounding box center [458, 197] width 917 height 395
paste textarea "[name="description"]"
type textarea "meta[name="description"]"
click at [266, 303] on div "Replace the element's content" at bounding box center [232, 306] width 80 height 6
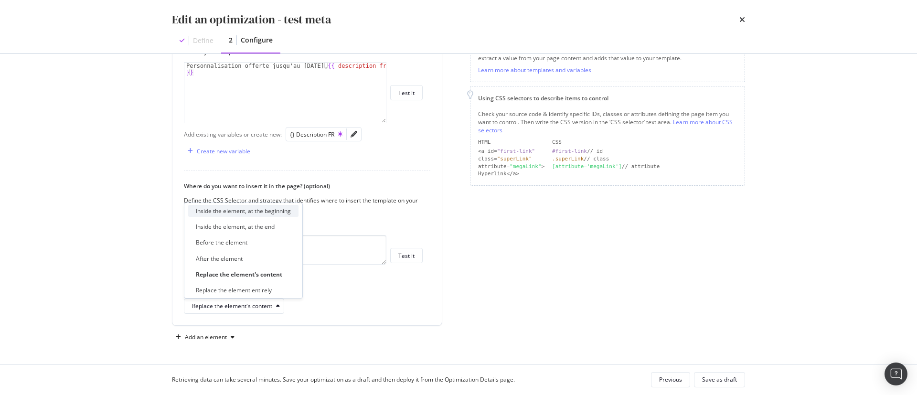
click at [284, 209] on div "Inside the element, at the beginning" at bounding box center [243, 211] width 95 height 8
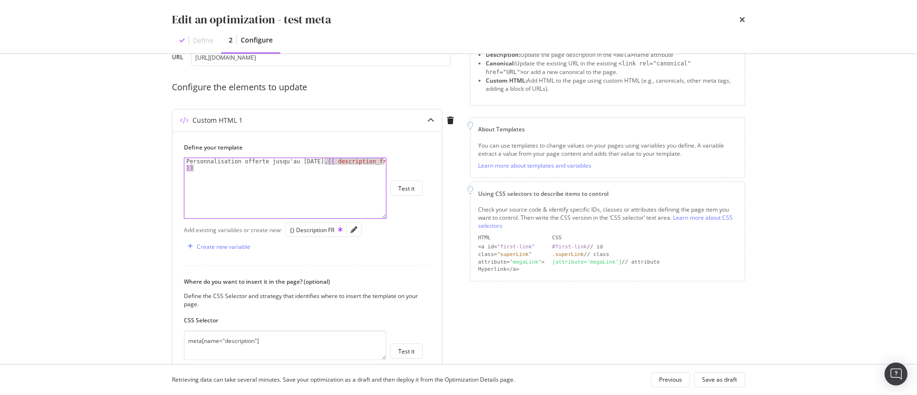
drag, startPoint x: 323, startPoint y: 161, endPoint x: 373, endPoint y: 198, distance: 62.1
click at [373, 198] on div "Personnalisation offerte jusqu'au 08/09/25. {{ description_fr }}" at bounding box center [285, 201] width 202 height 87
type textarea "Personnalisation offerte jusqu'au 08/09/25."
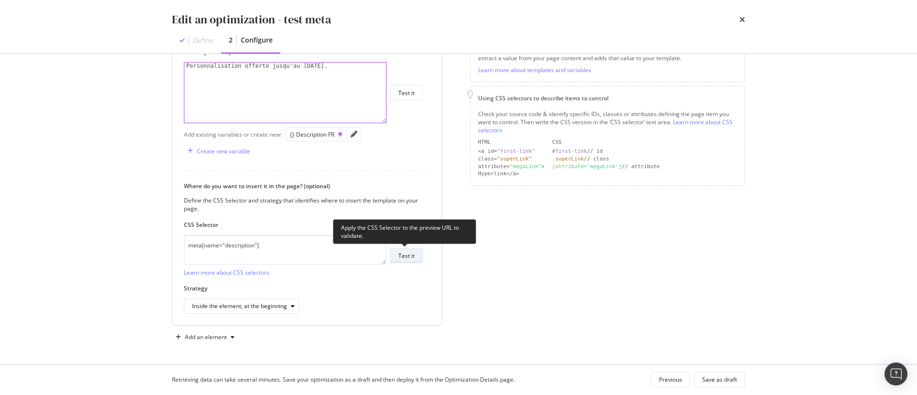
click at [407, 256] on div "Test it" at bounding box center [406, 256] width 16 height 8
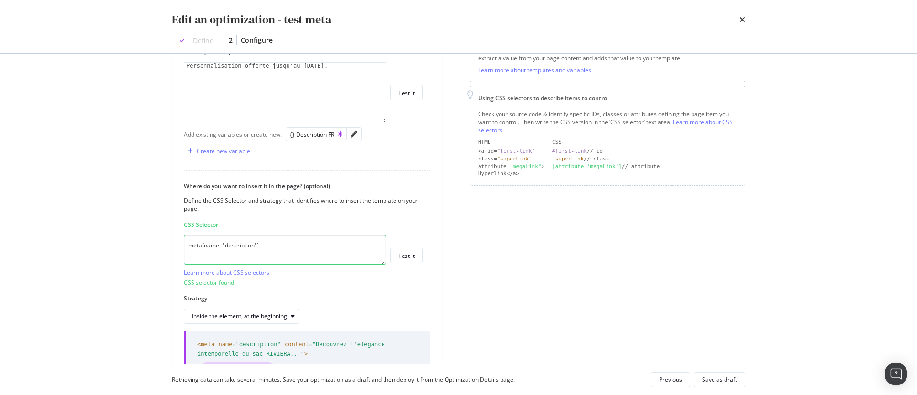
scroll to position [249, 0]
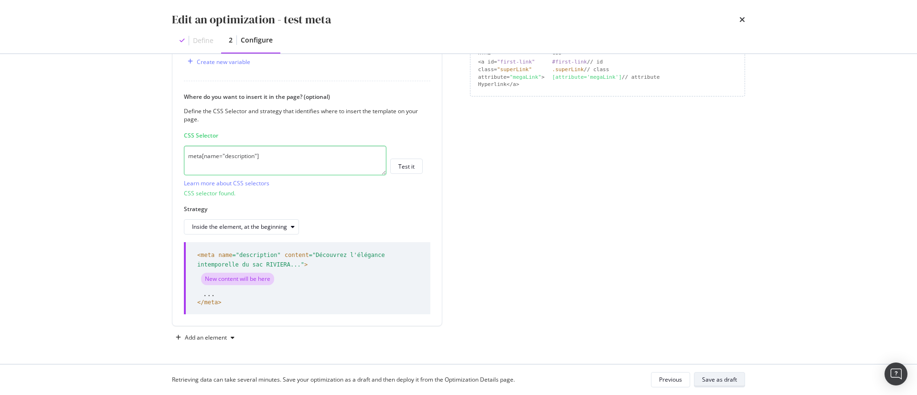
click at [732, 372] on button "Save as draft" at bounding box center [719, 379] width 51 height 15
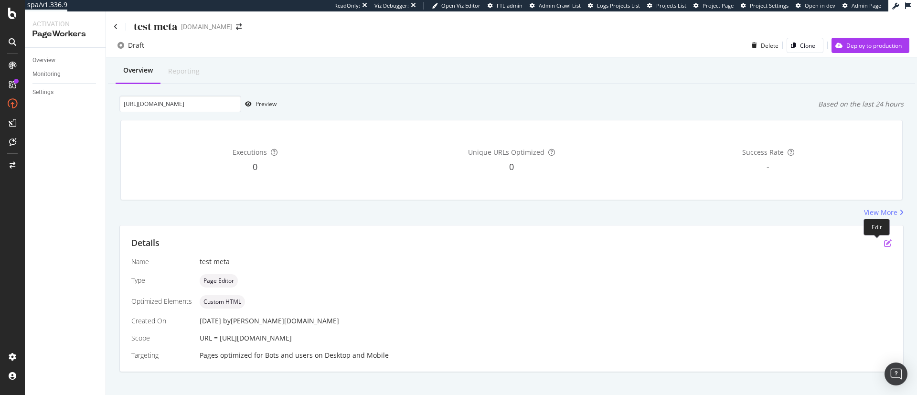
click at [884, 242] on icon "pen-to-square" at bounding box center [888, 243] width 8 height 8
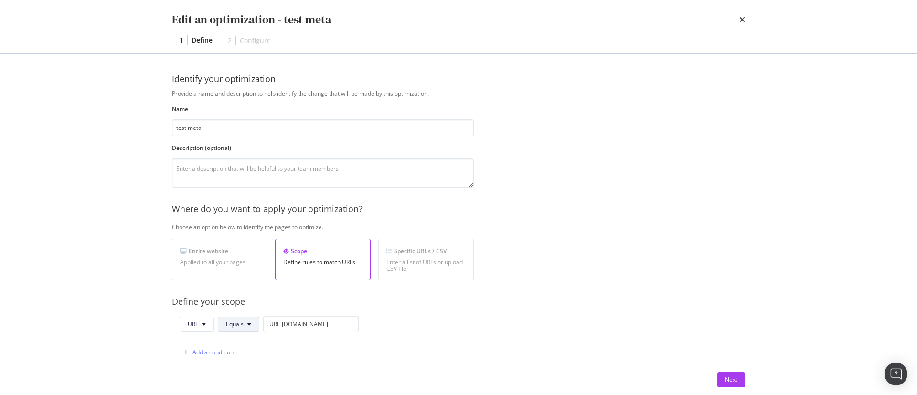
click at [243, 322] on span "Equals" at bounding box center [235, 324] width 18 height 8
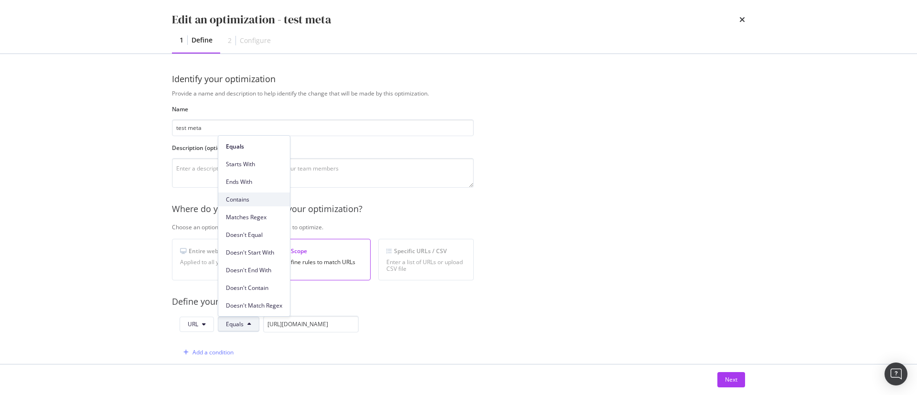
click at [242, 204] on div "Contains" at bounding box center [254, 199] width 72 height 14
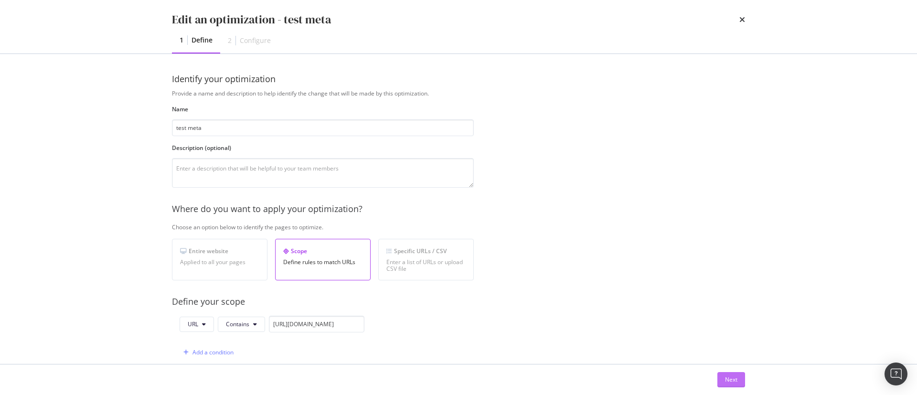
click at [732, 376] on div "Next" at bounding box center [731, 379] width 12 height 8
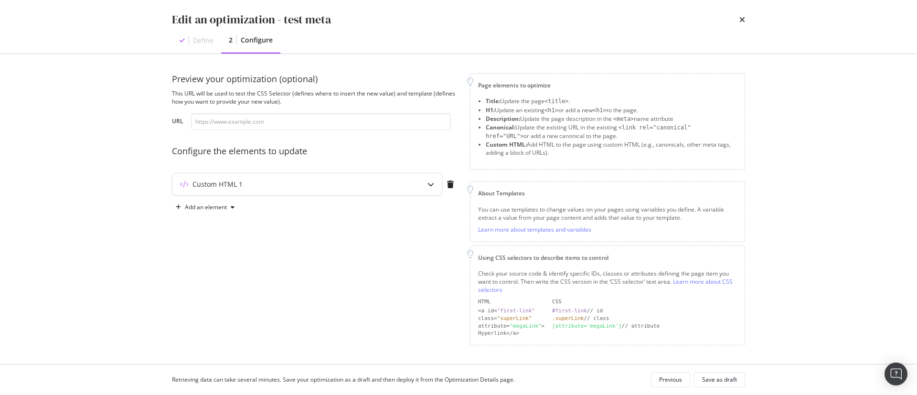
click at [330, 179] on div "Custom HTML 1" at bounding box center [306, 184] width 269 height 22
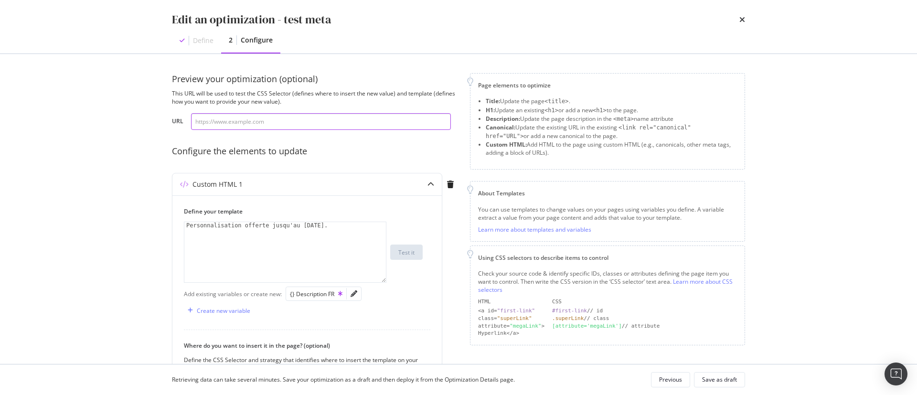
click at [314, 119] on input "modal" at bounding box center [321, 121] width 260 height 17
paste input "meta[name="description"]"
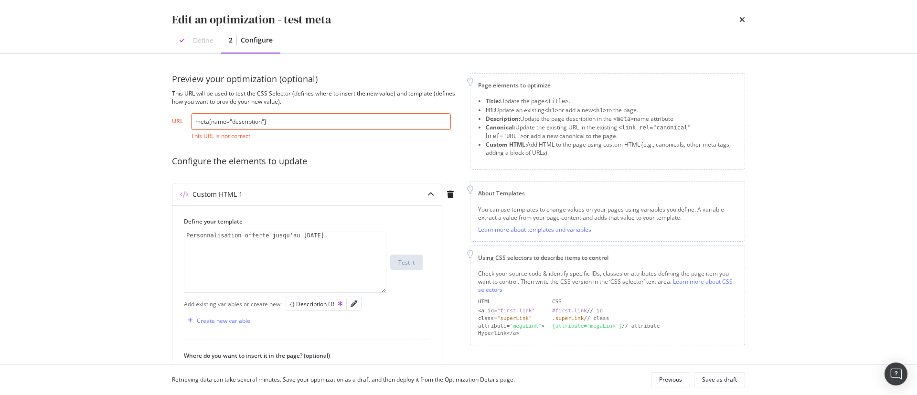
drag, startPoint x: 296, startPoint y: 121, endPoint x: 0, endPoint y: 122, distance: 295.6
click at [5, 118] on div "Edit an optimization - test meta Define 2 Configure Preview your optimization (…" at bounding box center [458, 197] width 917 height 395
paste input "https://fr.st-dupont.com/products/sac-moyen-1rv262be1"
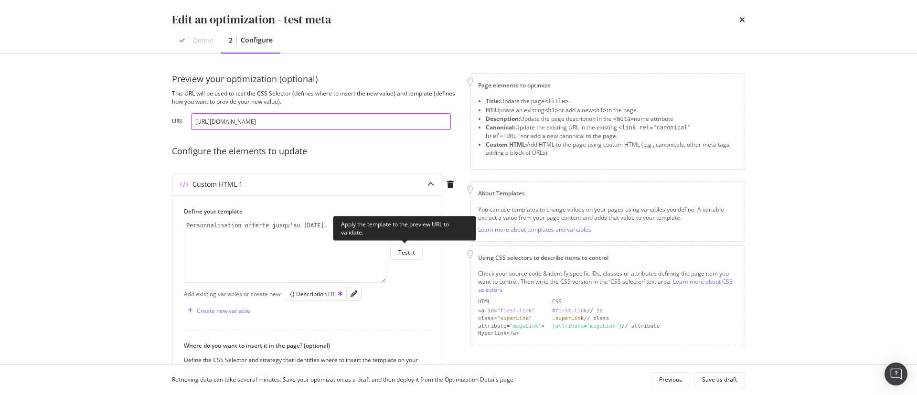
type input "https://fr.st-dupont.com/products/sac-moyen-1rv262be1"
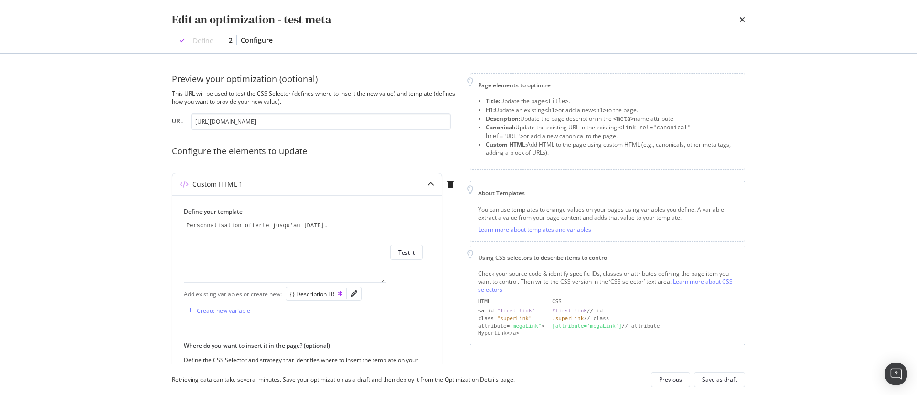
click at [414, 260] on div "1 Personnalisation offerte jusqu'au 08/09/25. XXXXXXXXXXXXXXXXXXXXXXXXXXXXXXXXX…" at bounding box center [303, 252] width 239 height 61
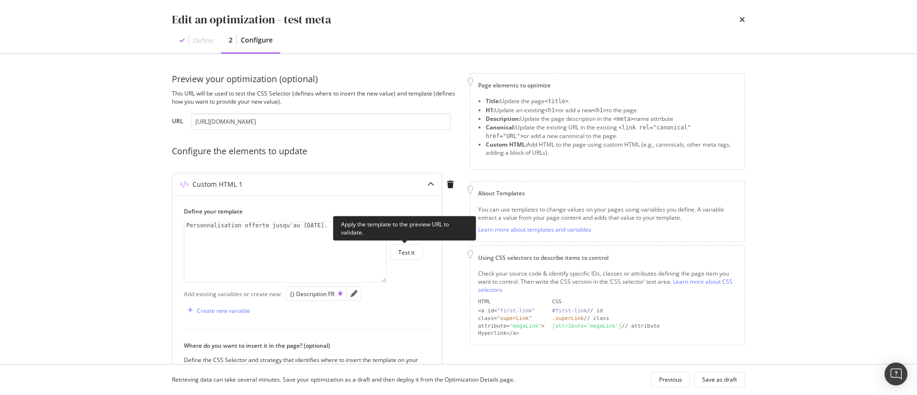
click at [413, 242] on div "1 Personnalisation offerte jusqu'au 08/09/25. XXXXXXXXXXXXXXXXXXXXXXXXXXXXXXXXX…" at bounding box center [303, 252] width 239 height 61
click at [410, 253] on div "Test it" at bounding box center [406, 252] width 16 height 8
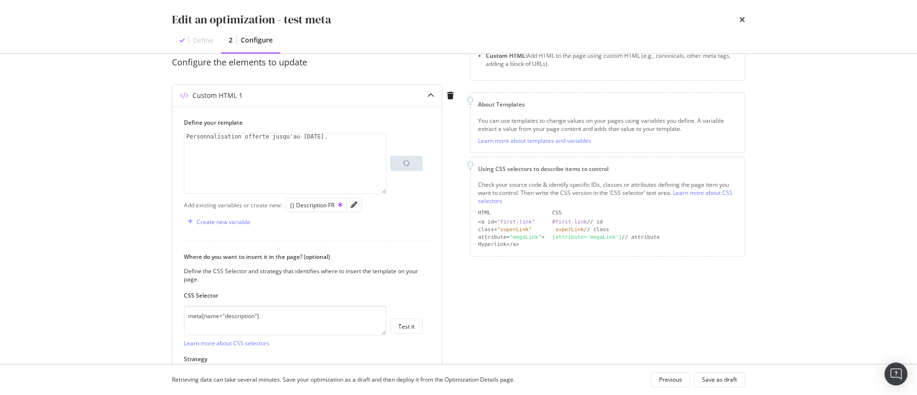
scroll to position [159, 0]
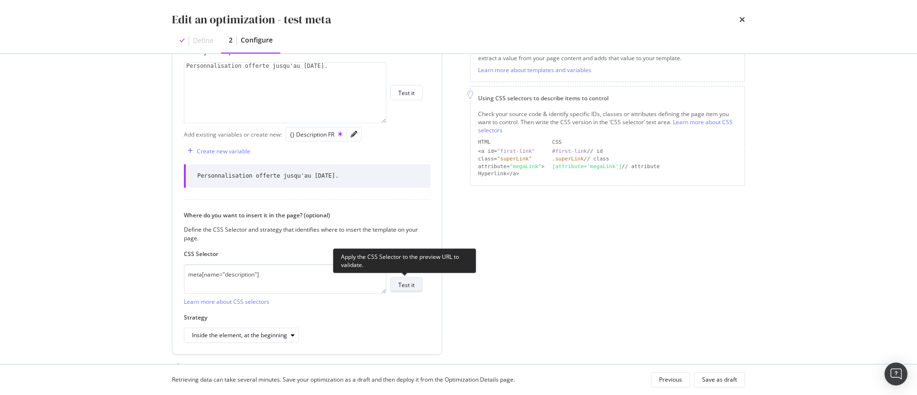
click at [415, 287] on button "Test it" at bounding box center [406, 284] width 32 height 15
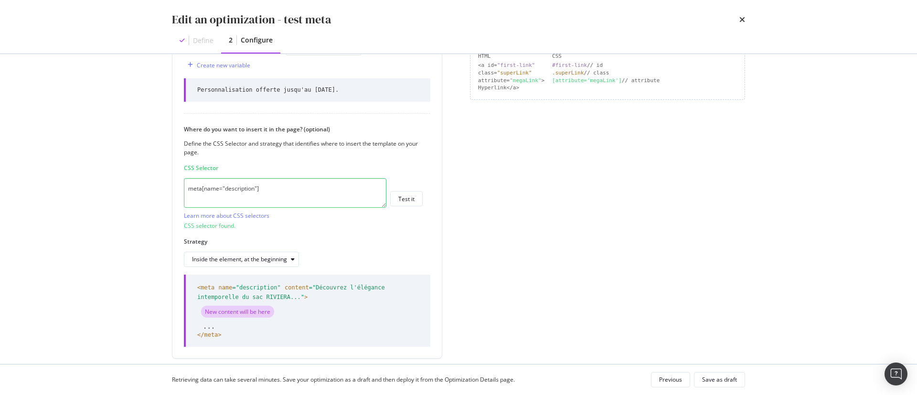
scroll to position [278, 0]
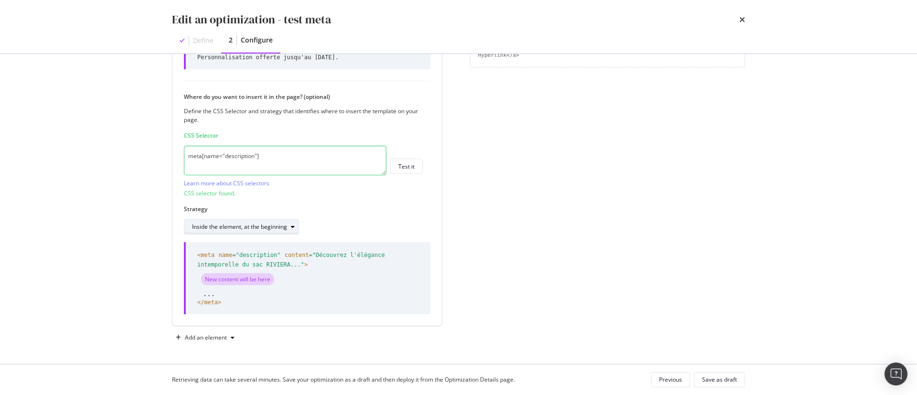
click at [265, 225] on div "Inside the element, at the beginning" at bounding box center [239, 227] width 95 height 6
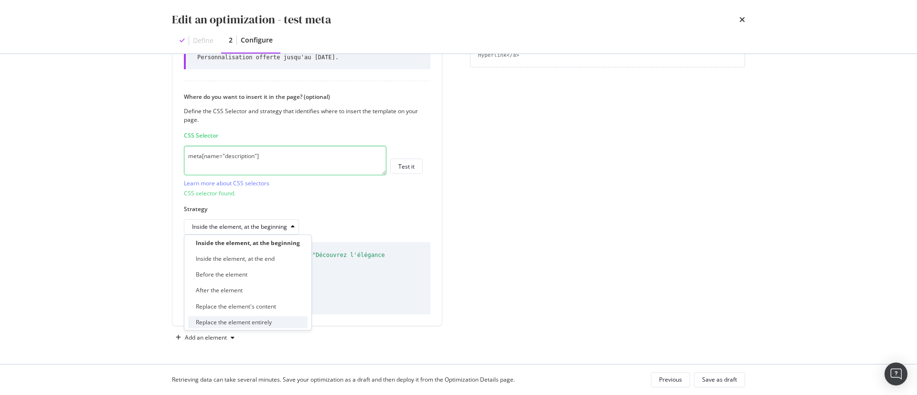
click at [276, 321] on div "Replace the element entirely" at bounding box center [247, 322] width 119 height 12
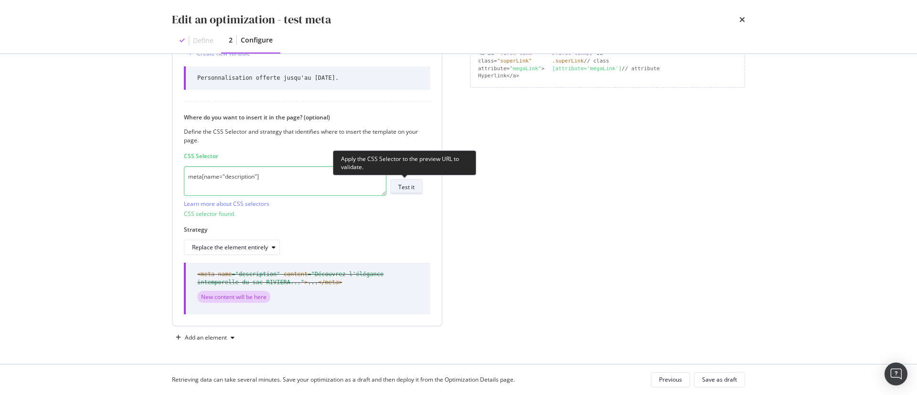
click at [415, 187] on button "Test it" at bounding box center [406, 186] width 32 height 15
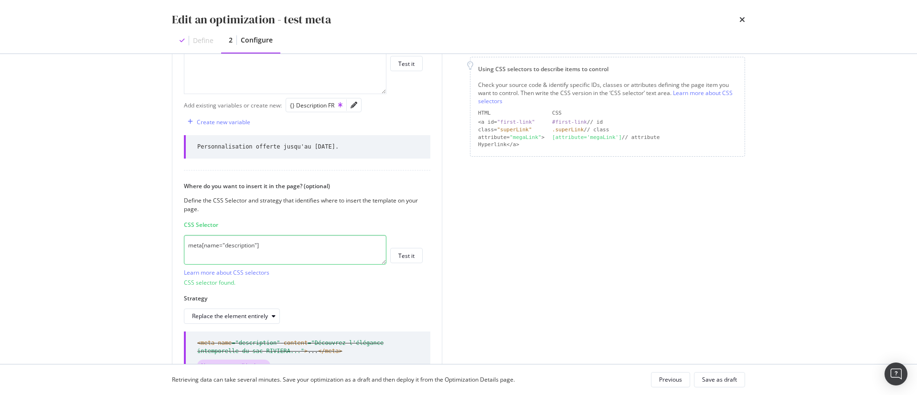
scroll to position [257, 0]
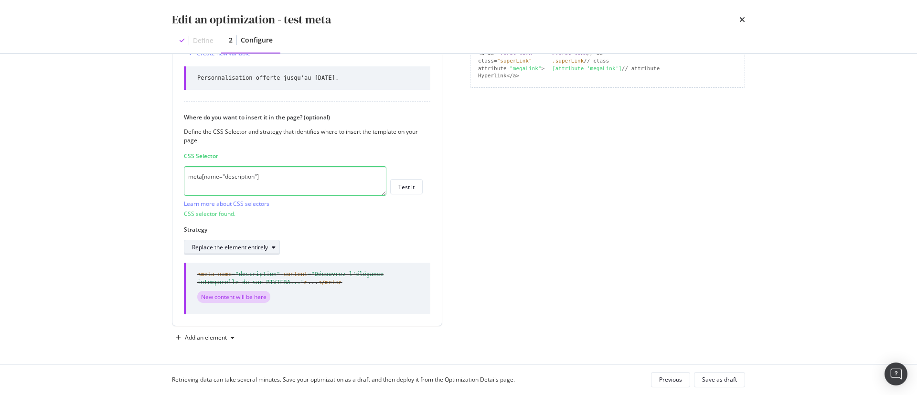
click at [255, 240] on button "Replace the element entirely" at bounding box center [232, 247] width 96 height 15
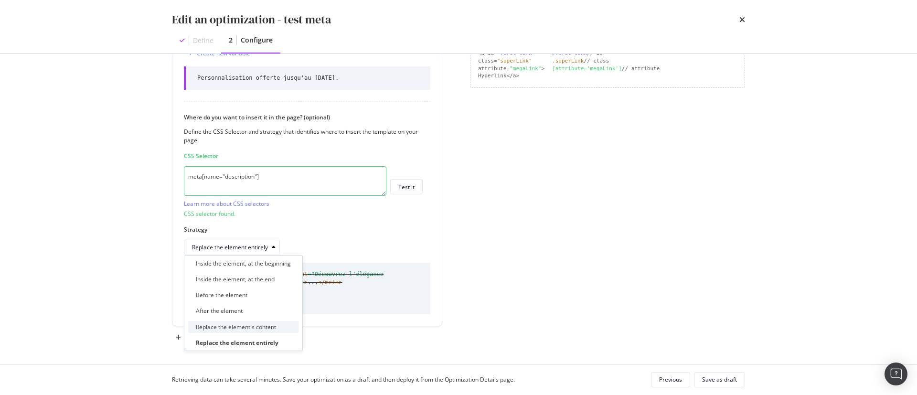
click at [258, 326] on div "Replace the element's content" at bounding box center [236, 327] width 80 height 8
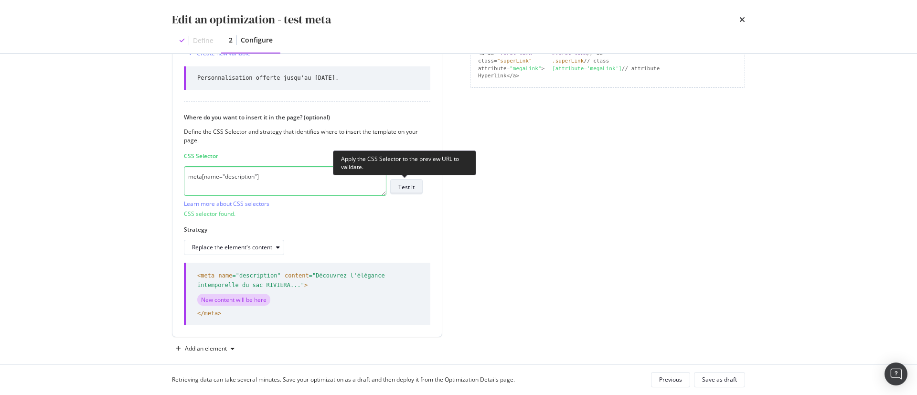
click at [417, 179] on button "Test it" at bounding box center [406, 186] width 32 height 15
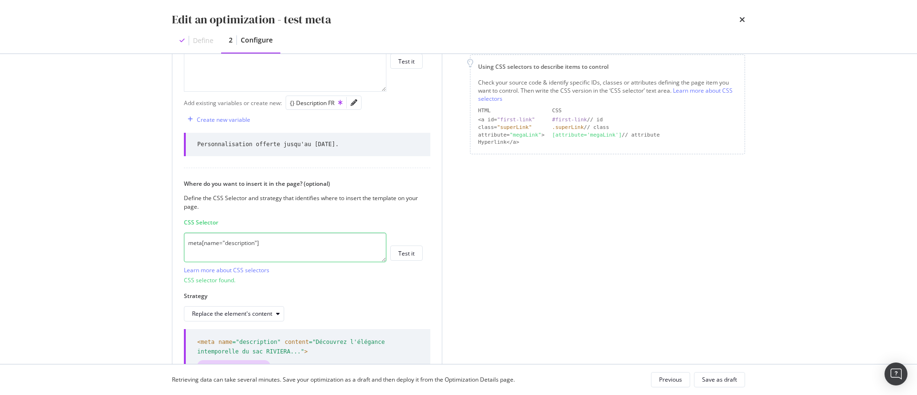
scroll to position [0, 0]
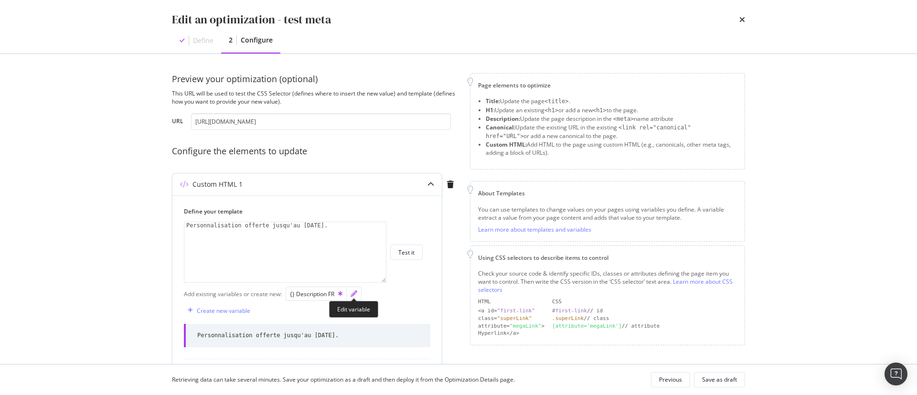
click at [351, 291] on icon "pencil" at bounding box center [353, 293] width 7 height 7
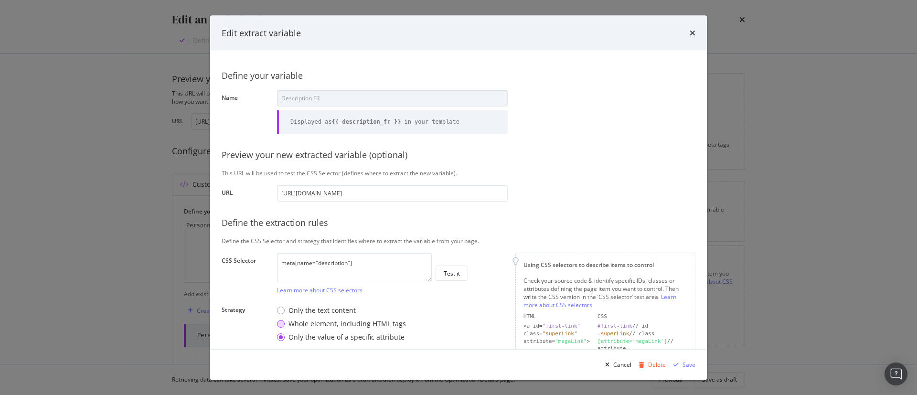
click at [366, 324] on div "Whole element, including HTML tags" at bounding box center [346, 324] width 117 height 10
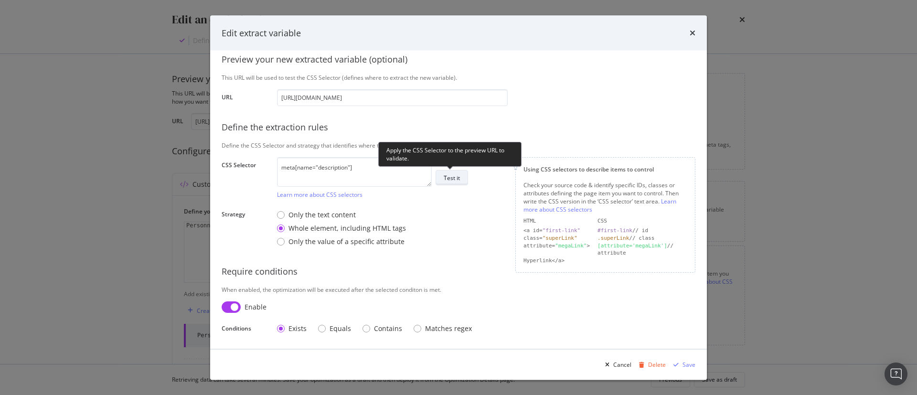
click at [458, 180] on div "Test it" at bounding box center [452, 178] width 16 height 8
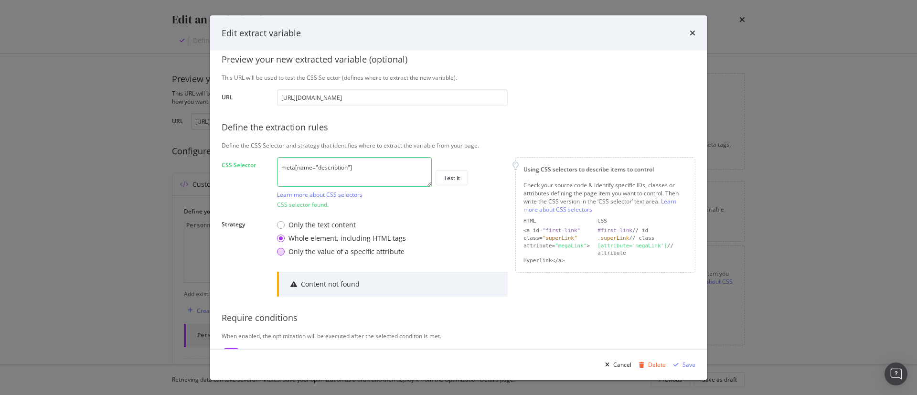
click at [347, 249] on div "Only the value of a specific attribute" at bounding box center [346, 252] width 116 height 10
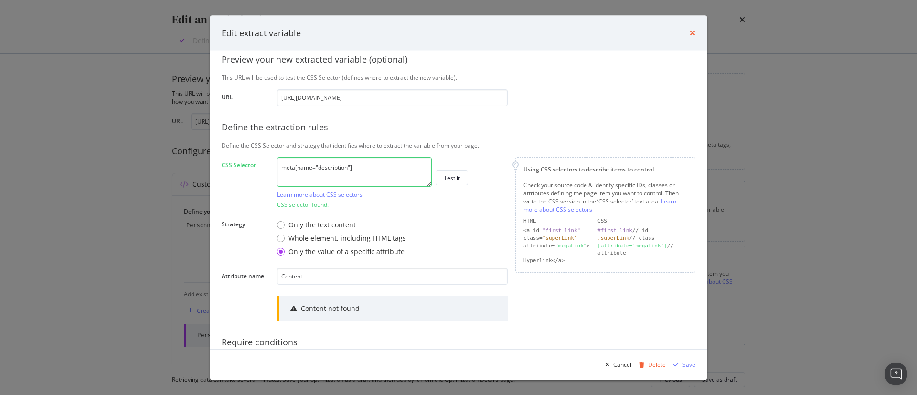
click at [692, 34] on icon "times" at bounding box center [693, 33] width 6 height 8
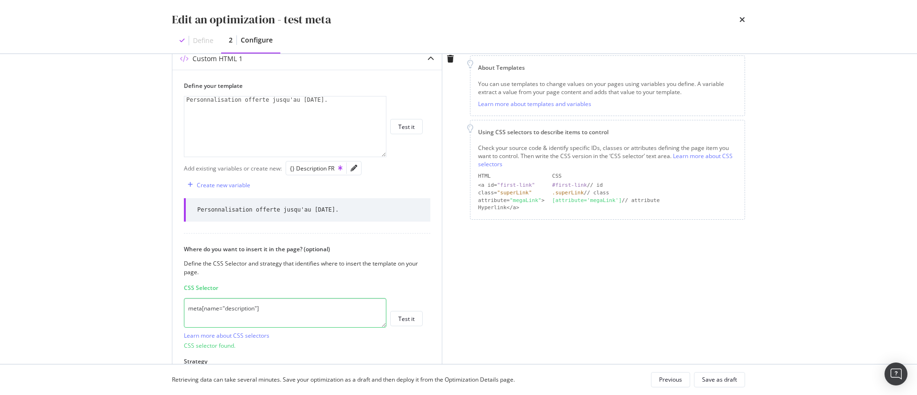
scroll to position [78, 0]
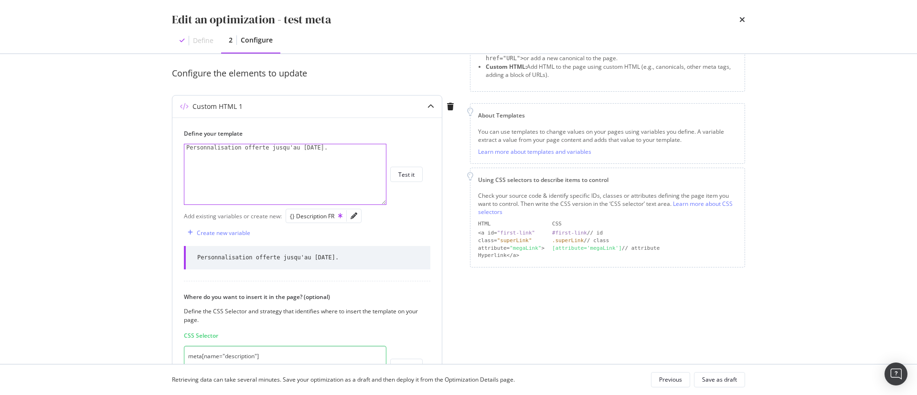
click at [342, 147] on div "Personnalisation offerte jusqu'au 08/09/25." at bounding box center [285, 181] width 202 height 74
click at [311, 213] on div "{} Description FR" at bounding box center [316, 216] width 53 height 8
type textarea "Personnalisation offerte jusqu'au 08/09/25. {{ description_fr }}"
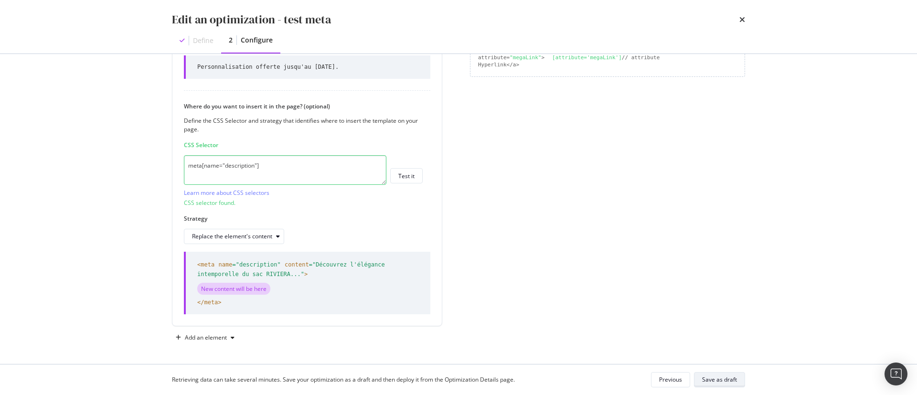
click at [702, 377] on button "Save as draft" at bounding box center [719, 379] width 51 height 15
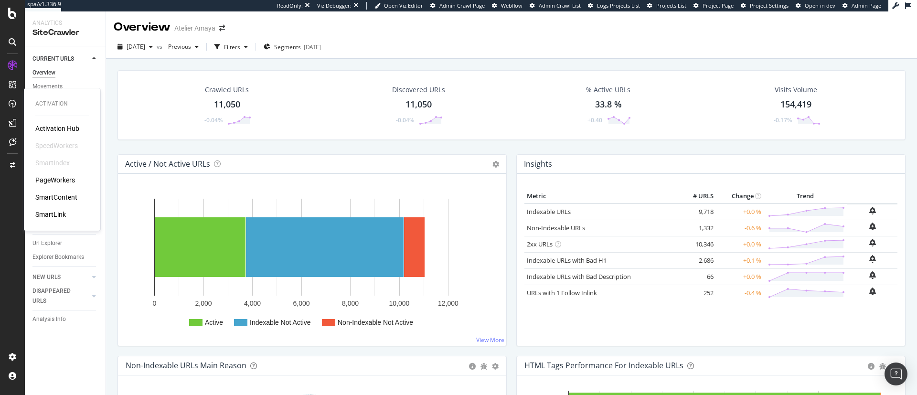
click at [52, 181] on div "PageWorkers" at bounding box center [55, 180] width 40 height 10
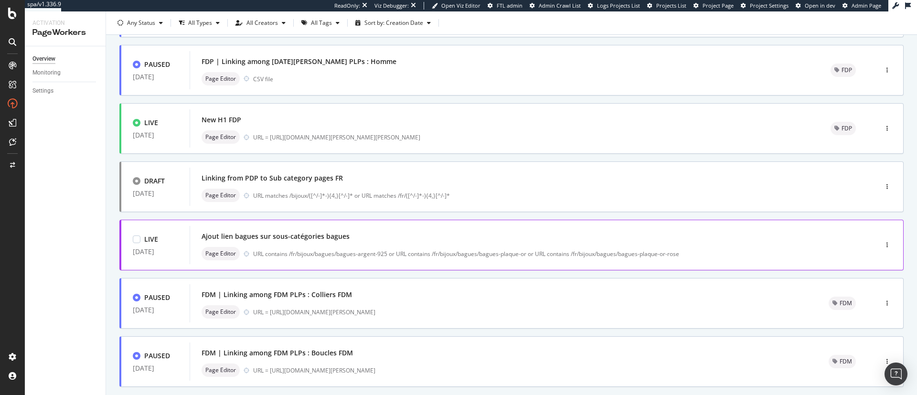
scroll to position [340, 0]
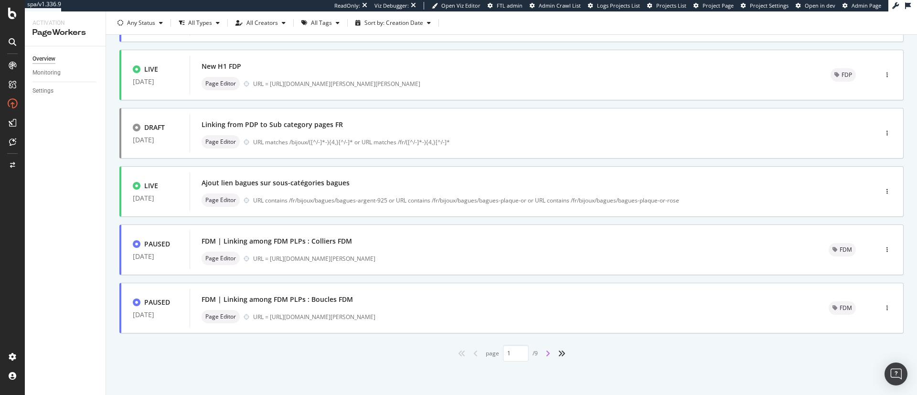
click at [545, 357] on icon "angle-right" at bounding box center [547, 354] width 5 height 8
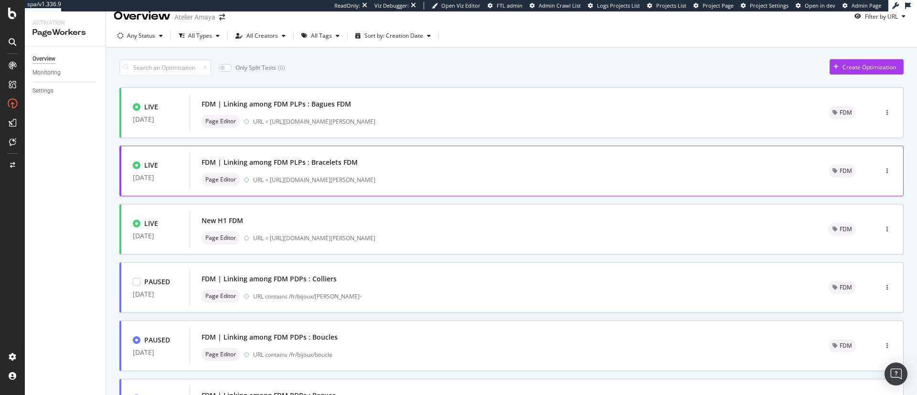
scroll to position [0, 0]
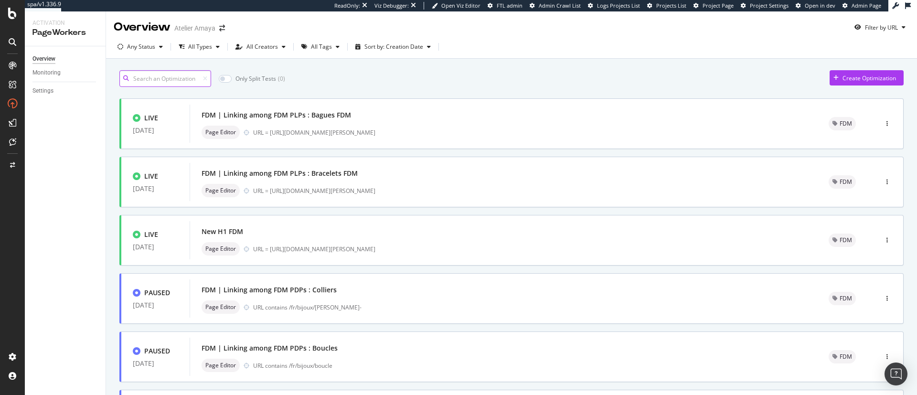
click at [169, 77] on input at bounding box center [165, 78] width 92 height 17
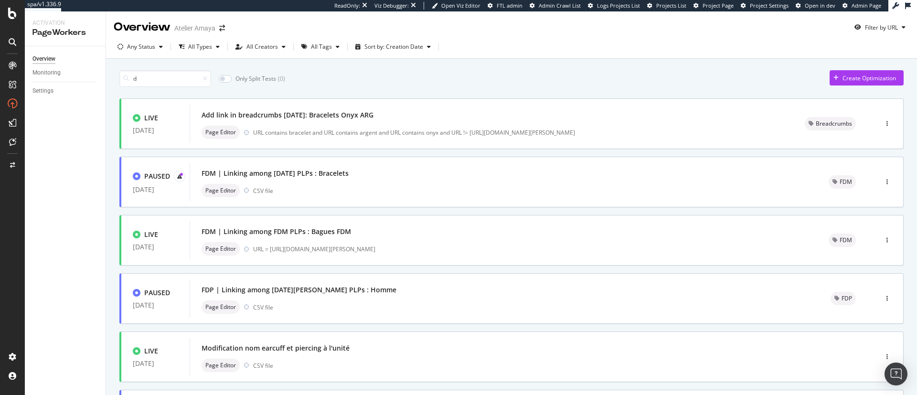
type input "1"
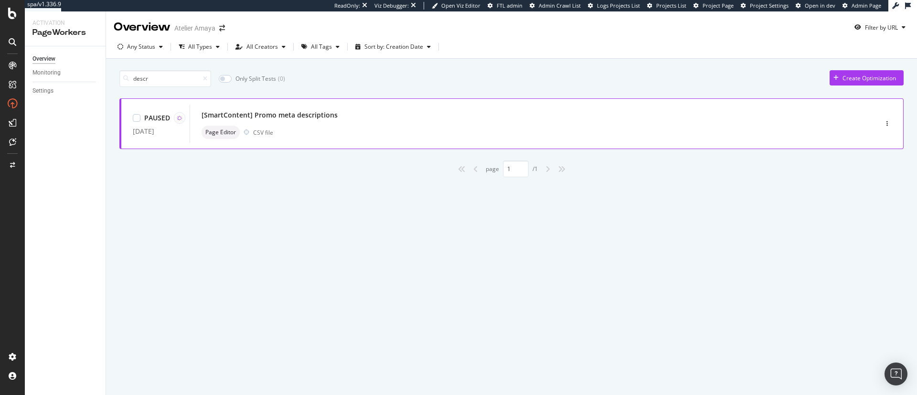
click at [510, 115] on div "[SmartContent] Promo meta descriptions" at bounding box center [519, 114] width 635 height 13
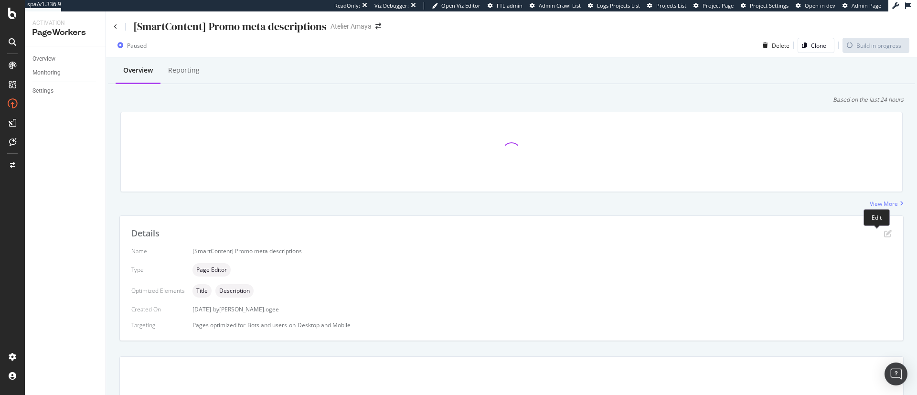
click at [884, 234] on icon "pen-to-square" at bounding box center [888, 234] width 8 height 8
click at [884, 233] on icon "pen-to-square" at bounding box center [888, 234] width 8 height 8
click at [884, 235] on icon "pen-to-square" at bounding box center [888, 234] width 8 height 8
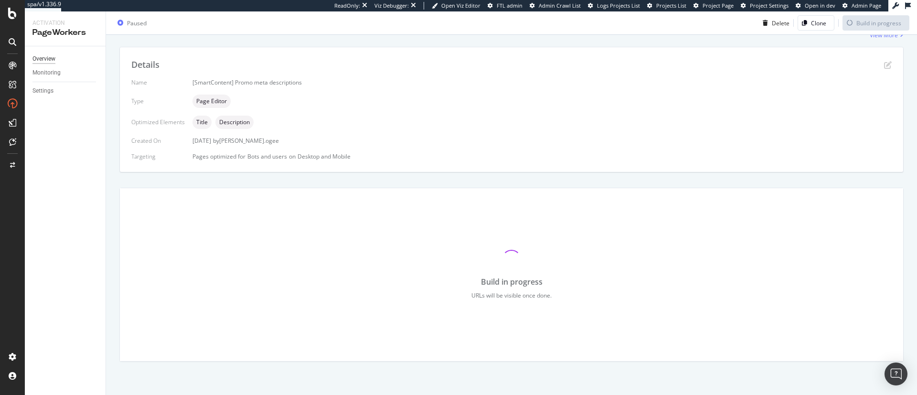
click at [45, 58] on div "Overview" at bounding box center [43, 59] width 23 height 10
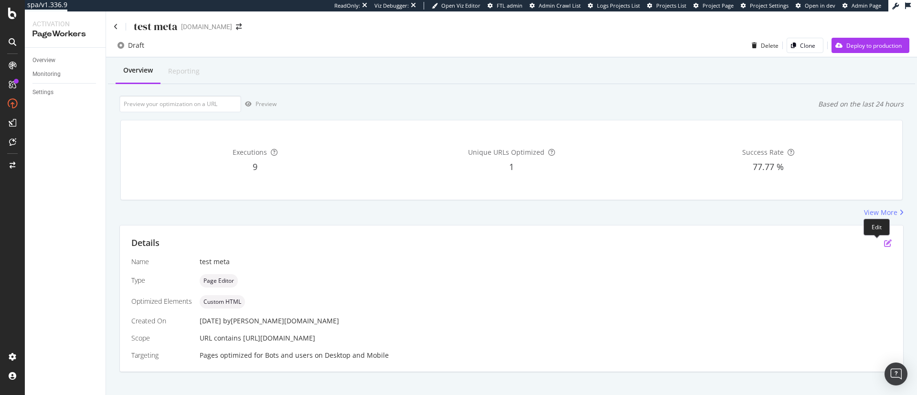
click at [884, 243] on icon "pen-to-square" at bounding box center [888, 243] width 8 height 8
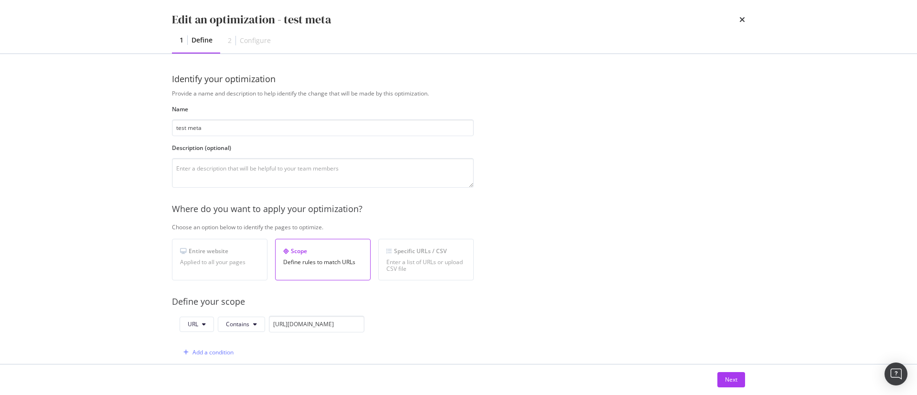
click at [745, 382] on div "Next" at bounding box center [458, 379] width 611 height 31
click at [731, 382] on div "Next" at bounding box center [731, 379] width 12 height 8
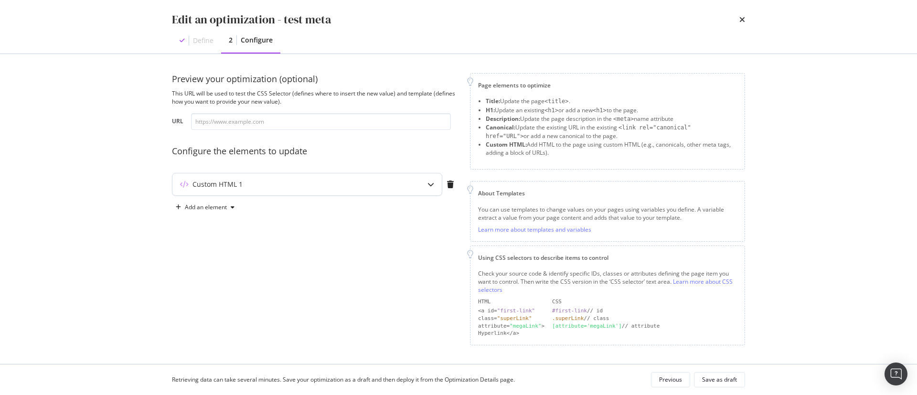
click at [257, 183] on div "Custom HTML 1" at bounding box center [288, 185] width 232 height 10
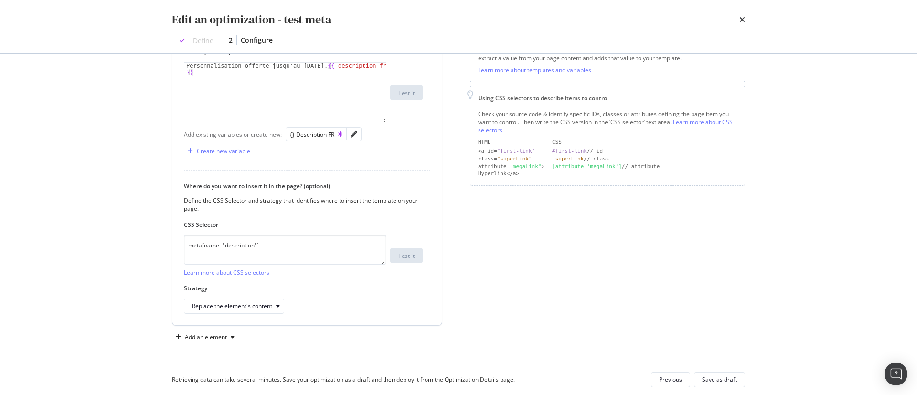
scroll to position [64, 0]
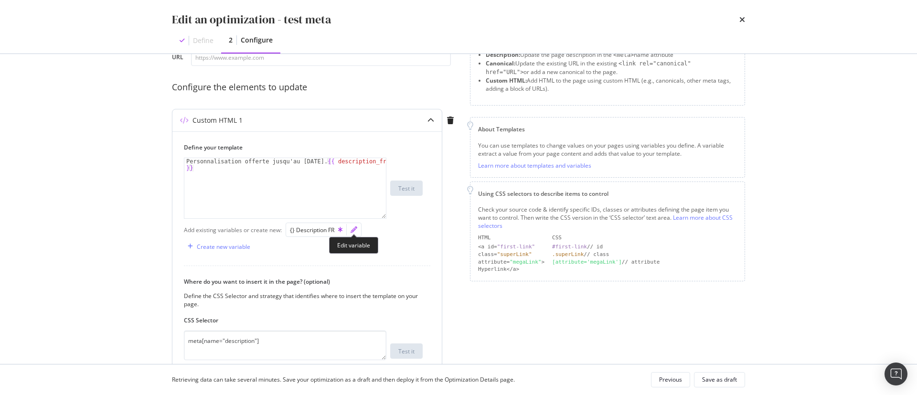
click at [350, 230] on icon "pencil" at bounding box center [353, 229] width 7 height 7
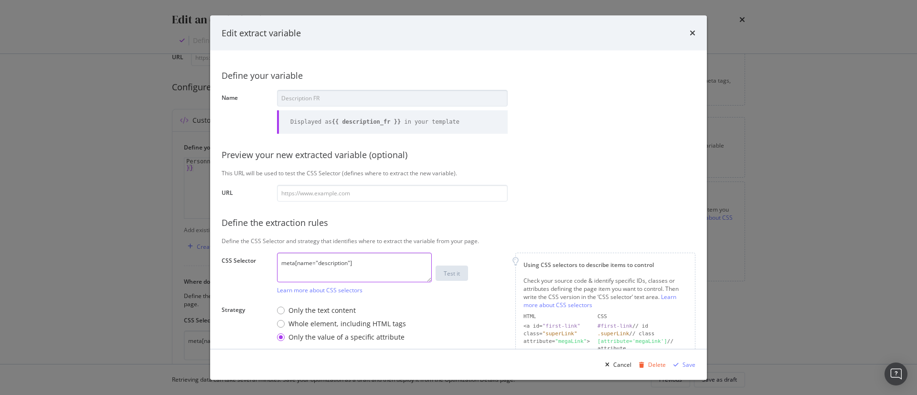
click at [372, 259] on textarea "meta[name="description"]" at bounding box center [354, 267] width 155 height 30
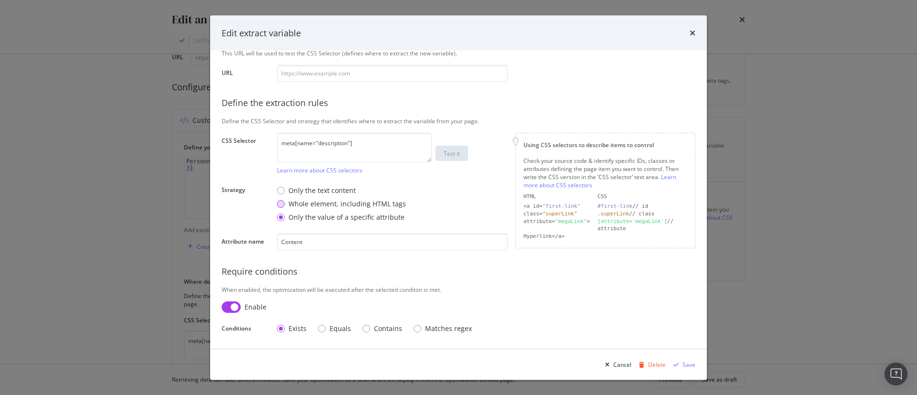
click at [328, 200] on div "Whole element, including HTML tags" at bounding box center [346, 204] width 117 height 10
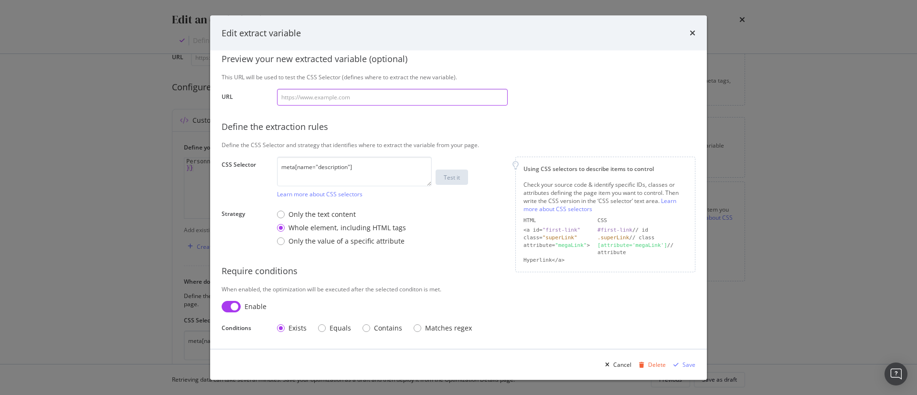
click at [362, 89] on input "modal" at bounding box center [392, 97] width 231 height 17
paste input "https://fr.st-dupont.com/products/sac-moyen-1rv262be1"
type input "https://fr.st-dupont.com/products/sac-moyen-1rv262be1"
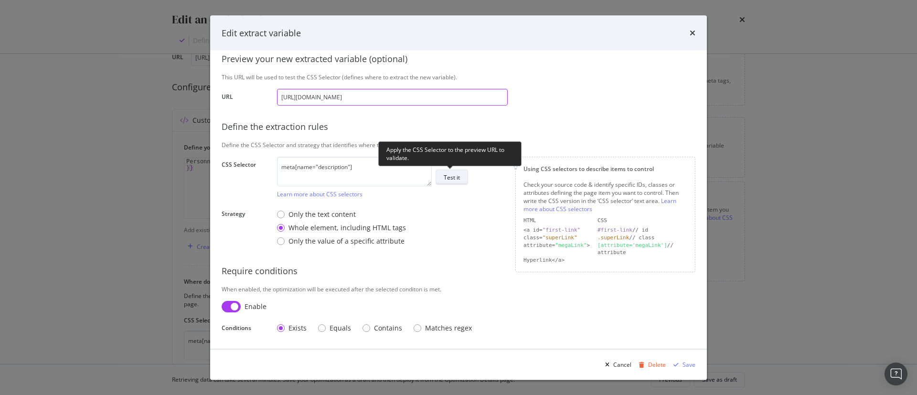
type input "https://fr.st-dupont.com/products/sac-moyen-1rv262be1"
click at [454, 179] on div "Test it" at bounding box center [452, 177] width 16 height 8
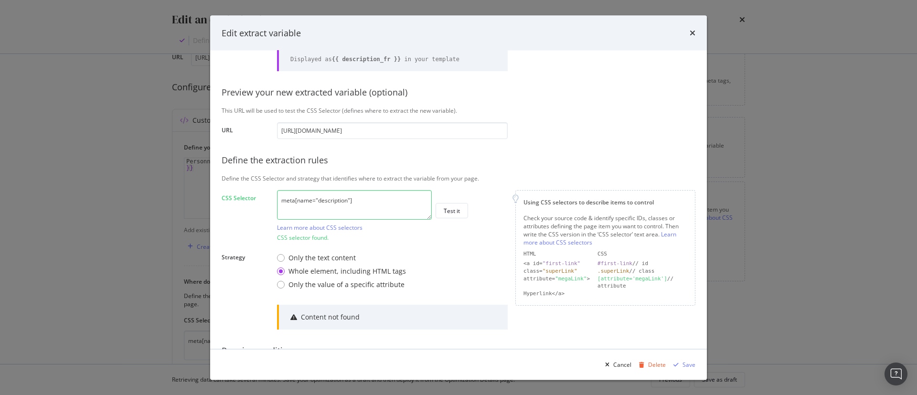
scroll to position [46, 0]
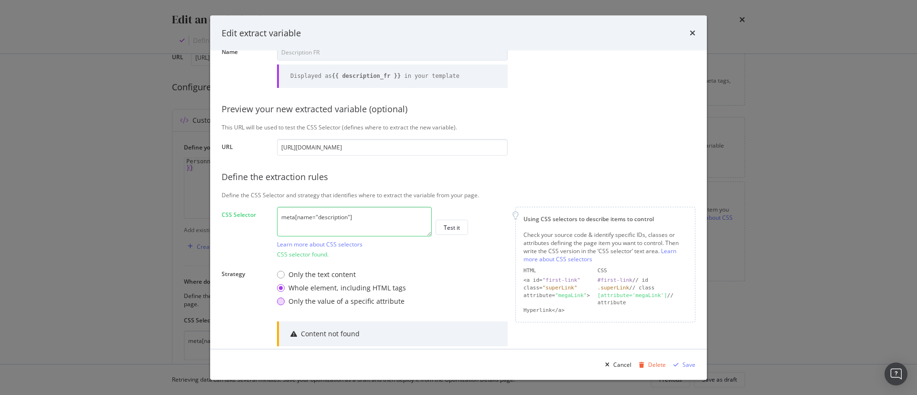
click at [304, 302] on div "Only the value of a specific attribute" at bounding box center [346, 302] width 116 height 10
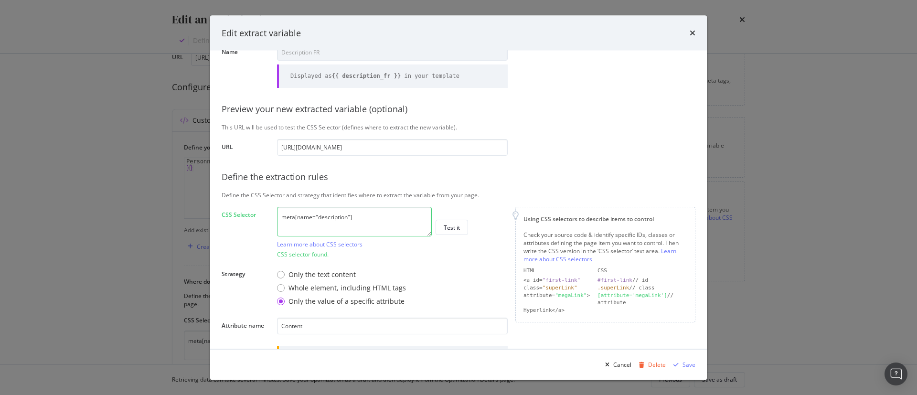
scroll to position [166, 0]
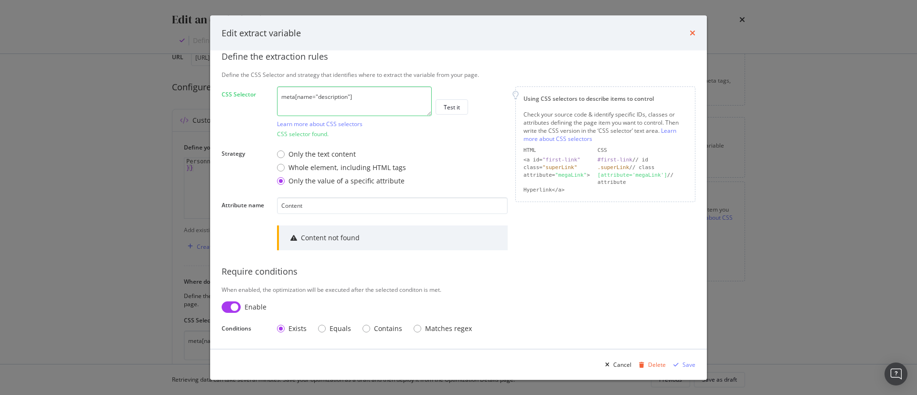
click at [691, 34] on icon "times" at bounding box center [693, 33] width 6 height 8
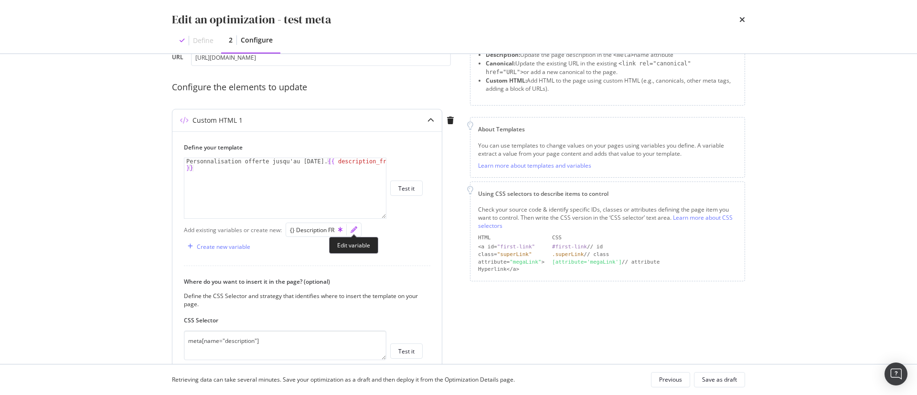
click at [351, 230] on icon "pencil" at bounding box center [353, 229] width 7 height 7
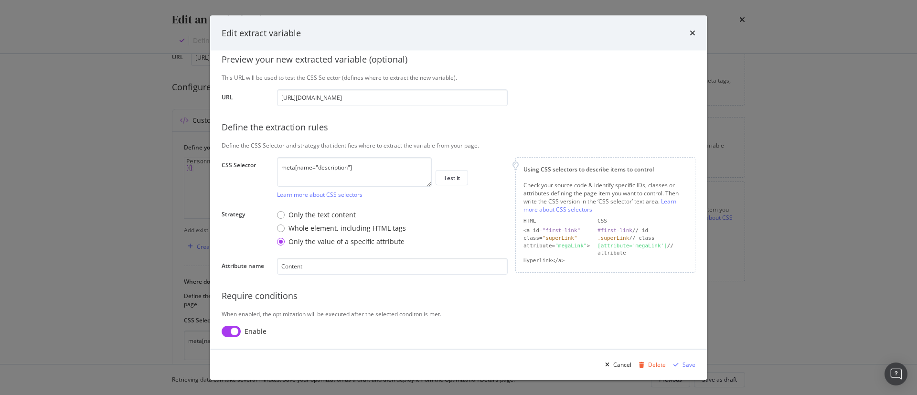
scroll to position [119, 0]
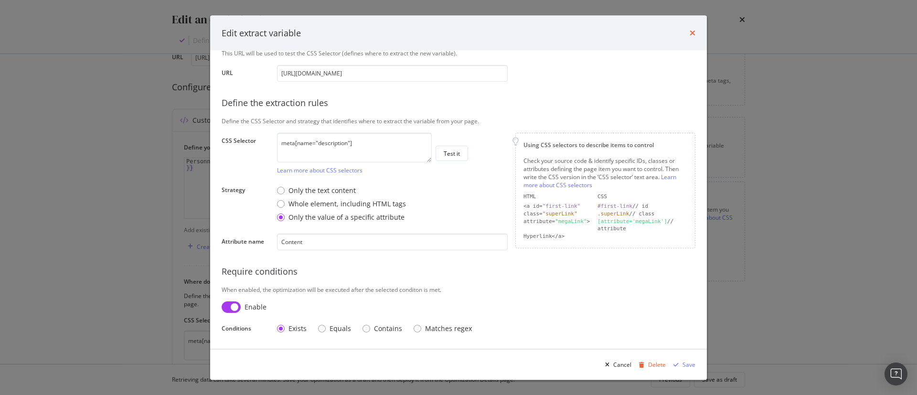
click at [690, 32] on icon "times" at bounding box center [693, 33] width 6 height 8
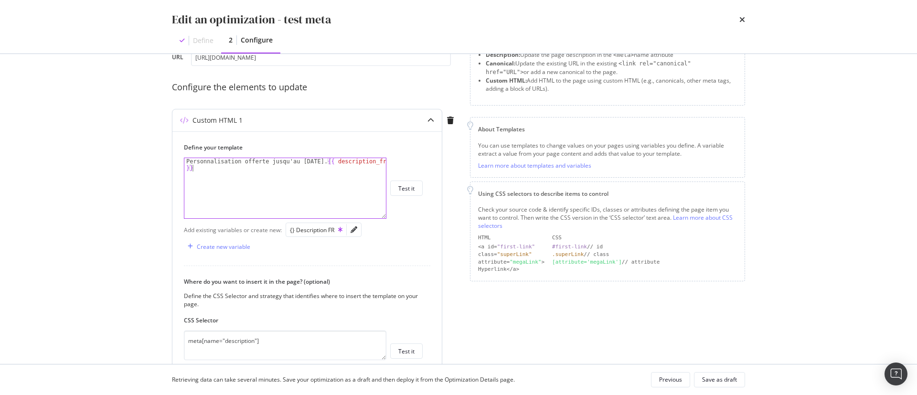
type textarea "Personnalisation offerte jusqu'au 08/09/25. {{ description_fr }}"
click at [313, 185] on div "Personnalisation offerte jusqu'au 08/09/25. {{ description_fr }}" at bounding box center [285, 201] width 202 height 87
paste textarea "<meta name="description" content="{{ description }} - Envío a [GEOGRAPHIC_DATA]…"
drag, startPoint x: 337, startPoint y: 162, endPoint x: 382, endPoint y: 163, distance: 44.9
click at [382, 163] on div "Personnalisation offerte jusqu'au 08/09/25. {{ description_fr }} < meta name = …" at bounding box center [285, 201] width 202 height 87
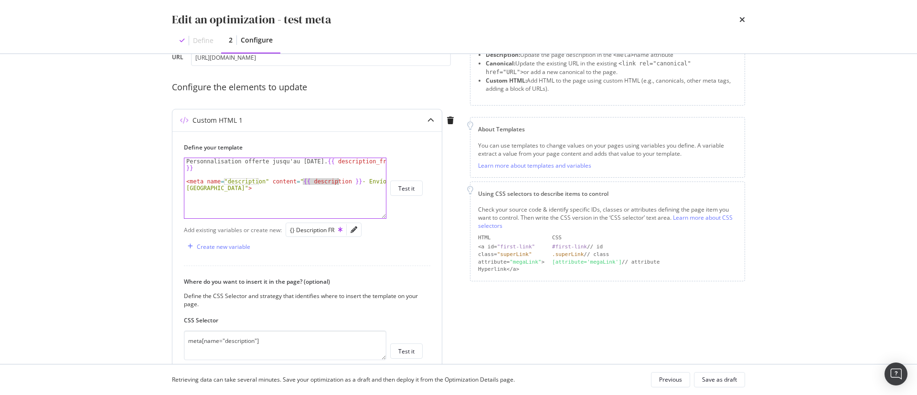
drag, startPoint x: 304, startPoint y: 180, endPoint x: 338, endPoint y: 183, distance: 34.0
click at [338, 183] on div "Personnalisation offerte jusqu'au 08/09/25. {{ description_fr }} < meta name = …" at bounding box center [285, 201] width 202 height 87
paste textarea "_fr"
drag, startPoint x: 184, startPoint y: 160, endPoint x: 322, endPoint y: 159, distance: 138.0
click at [322, 159] on div "Personnalisation offerte jusqu'au 08/09/25. {{ description_fr }} < meta name = …" at bounding box center [285, 201] width 202 height 87
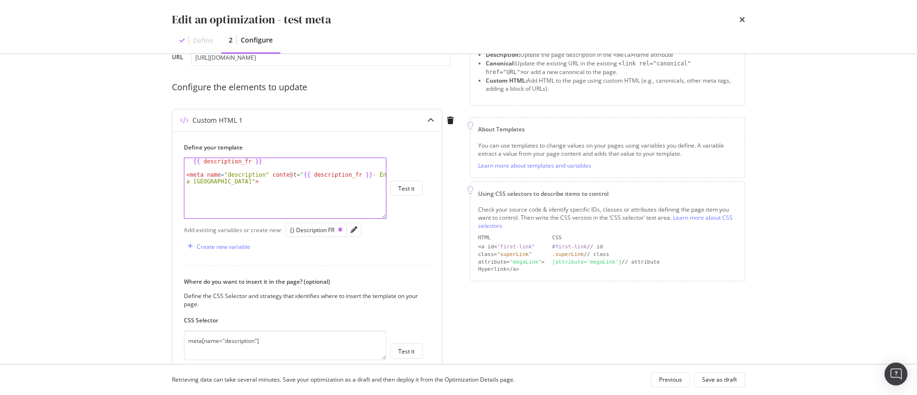
click at [291, 173] on div "{{ description_fr }} < meta name = "description" content = " {{ description_fr …" at bounding box center [285, 198] width 202 height 80
paste textarea "Personnalisation offerte jusqu'au 08/09/25."
drag, startPoint x: 310, startPoint y: 183, endPoint x: 366, endPoint y: 180, distance: 55.9
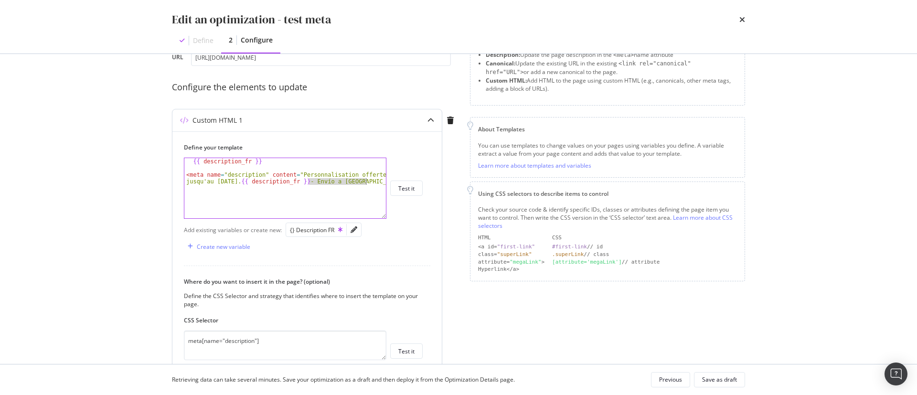
click at [366, 180] on div "{{ description_fr }} < meta name = "description" content = "Personnalisation of…" at bounding box center [285, 198] width 202 height 80
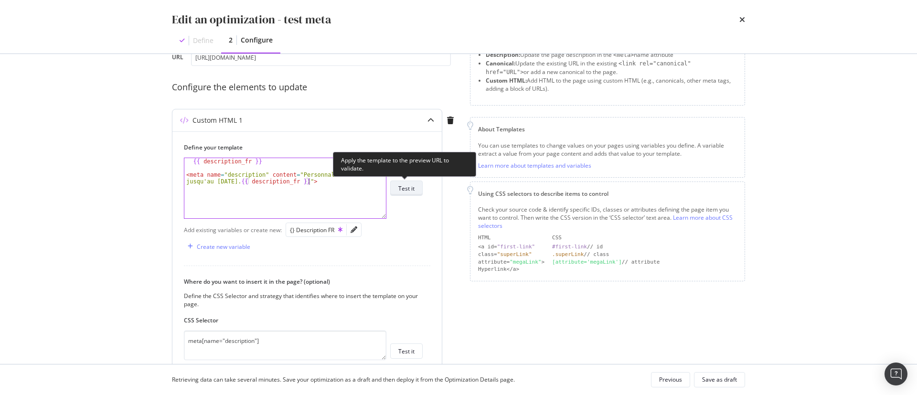
click at [403, 188] on div "Test it" at bounding box center [406, 188] width 16 height 8
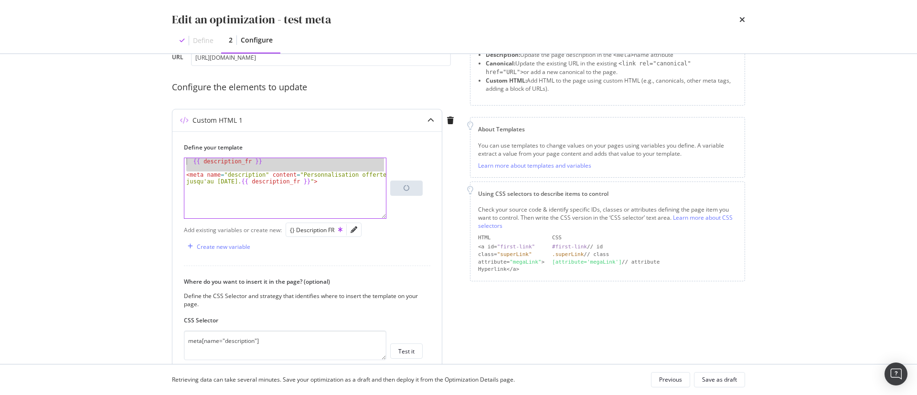
drag, startPoint x: 187, startPoint y: 174, endPoint x: 176, endPoint y: 156, distance: 21.5
click at [176, 156] on div "Define your template <meta name="description" content="Personnalisation offerte…" at bounding box center [306, 275] width 269 height 289
type textarea "<meta name="description" content="Personnalisation offerte jusqu'au 08/09/25. {…"
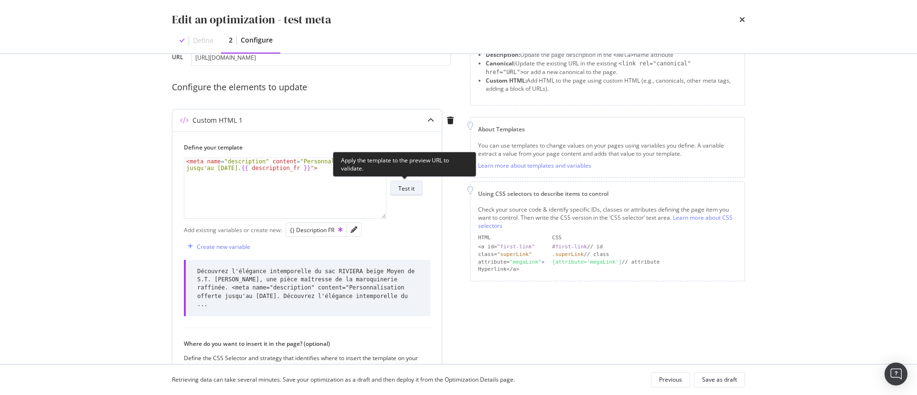
click at [409, 191] on div "Test it" at bounding box center [406, 188] width 16 height 8
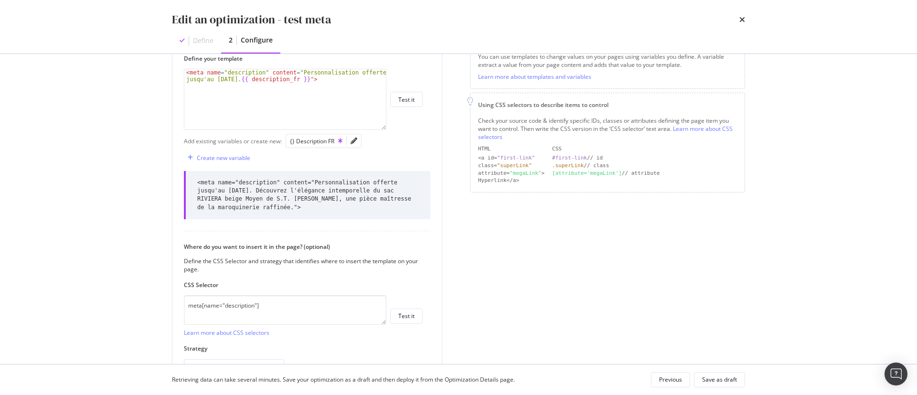
scroll to position [205, 0]
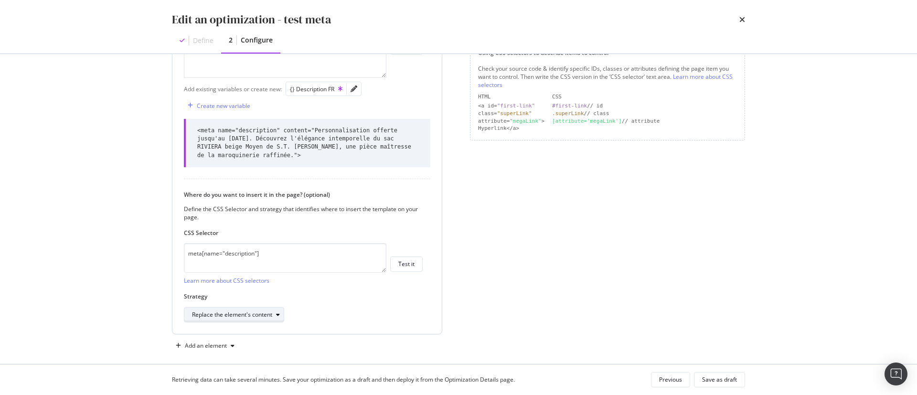
click at [228, 312] on div "Replace the element's content" at bounding box center [232, 315] width 80 height 6
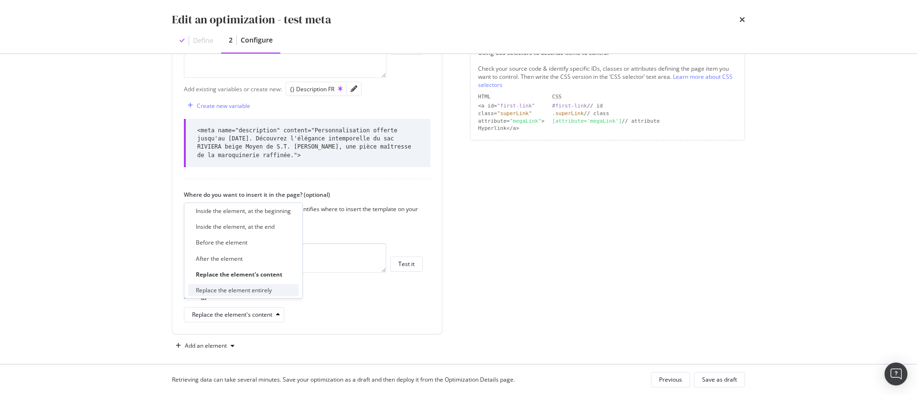
click at [272, 287] on div "Replace the element entirely" at bounding box center [243, 290] width 110 height 12
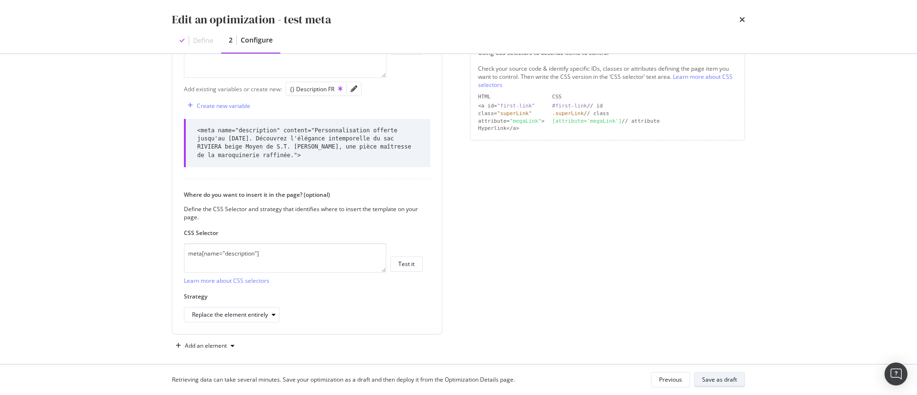
click at [732, 376] on div "Save as draft" at bounding box center [719, 379] width 35 height 8
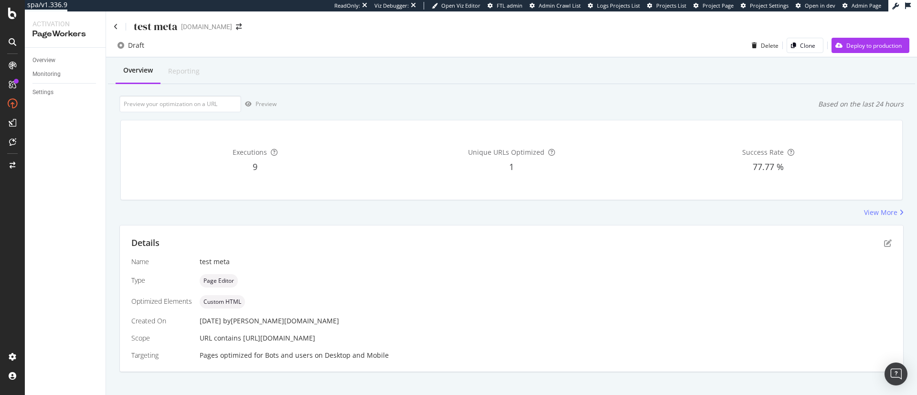
click at [535, 92] on div "Overview Reporting Preview Based on the last 24 hours Executions 9 Unique URLs …" at bounding box center [511, 231] width 811 height 348
click at [881, 243] on div "Details Name test meta Type Page Editor Optimized Elements Custom HTML Created …" at bounding box center [511, 298] width 783 height 146
click at [884, 241] on icon "pen-to-square" at bounding box center [888, 243] width 8 height 8
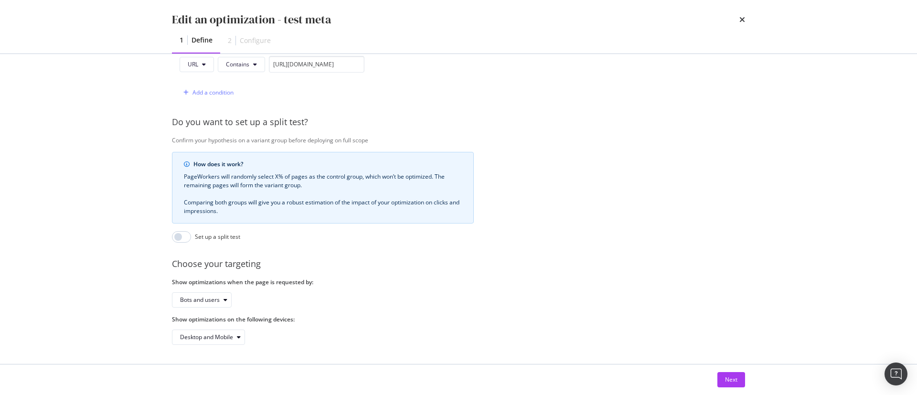
scroll to position [271, 0]
click at [738, 380] on button "Next" at bounding box center [731, 379] width 28 height 15
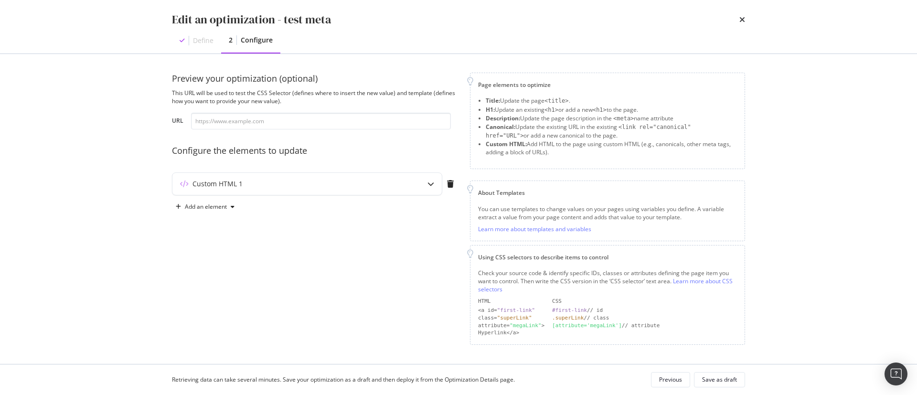
scroll to position [0, 0]
click at [385, 181] on div "Custom HTML 1" at bounding box center [288, 185] width 232 height 10
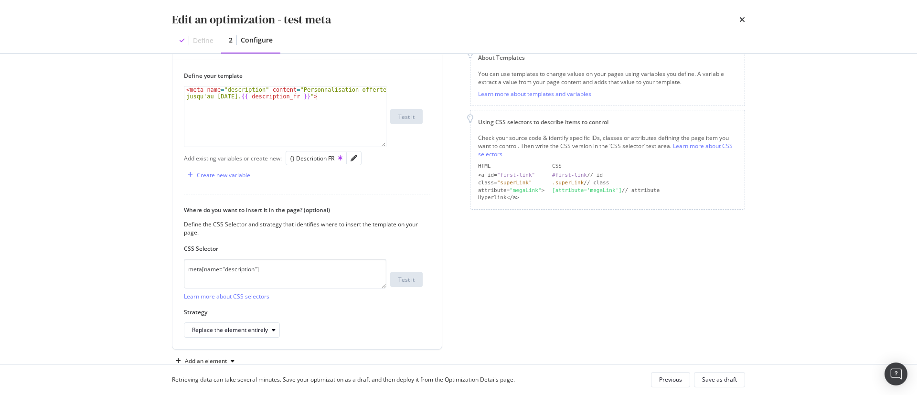
scroll to position [135, 0]
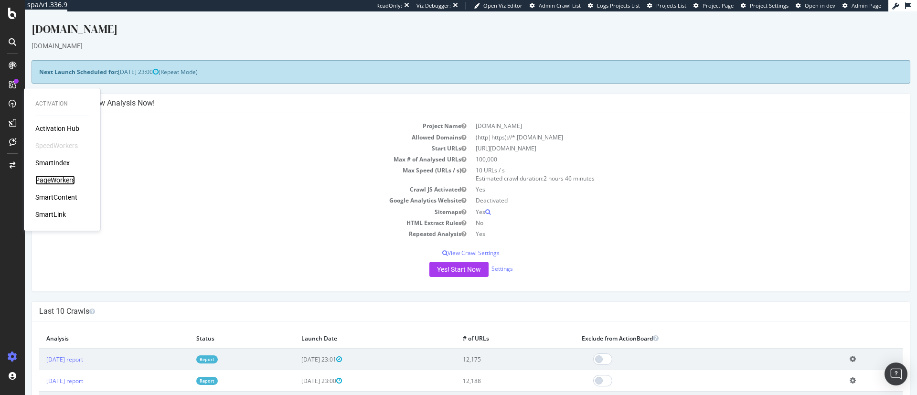
click at [60, 181] on div "PageWorkers" at bounding box center [55, 180] width 40 height 10
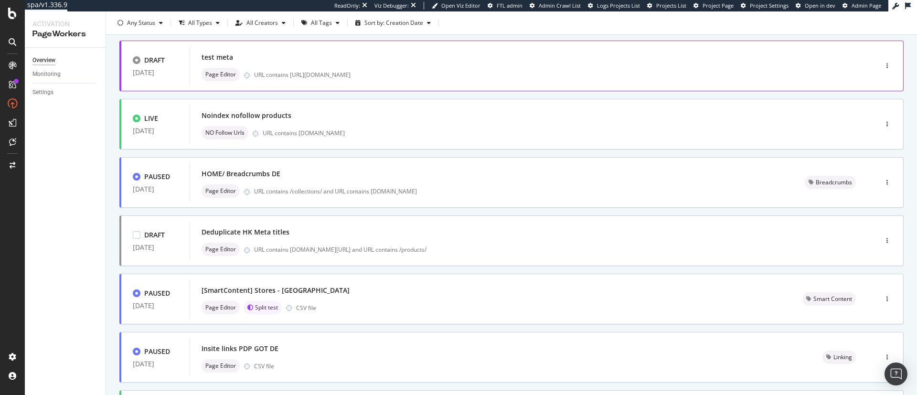
scroll to position [340, 0]
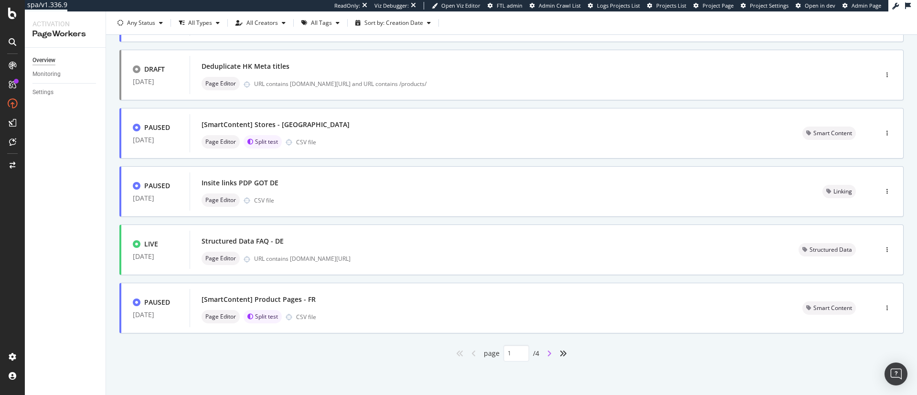
click at [547, 354] on icon "angle-right" at bounding box center [549, 354] width 5 height 8
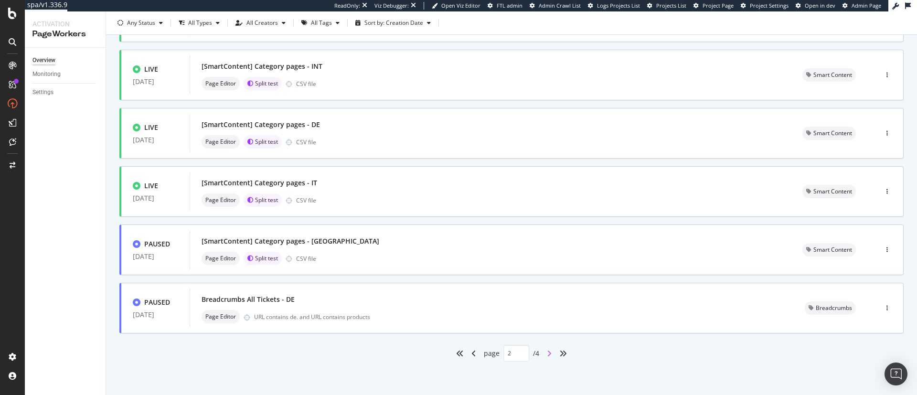
click at [547, 354] on icon "angle-right" at bounding box center [549, 354] width 5 height 8
type input "3"
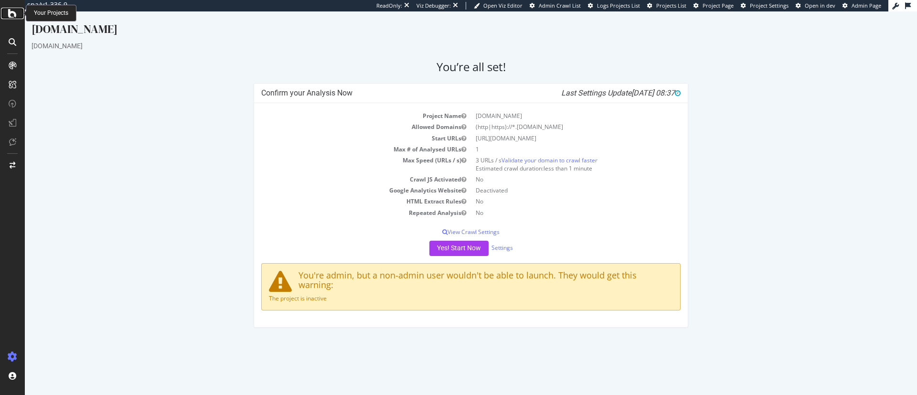
click at [10, 15] on icon at bounding box center [12, 13] width 9 height 11
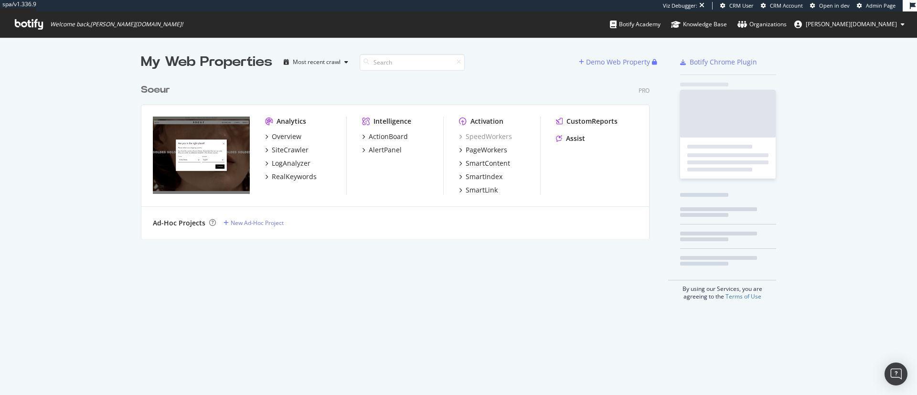
scroll to position [156, 505]
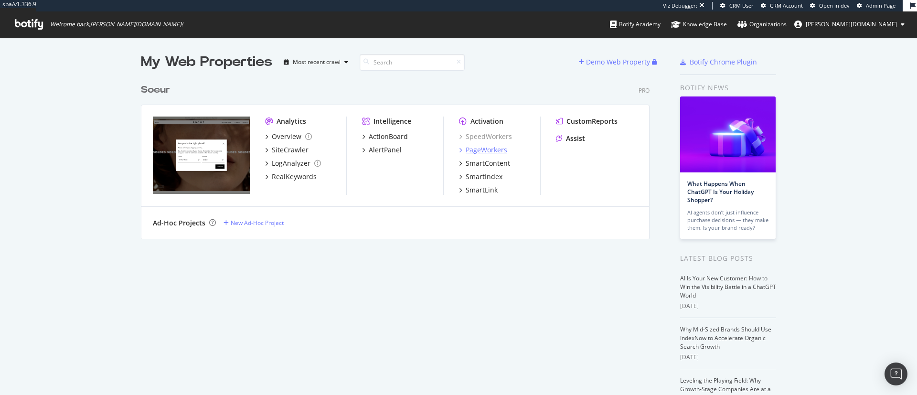
click at [488, 145] on div "PageWorkers" at bounding box center [487, 150] width 42 height 10
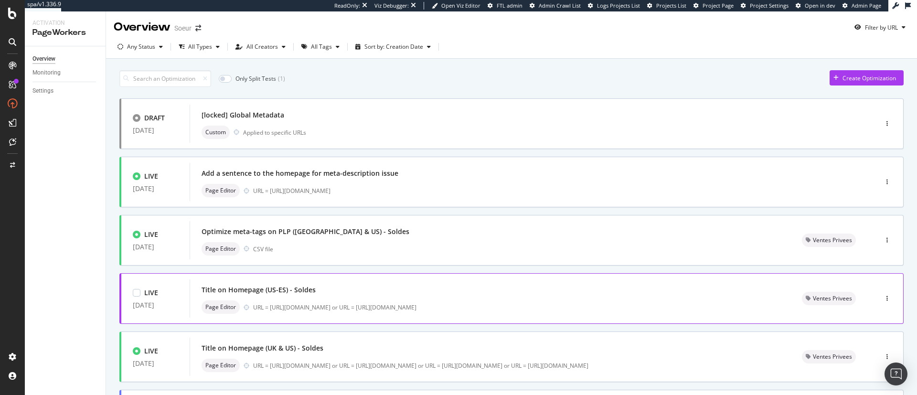
scroll to position [340, 0]
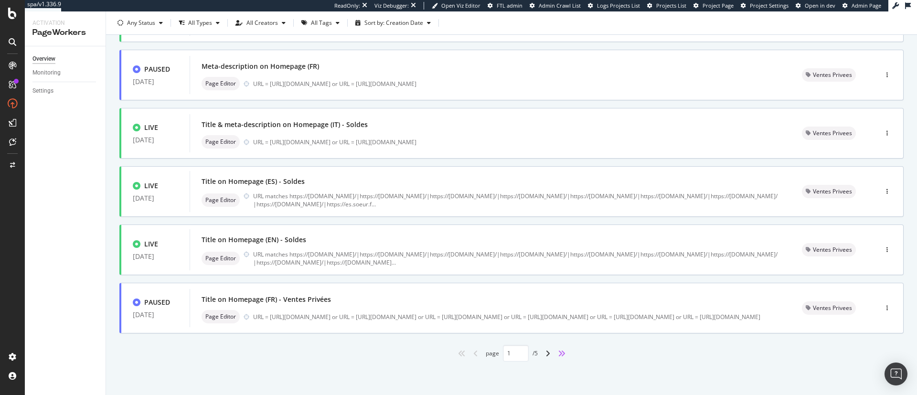
click at [558, 352] on icon "angles-right" at bounding box center [562, 354] width 8 height 8
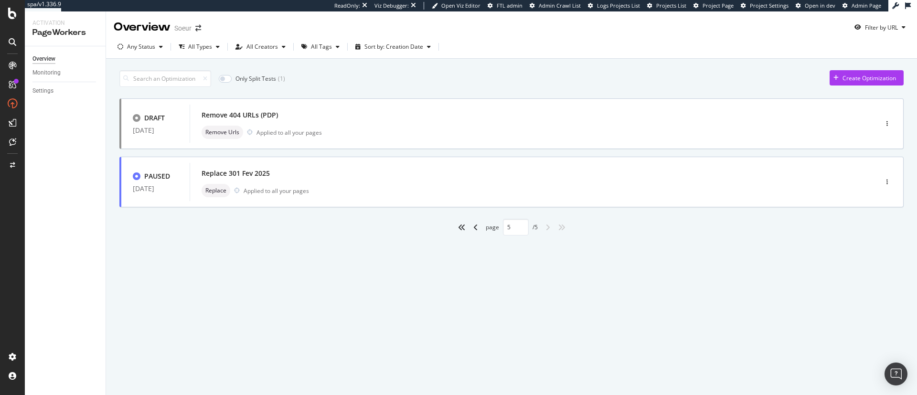
scroll to position [0, 0]
click at [474, 224] on icon "angle-left" at bounding box center [475, 227] width 5 height 8
type input "4"
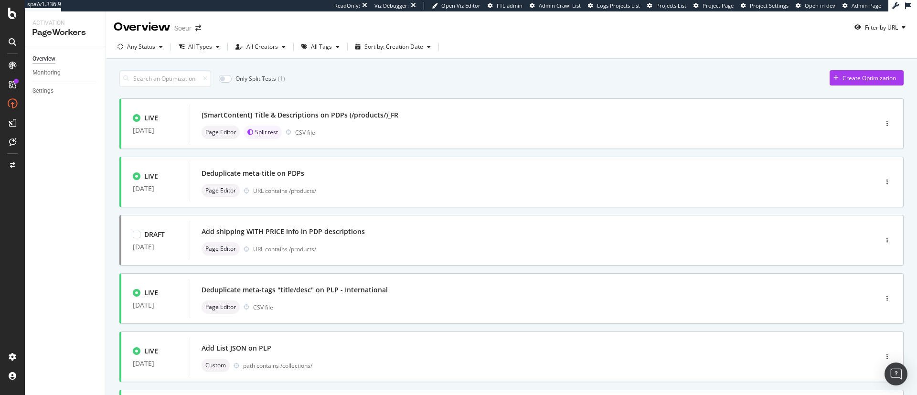
click at [474, 224] on div "Add shipping WITH PRICE info in PDP descriptions Page Editor URL contains /prod…" at bounding box center [519, 240] width 658 height 38
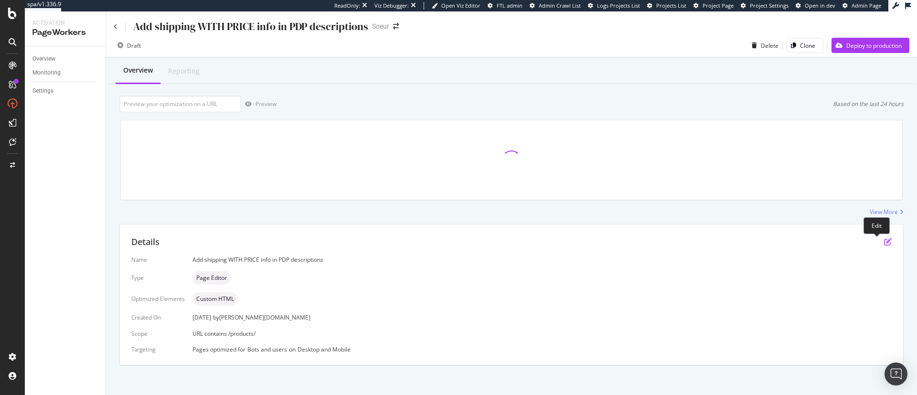
click at [884, 242] on icon "pen-to-square" at bounding box center [888, 242] width 8 height 8
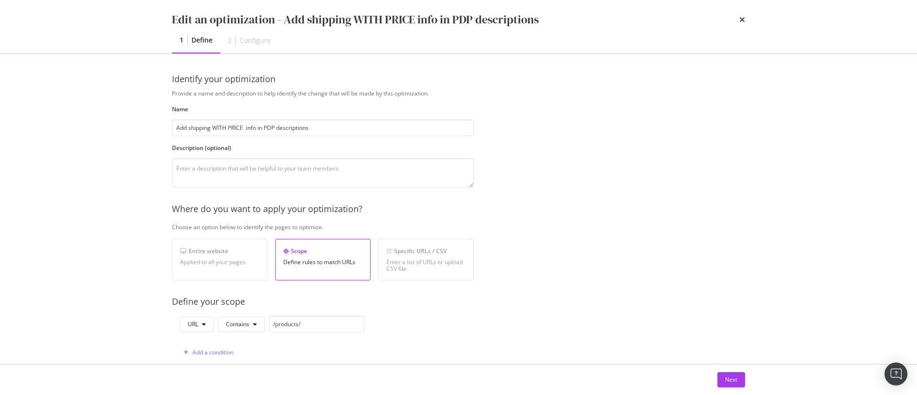
scroll to position [271, 0]
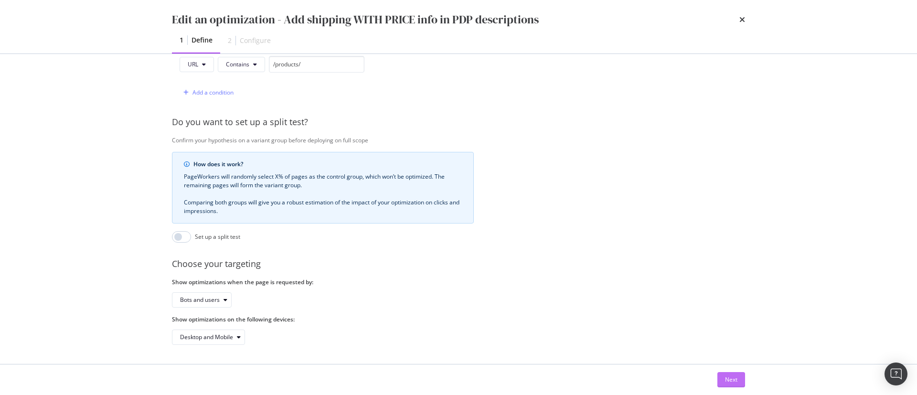
click at [738, 380] on button "Next" at bounding box center [731, 379] width 28 height 15
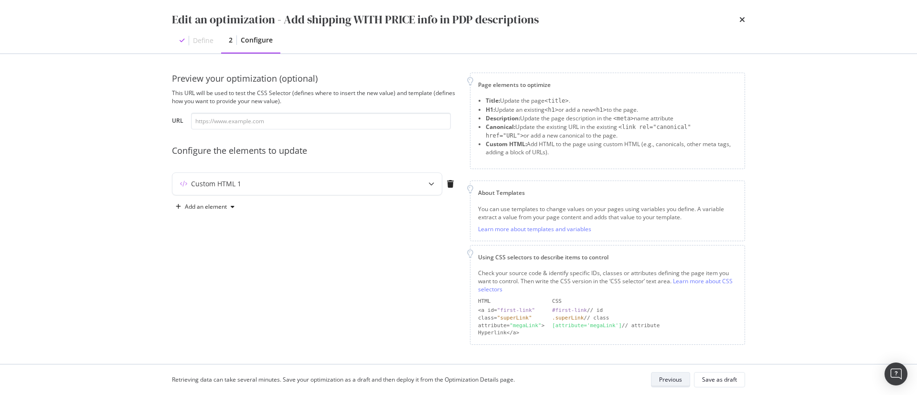
scroll to position [0, 0]
click at [356, 193] on div "Custom HTML 1" at bounding box center [306, 184] width 269 height 22
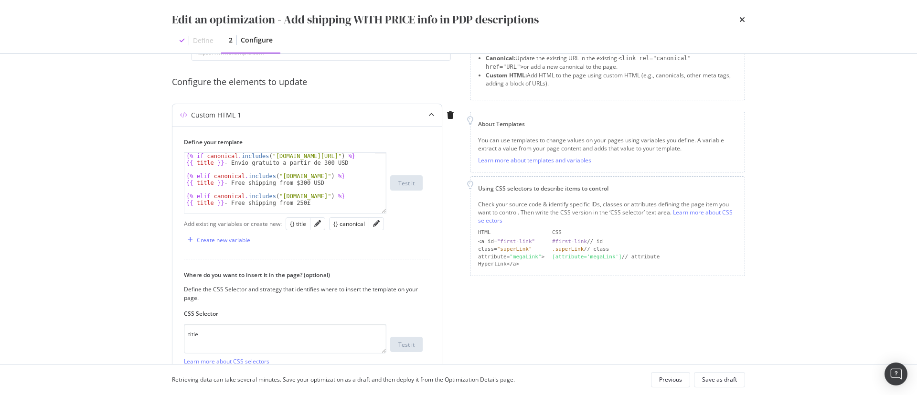
scroll to position [158, 0]
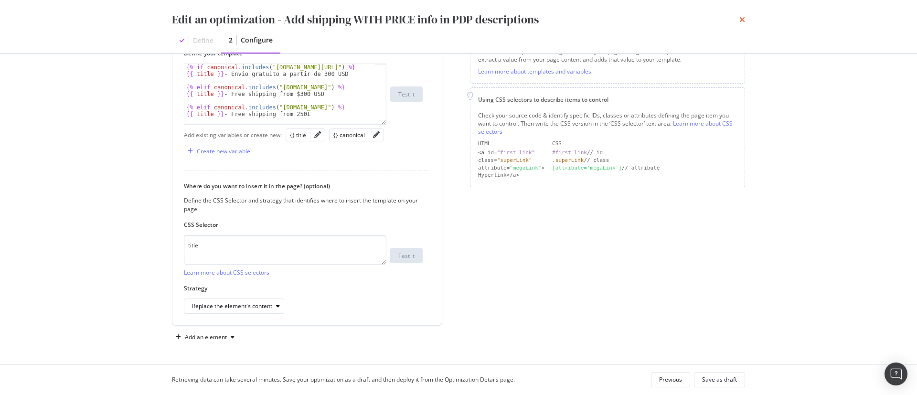
click at [743, 18] on icon "times" at bounding box center [742, 20] width 6 height 8
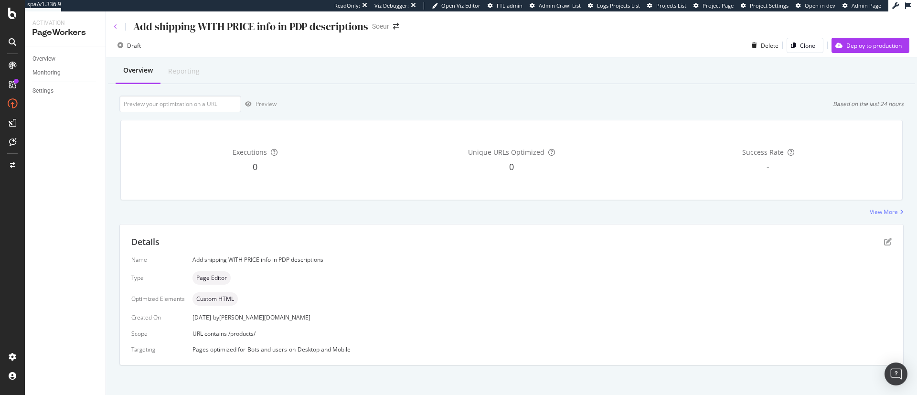
click at [115, 27] on icon at bounding box center [116, 27] width 4 height 6
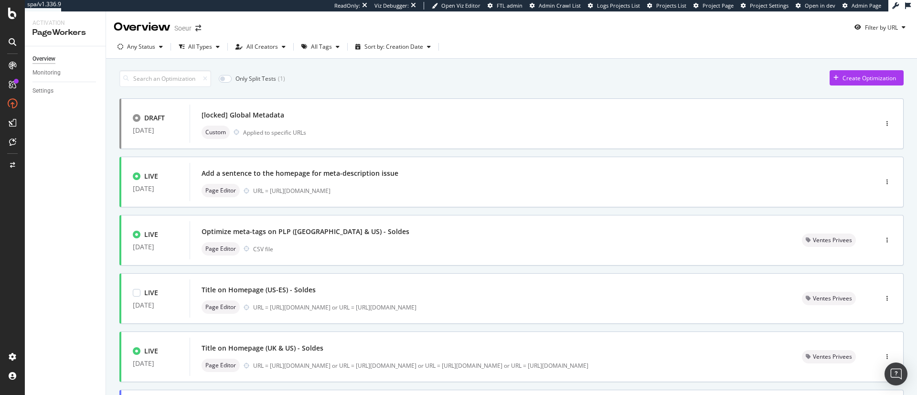
scroll to position [340, 0]
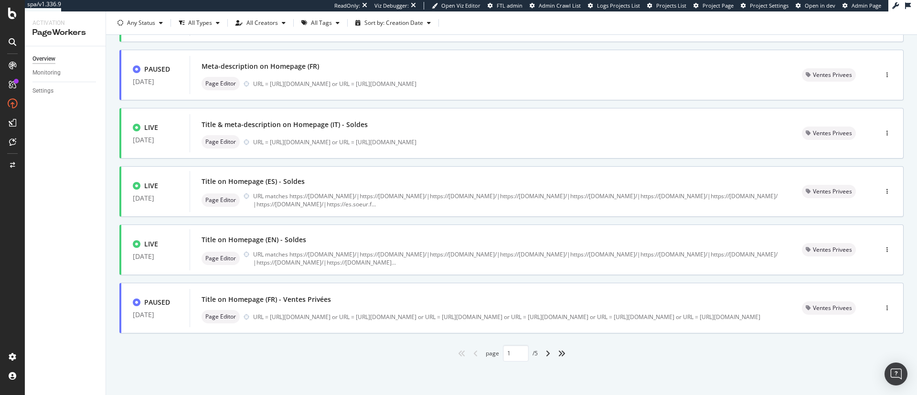
click at [556, 360] on div "angles-right" at bounding box center [561, 353] width 15 height 15
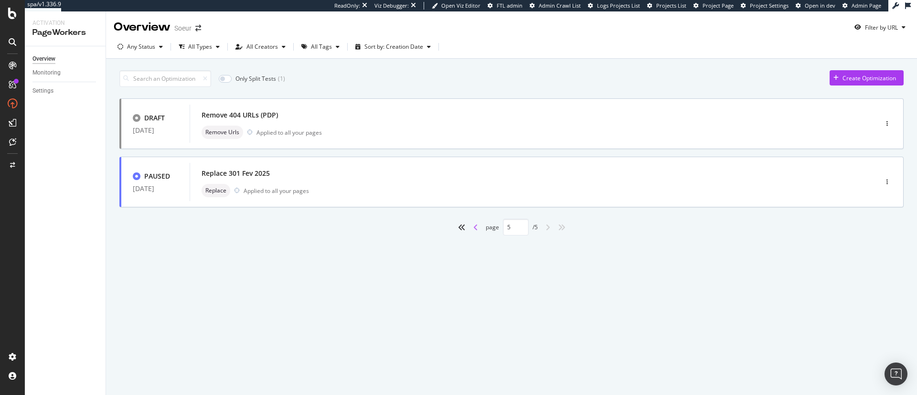
click at [476, 228] on icon "angle-left" at bounding box center [475, 227] width 5 height 8
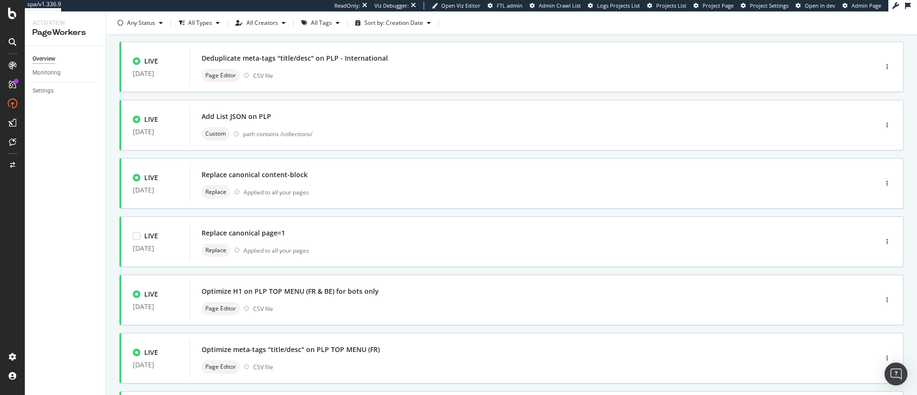
scroll to position [340, 0]
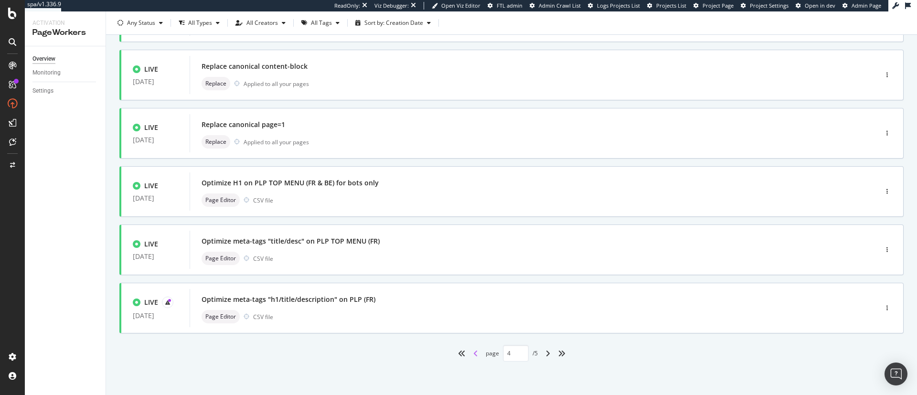
click at [473, 352] on icon "angle-left" at bounding box center [475, 354] width 5 height 8
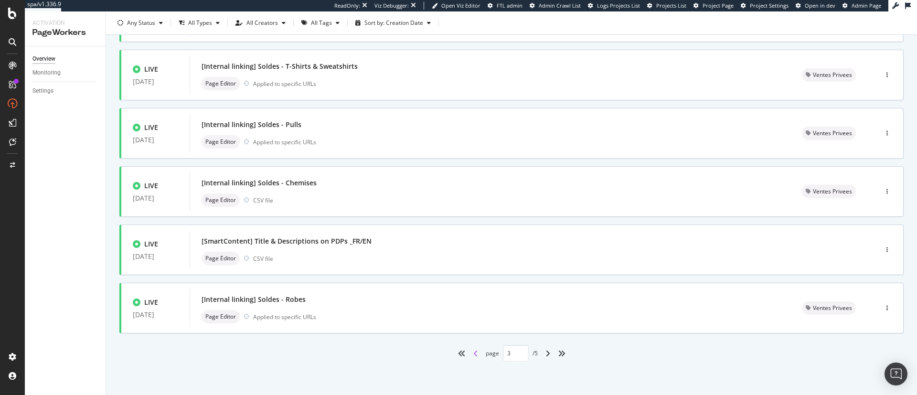
click at [473, 354] on icon "angle-left" at bounding box center [475, 354] width 5 height 8
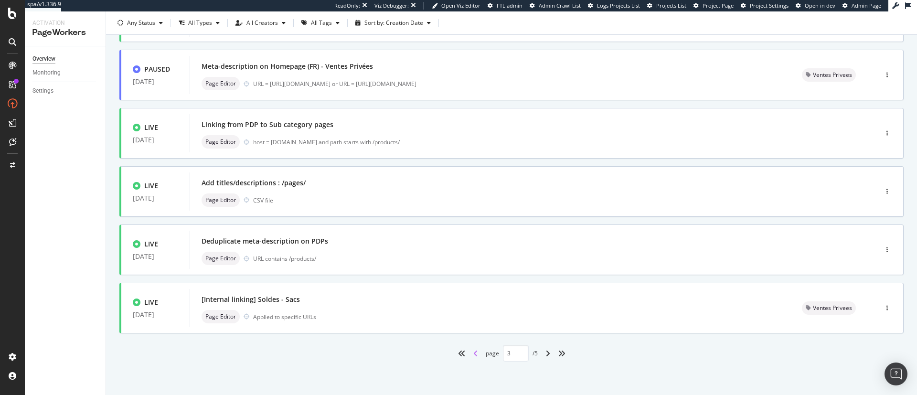
type input "2"
click at [458, 253] on div "Page Editor URL contains /products/" at bounding box center [519, 258] width 635 height 13
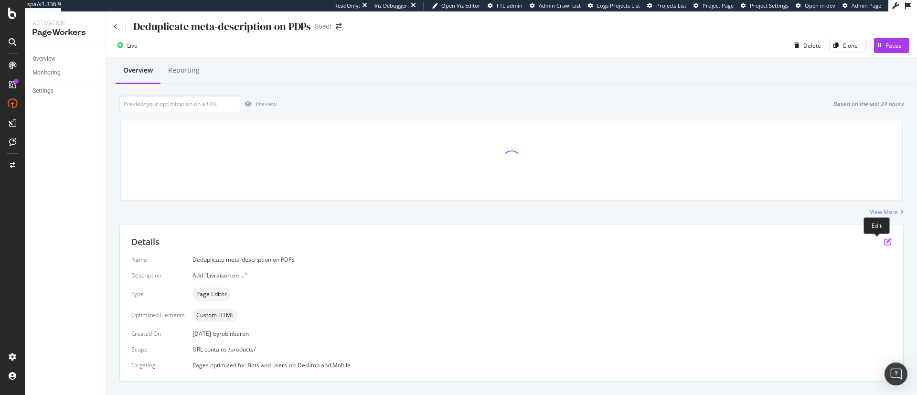
click at [884, 242] on icon "pen-to-square" at bounding box center [888, 242] width 8 height 8
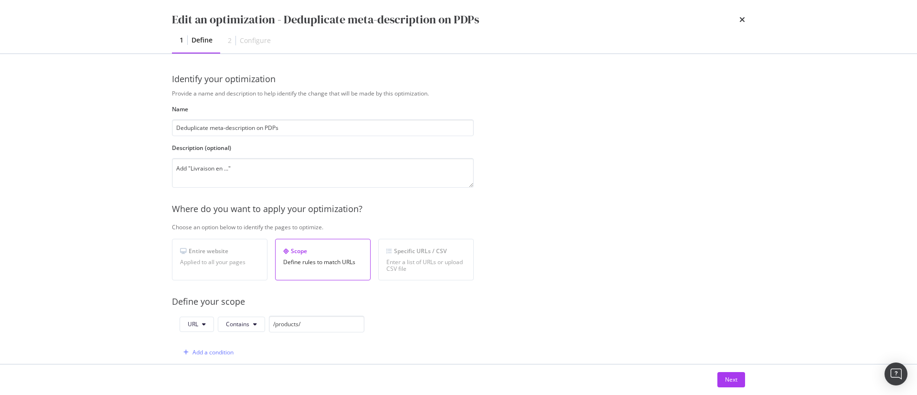
scroll to position [271, 0]
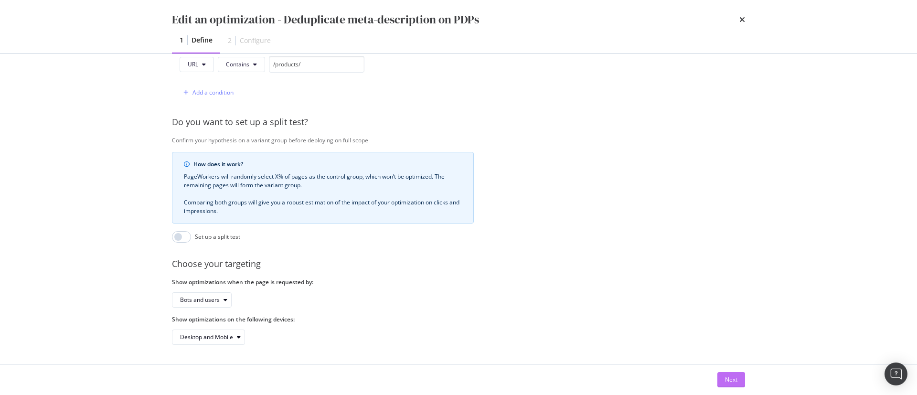
click at [720, 382] on button "Next" at bounding box center [731, 379] width 28 height 15
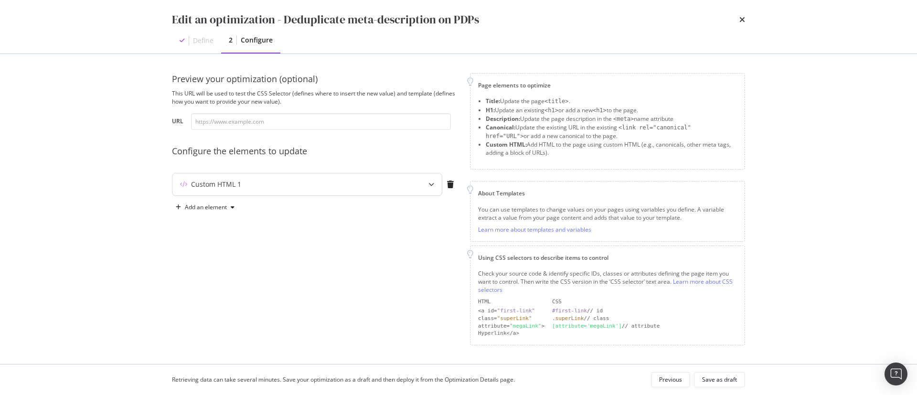
click at [397, 188] on div "Custom HTML 1" at bounding box center [288, 185] width 232 height 10
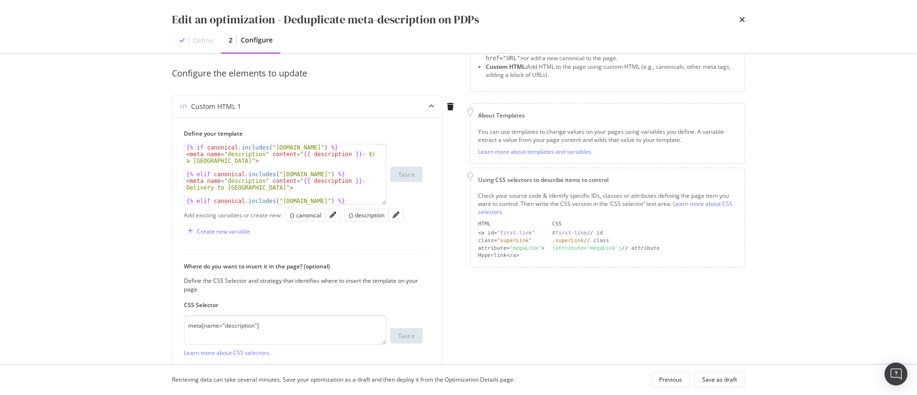
scroll to position [67, 0]
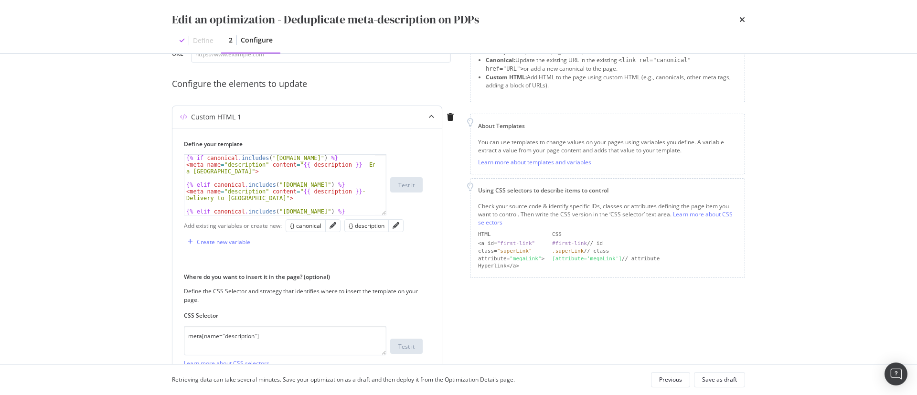
type textarea "<meta name="description" content="{{ description }} - Envío a [GEOGRAPHIC_DATA]…"
drag, startPoint x: 185, startPoint y: 166, endPoint x: 241, endPoint y: 173, distance: 55.9
click at [241, 173] on div "{% if canonical . includes ( "[DOMAIN_NAME]" ) %} < meta name = "description" c…" at bounding box center [279, 195] width 191 height 80
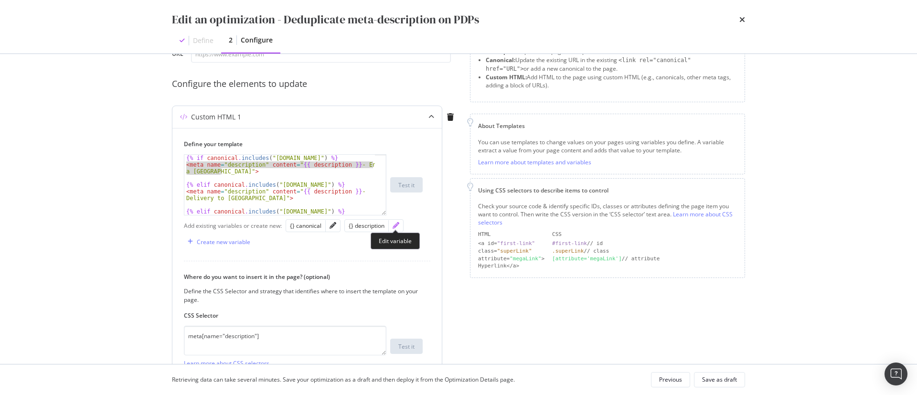
click at [395, 222] on icon "pencil" at bounding box center [396, 225] width 7 height 7
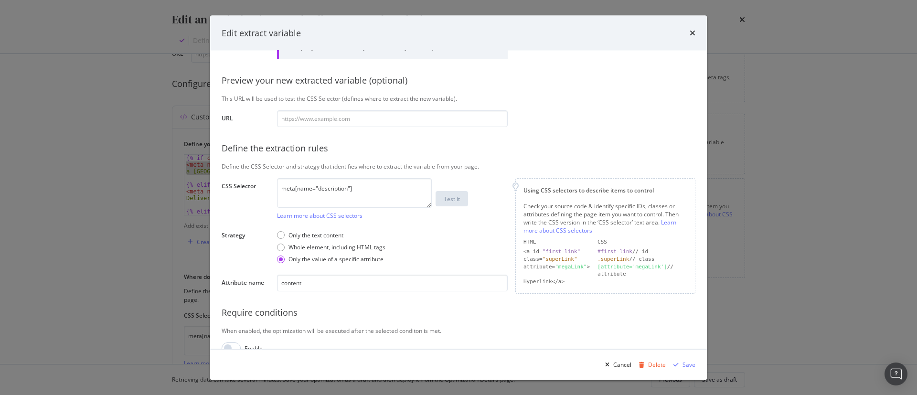
scroll to position [91, 0]
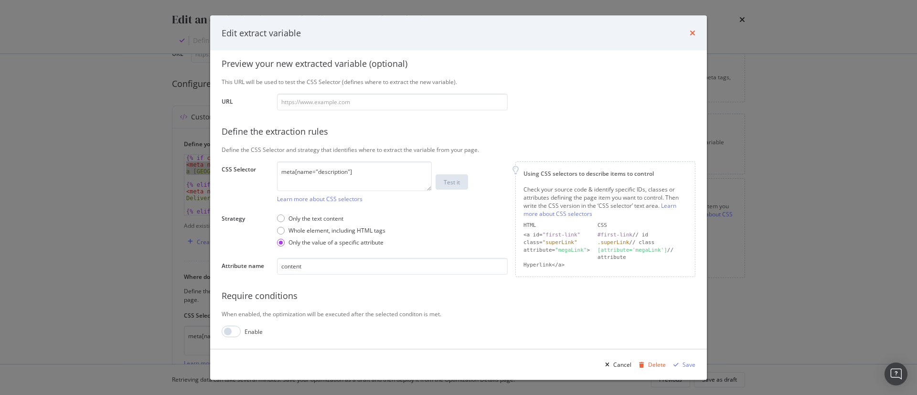
click at [694, 34] on icon "times" at bounding box center [693, 33] width 6 height 8
